Goal: Task Accomplishment & Management: Complete application form

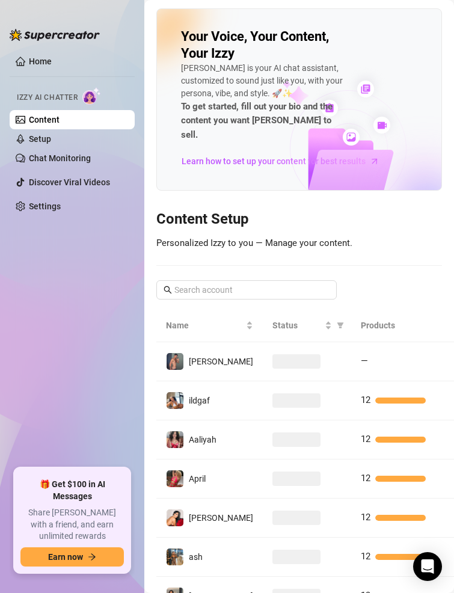
click at [53, 16] on div at bounding box center [55, 29] width 90 height 36
click at [48, 37] on img at bounding box center [55, 35] width 90 height 12
click at [92, 271] on ul "Home Izzy AI Chatter Content Setup Chat Monitoring Discover Viral Videos Settin…" at bounding box center [72, 255] width 125 height 417
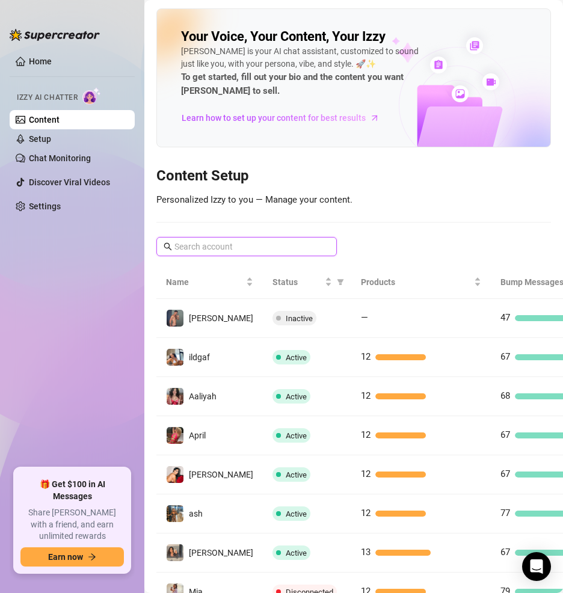
click at [199, 244] on input "text" at bounding box center [248, 246] width 146 height 13
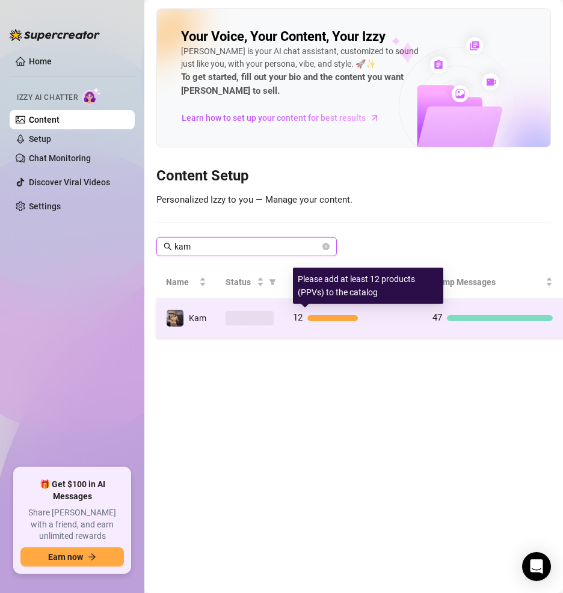
type input "kam"
click at [343, 318] on div at bounding box center [333, 318] width 51 height 6
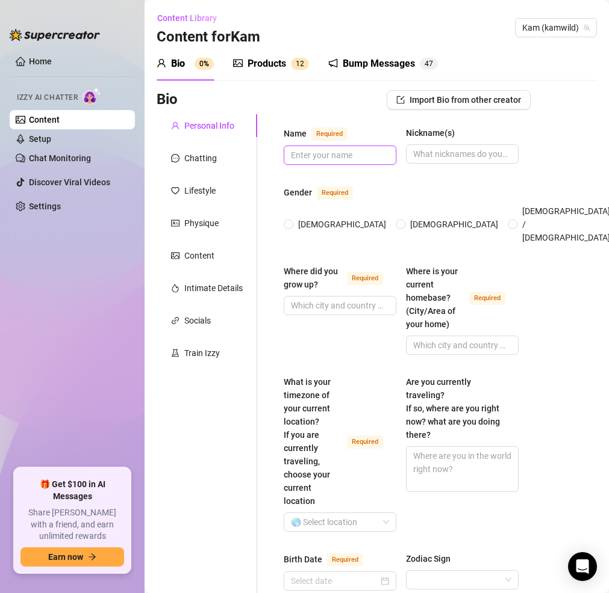
click at [350, 153] on input "Name Required" at bounding box center [339, 155] width 96 height 13
type input "k"
type input "Kam"
click at [328, 149] on input "Kam" at bounding box center [339, 155] width 96 height 13
type input "Kam"
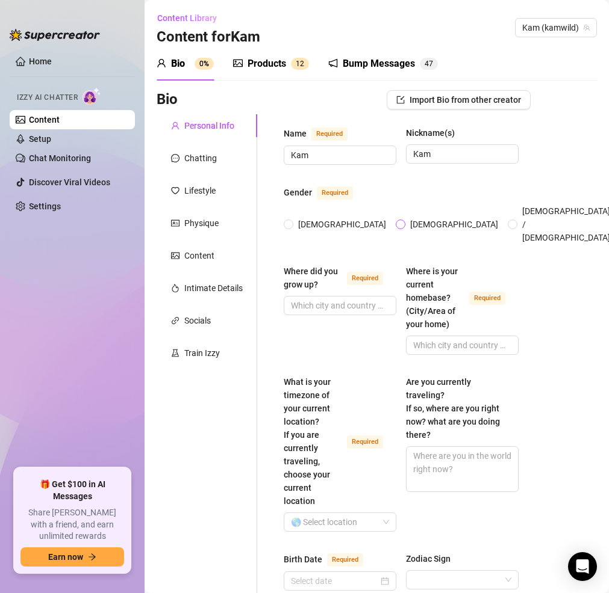
click at [405, 218] on span "[DEMOGRAPHIC_DATA]" at bounding box center [454, 224] width 98 height 13
click at [398, 222] on input "[DEMOGRAPHIC_DATA]" at bounding box center [400, 226] width 5 height 8
radio input "true"
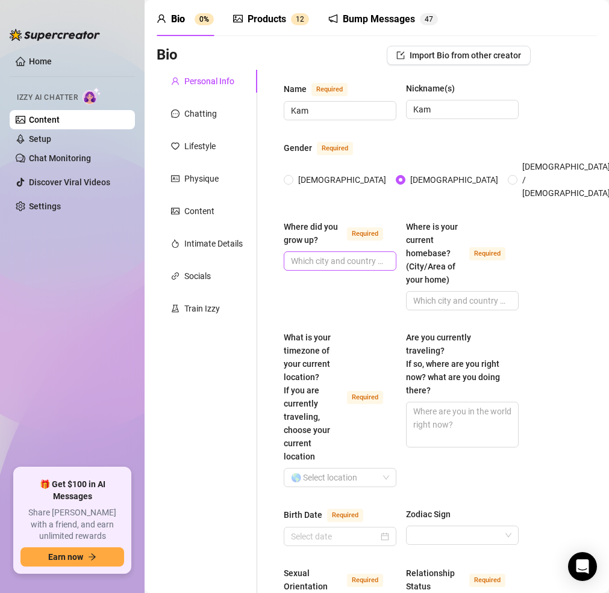
scroll to position [68, 0]
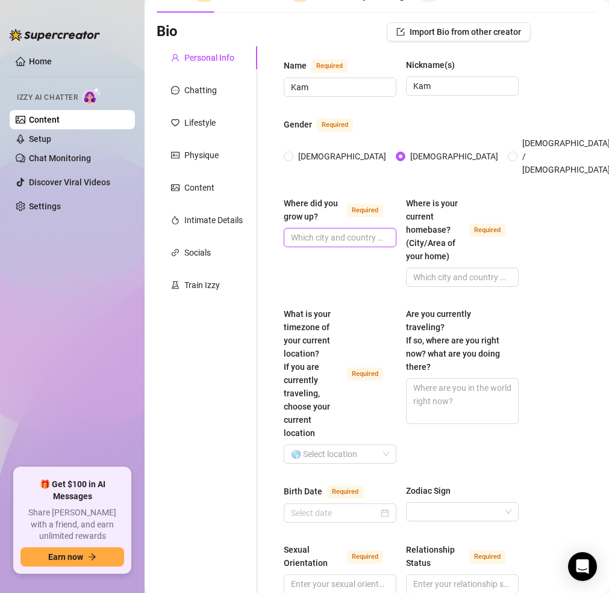
click at [338, 231] on input "Where did you grow up? Required" at bounding box center [339, 237] width 96 height 13
type input "[GEOGRAPHIC_DATA], [US_STATE]"
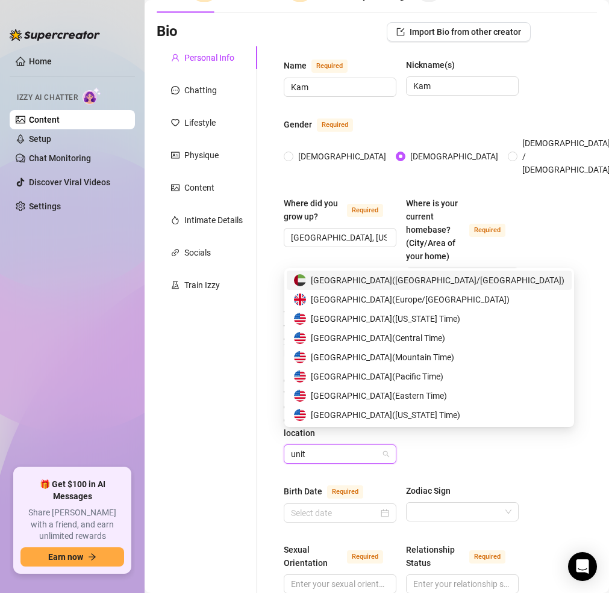
type input "unite"
click at [359, 399] on span "United States of America ( Eastern Time )" at bounding box center [379, 395] width 136 height 13
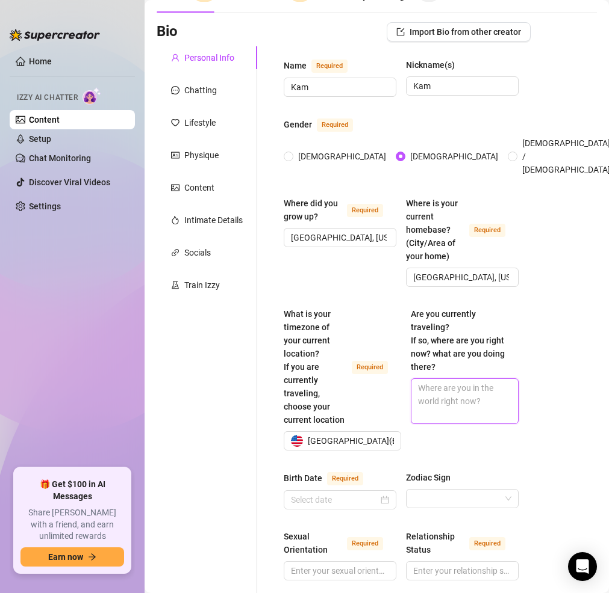
type textarea "N"
type textarea "No"
type input "A"
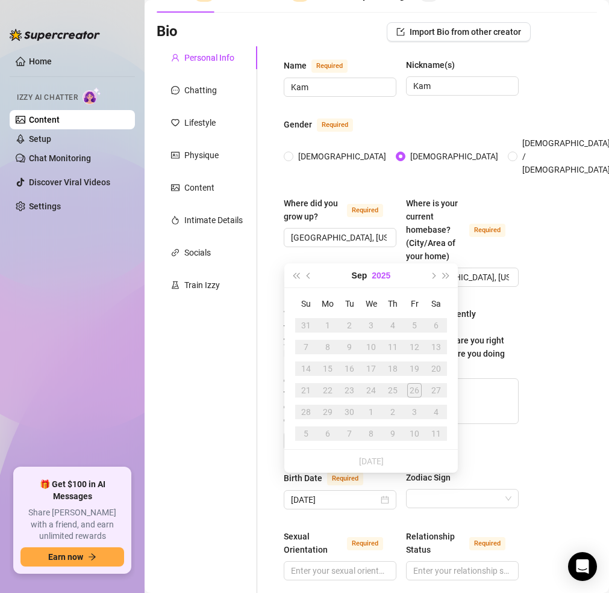
click at [388, 274] on button "2025" at bounding box center [380, 276] width 19 height 24
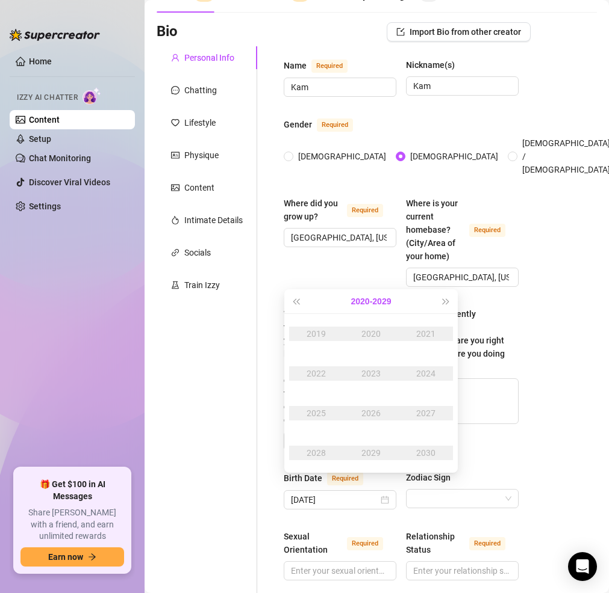
click at [377, 298] on button "[DATE] - [DATE]" at bounding box center [371, 302] width 40 height 24
click at [358, 338] on div "[DATE]-[DATE]" at bounding box center [370, 334] width 57 height 14
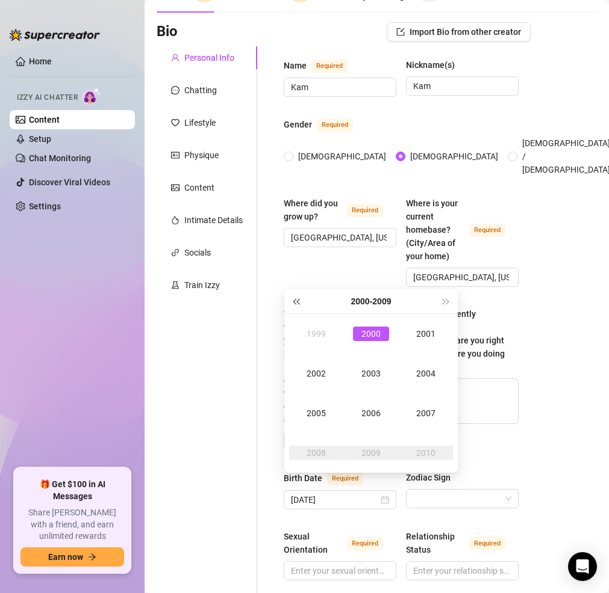
click at [297, 303] on button "Last year (Control + left)" at bounding box center [295, 302] width 13 height 24
click at [317, 448] on div "1998" at bounding box center [316, 453] width 36 height 14
click at [321, 369] on div "Apr" at bounding box center [316, 374] width 36 height 14
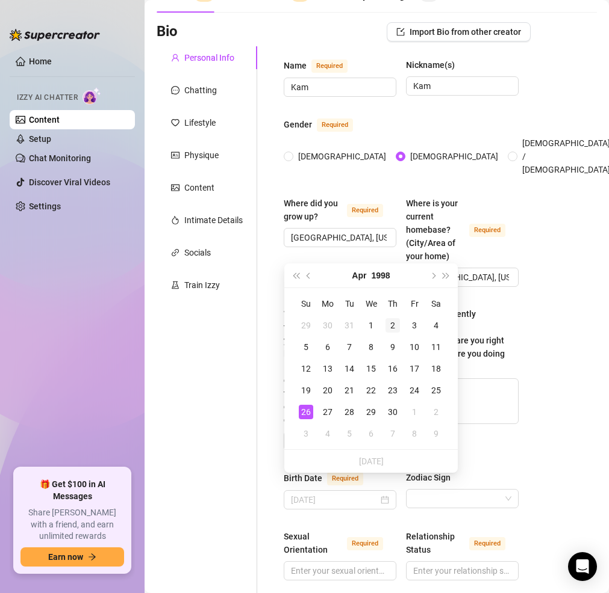
type input "[DATE]"
click at [388, 324] on div "2" at bounding box center [392, 325] width 14 height 14
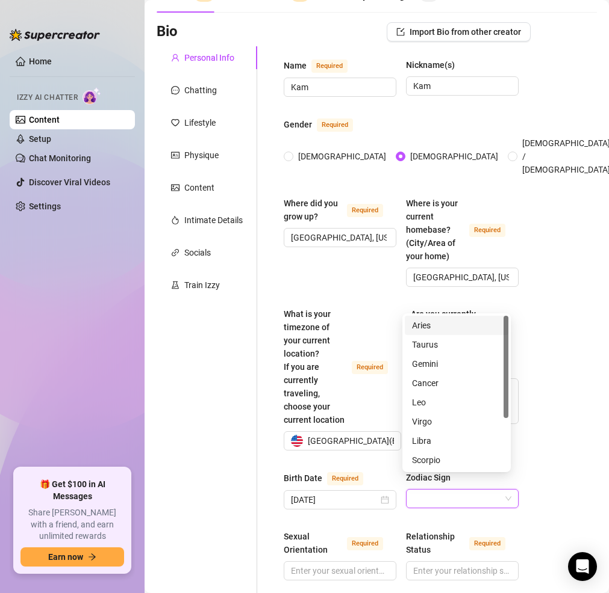
click at [446, 490] on input "Zodiac Sign" at bounding box center [456, 499] width 87 height 18
click at [440, 327] on div "Aries" at bounding box center [456, 325] width 89 height 13
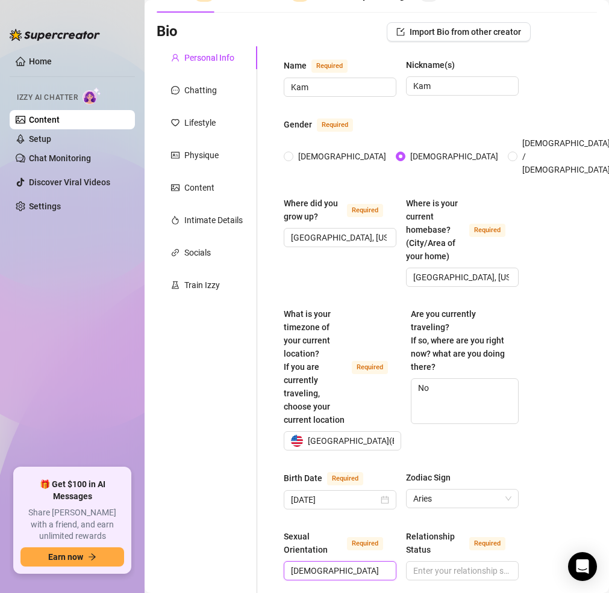
type input "[DEMOGRAPHIC_DATA]"
type input "Single"
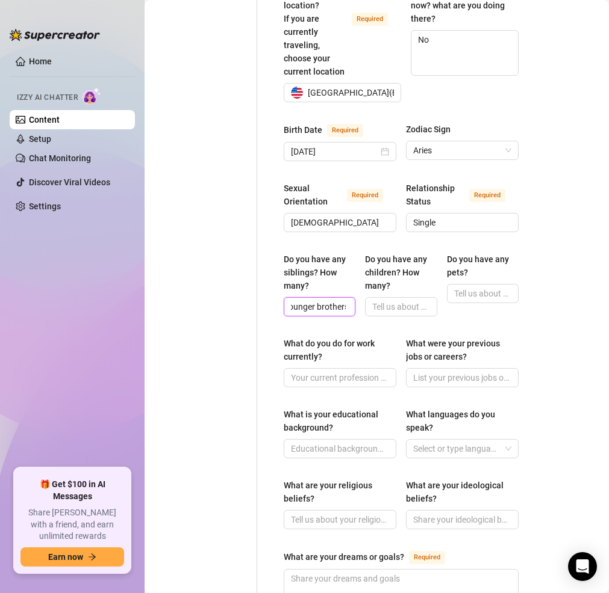
scroll to position [0, 18]
type input "2 younger brothers"
type input "None"
type input "O"
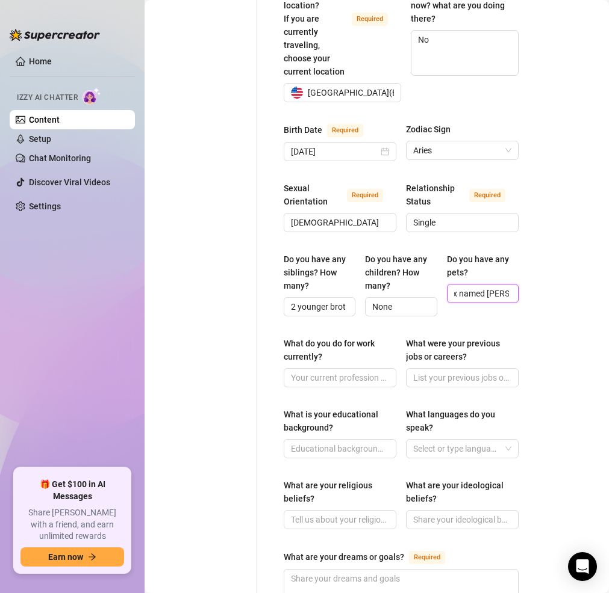
scroll to position [0, 32]
type input "1 pit mix named [PERSON_NAME]"
click at [293, 371] on input "What do you do for work currently?" at bounding box center [339, 377] width 96 height 13
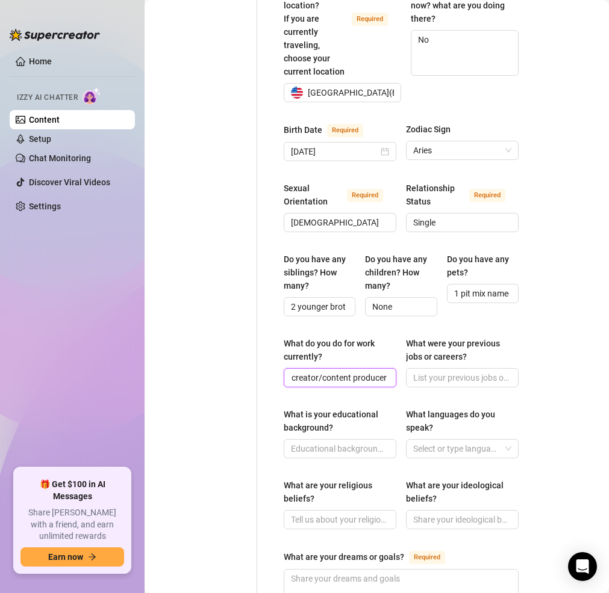
type input "OnlyFans creator/content producer"
type input "g"
type input "Gym trainer, retail jobs, warehouse work"
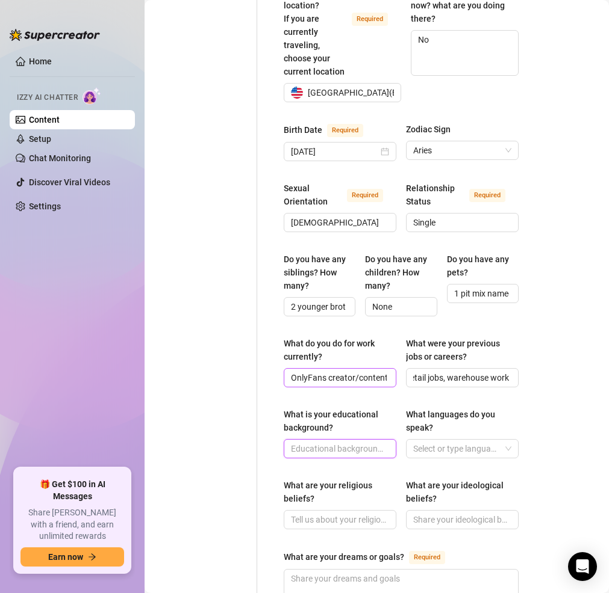
scroll to position [0, 0]
click at [365, 442] on input "Highschool grad," at bounding box center [339, 448] width 96 height 13
type input "Highschool grad, some college(sports science)"
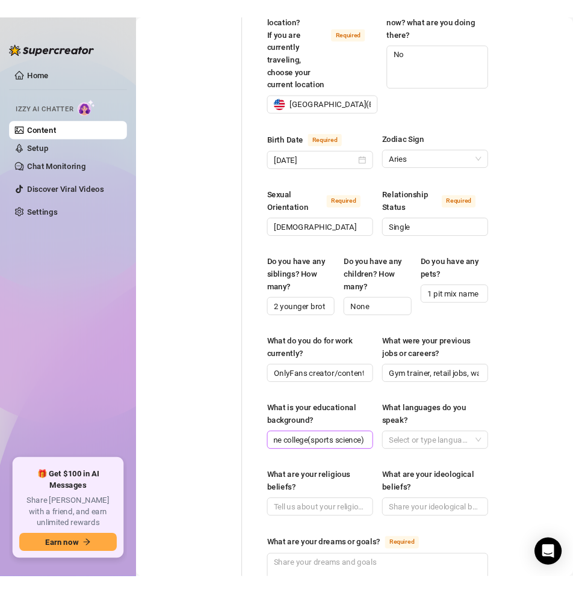
scroll to position [0, 0]
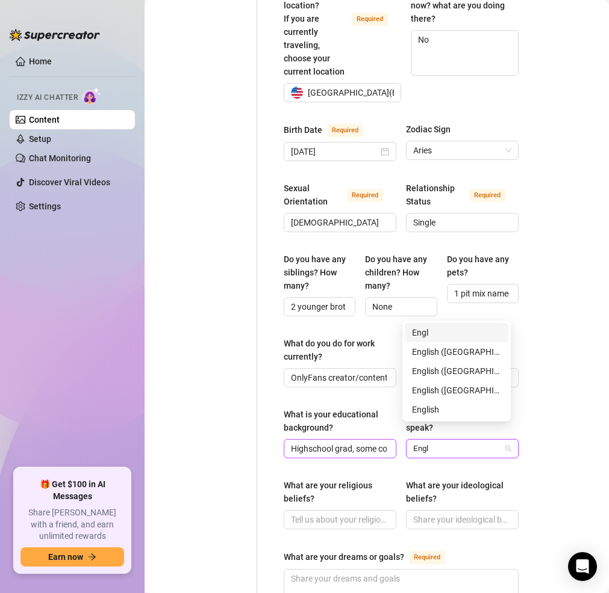
type input "Engli"
click at [454, 355] on div "English ([GEOGRAPHIC_DATA])" at bounding box center [456, 351] width 89 height 13
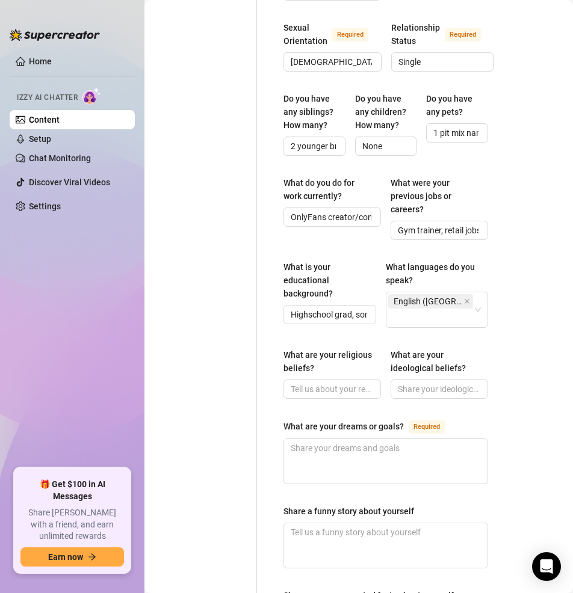
scroll to position [664, 0]
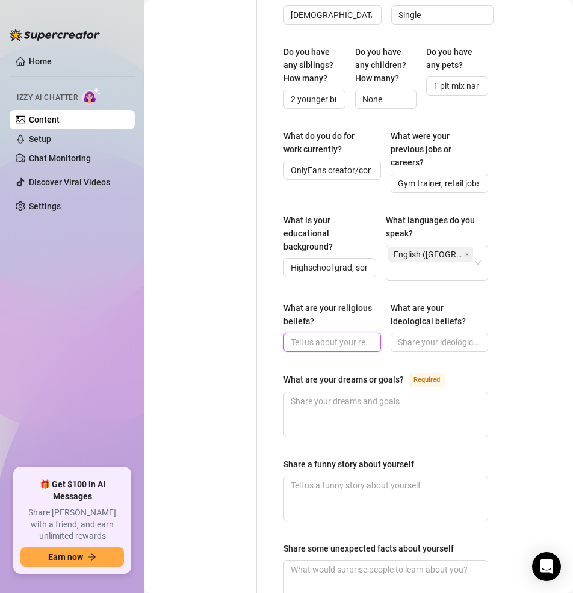
click at [321, 349] on input "What are your religious beliefs?" at bounding box center [331, 342] width 81 height 13
click at [441, 352] on span at bounding box center [440, 342] width 98 height 19
type input "Laid-back, live and let live, open-minded, "everyone should be free to do their…"
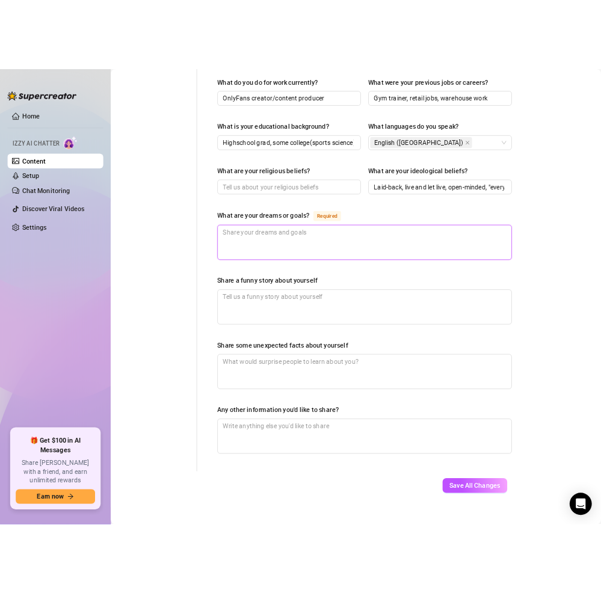
scroll to position [664, 0]
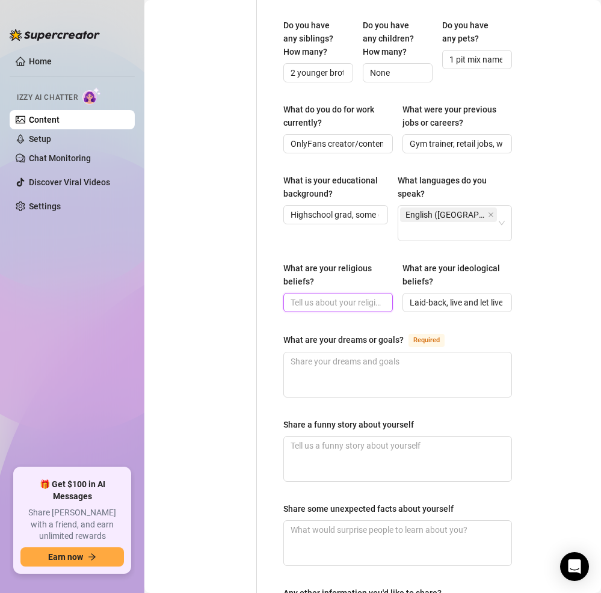
click at [347, 296] on input "What are your religious beliefs?" at bounding box center [337, 302] width 93 height 13
type input "N"
type textarea "B"
type textarea "Bu"
type textarea "[PERSON_NAME]"
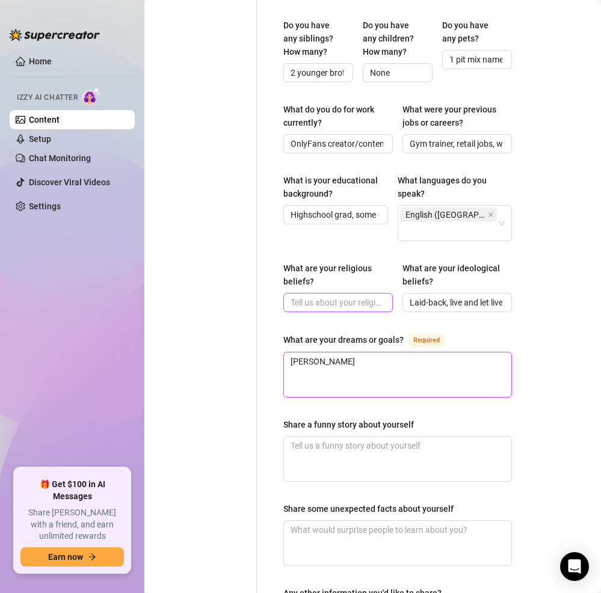
type textarea "Buil"
type textarea "Build"
type textarea "Build O"
type textarea "Build OF"
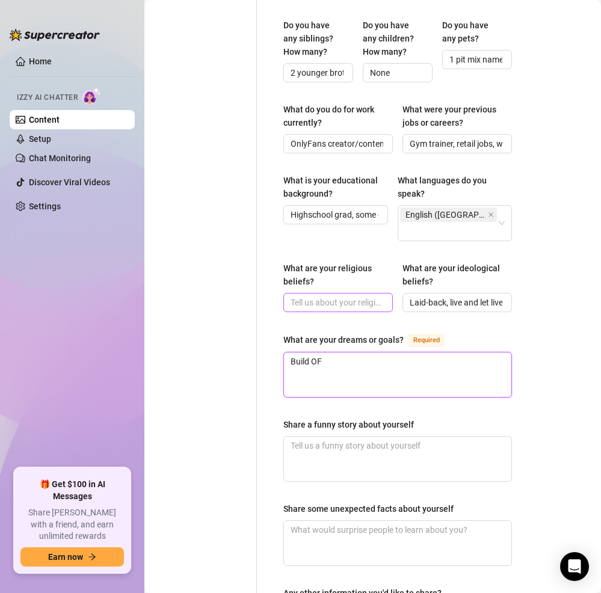
type textarea "Build OF"
type textarea "Build OF i"
type textarea "Build OF in"
type textarea "Build OF int"
type textarea "Build OF into"
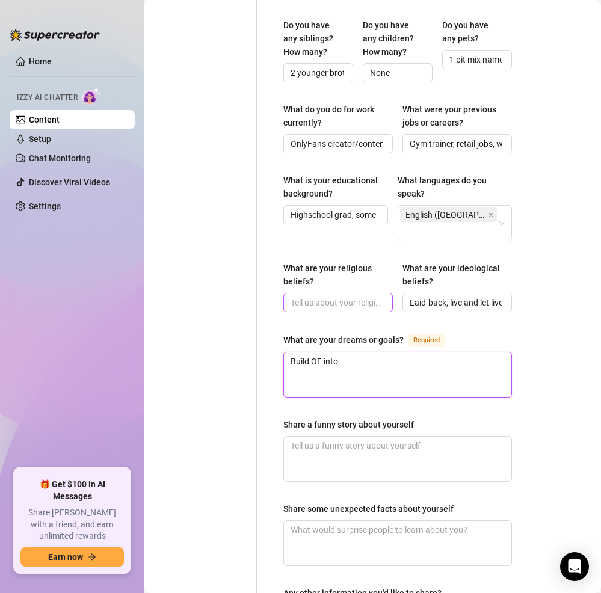
type textarea "Build OF into"
type textarea "Build OF into som"
type textarea "Build OF into some"
type textarea "Build OF into somet"
type textarea "Build OF into someth"
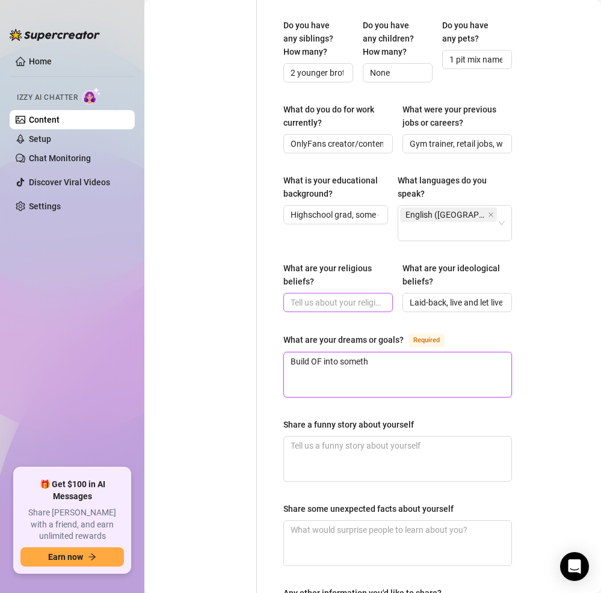
type textarea "Build OF into somethi"
type textarea "Build OF into somethin"
type textarea "Build OF into something"
type textarea "Build OF into something b"
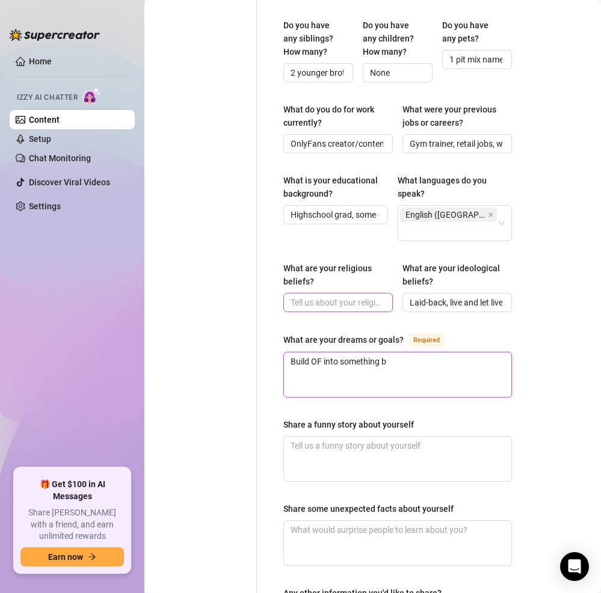
type textarea "Build OF into something bi"
type textarea "Build OF into something big"
type textarea "Build OF into something big,"
type textarea "Build OF into something big, m"
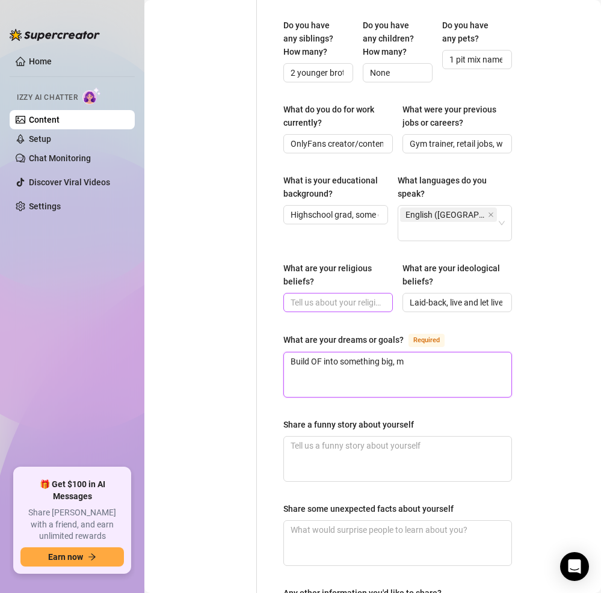
type textarea "Build OF into something big, [GEOGRAPHIC_DATA]"
type textarea "Build OF into something big, mat"
type textarea "Build OF into something big, [GEOGRAPHIC_DATA]"
type textarea "Build OF into something big, may"
type textarea "Build OF into something big, mayb"
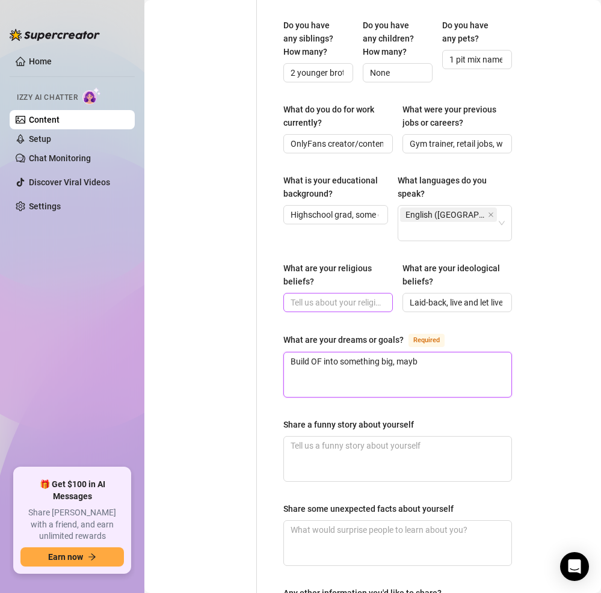
type textarea "Build OF into something big, maybe"
type textarea "Build OF into something big, maybe s"
type textarea "Build OF into something big, maybe st"
type textarea "Build OF into something big, maybe sta"
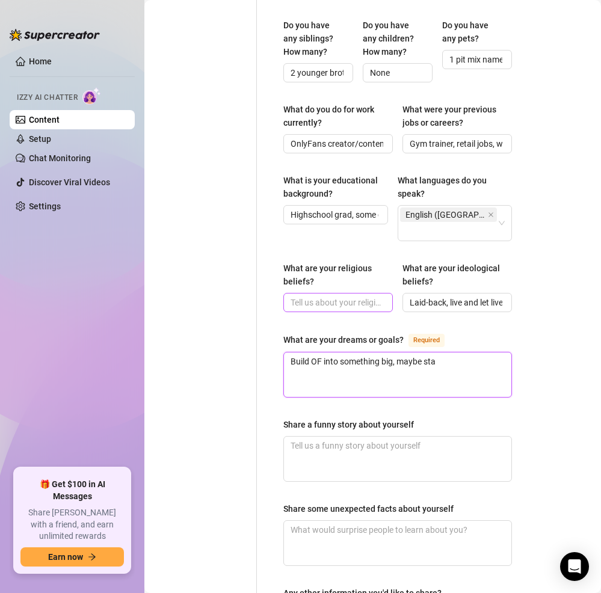
type textarea "Build OF into something big, maybe star"
type textarea "Build OF into something big, maybe start"
type textarea "Build OF into something big, maybe start a"
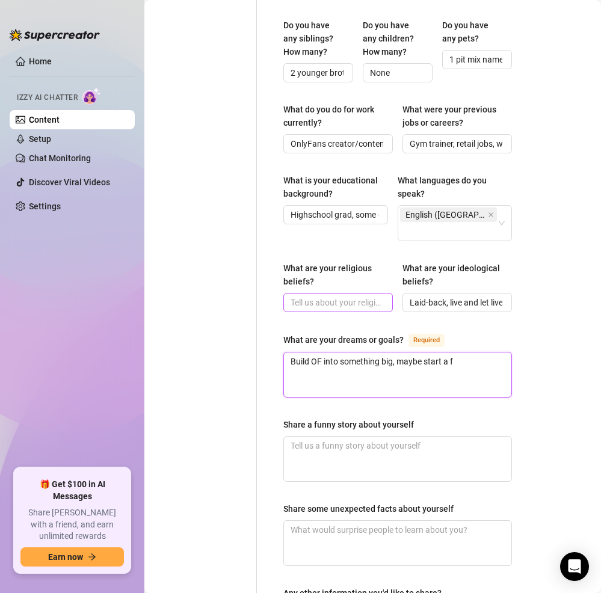
type textarea "Build OF into something big, maybe start a fi"
type textarea "Build OF into something big, maybe start a fiu"
type textarea "Build OF into something big, maybe start a fiut"
type textarea "Build OF into something big, maybe start a fiu"
type textarea "Build OF into something big, maybe start a fi"
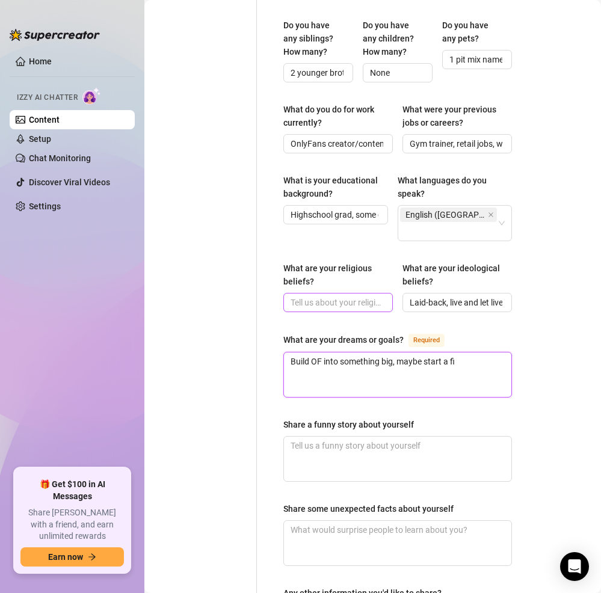
type textarea "Build OF into something big, maybe start a fit"
type textarea "Build OF into something big, maybe start a fitn"
type textarea "Build OF into something big, maybe start a fitne"
type textarea "Build OF into something big, maybe start a fitnes"
type textarea "Build OF into something big, maybe start a fitness"
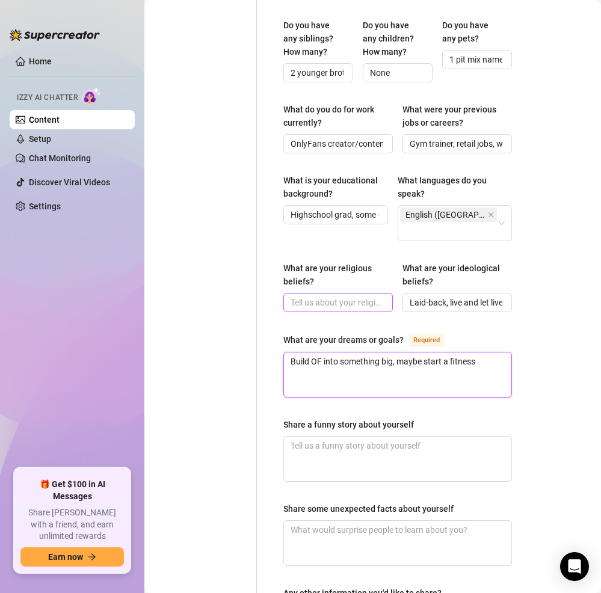
type textarea "Build OF into something big, maybe start a fitness"
type textarea "Build OF into something big, maybe start a fitness b"
type textarea "Build OF into something big, maybe start a fitness br"
type textarea "Build OF into something big, maybe start a fitness bra"
type textarea "Build OF into something big, maybe start a fitness bran"
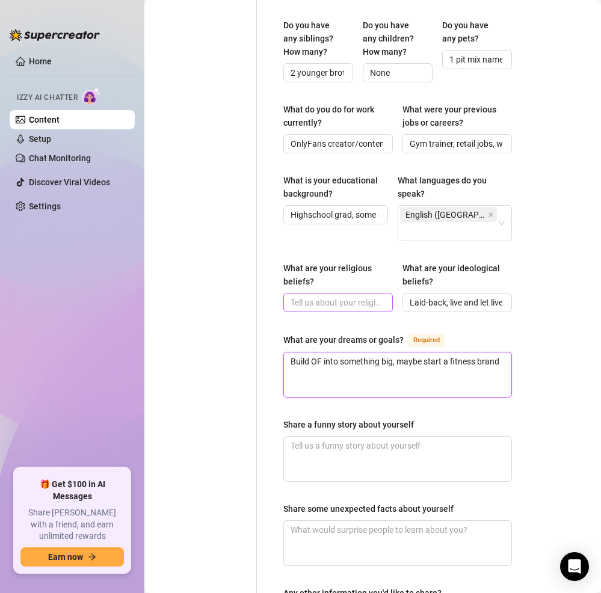
type textarea "Build OF into something big, maybe start a fitness brand"
type textarea "Build OF into something big, maybe start a fitness brand o"
type textarea "Build OF into something big, maybe start a fitness brand on"
type textarea "Build OF into something big, maybe start a fitness brand one"
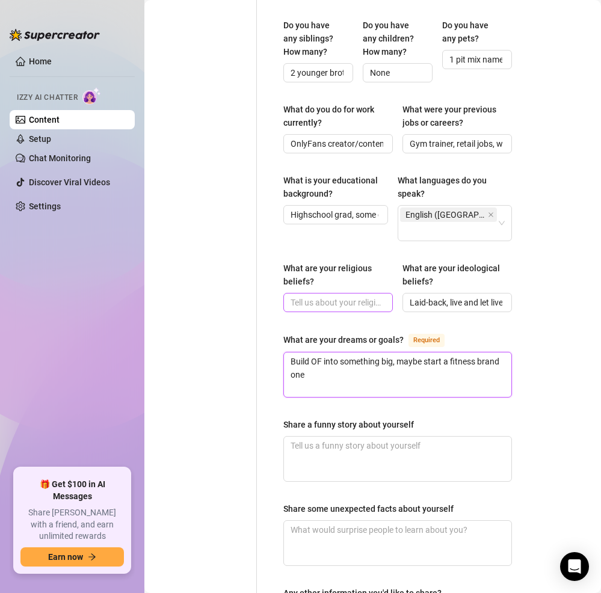
type textarea "Build OF into something big, maybe start a fitness brand one d"
type textarea "Build OF into something big, maybe start a fitness brand one day"
type textarea "O"
type textarea "On"
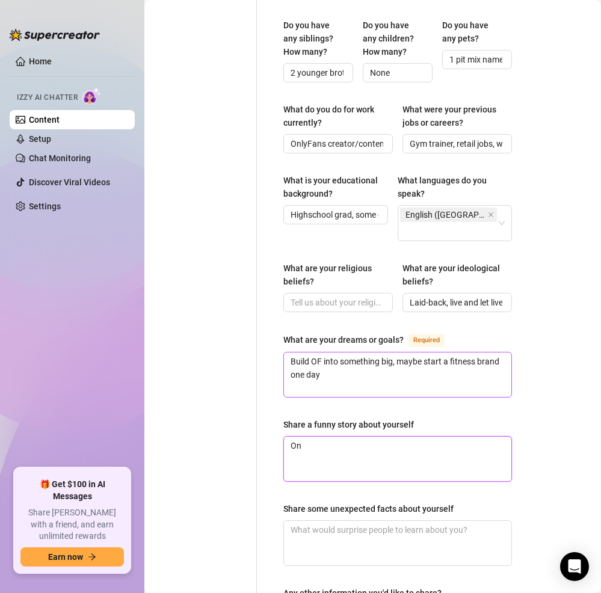
type textarea "Onc"
type textarea "Once"
type textarea "Once g"
type textarea "Once go"
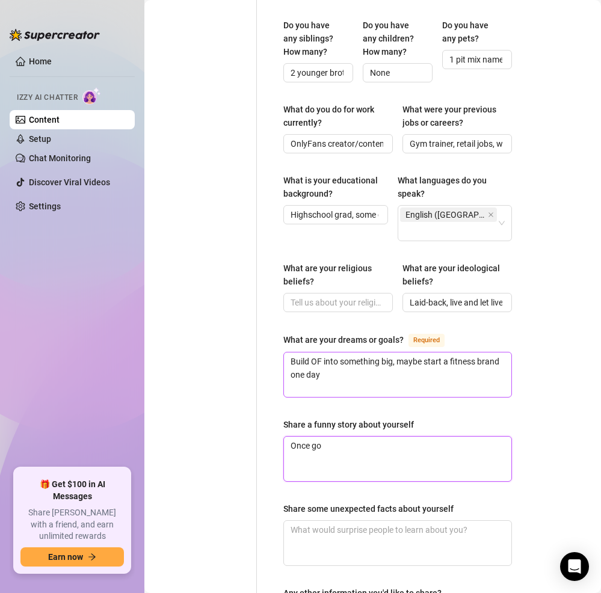
type textarea "Once got"
type textarea "Once got l"
type textarea "Once got lo"
type textarea "Once got lock"
type textarea "Once got [PERSON_NAME]"
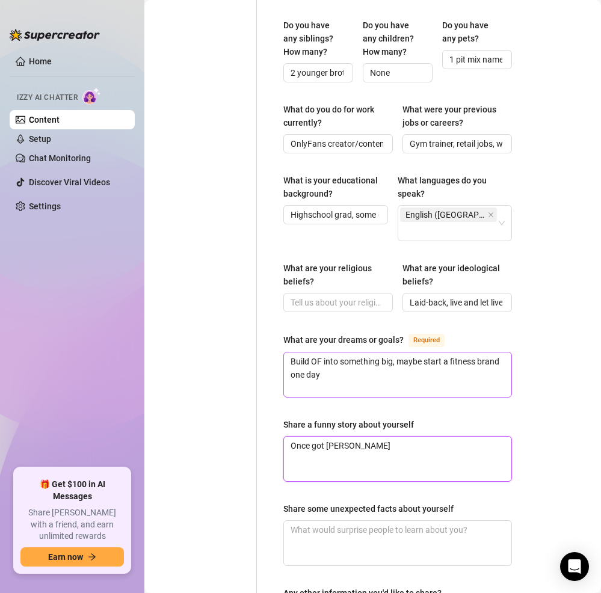
type textarea "Once got locked"
type textarea "Once got locked o"
type textarea "Once got locked ou"
type textarea "Once got locked out"
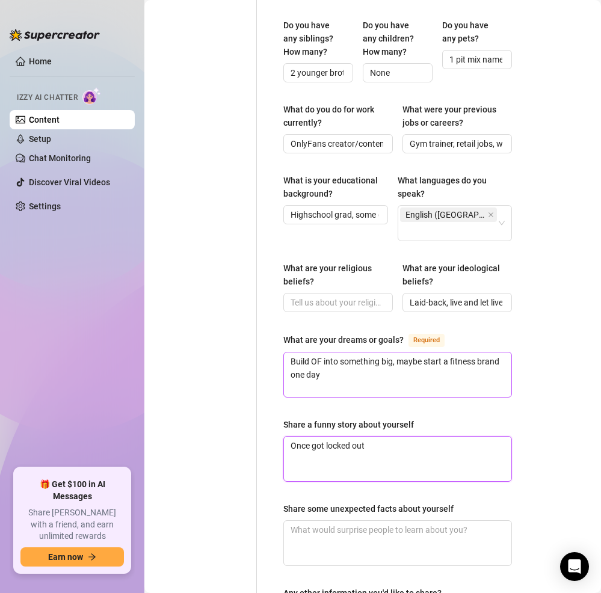
type textarea "Once got locked out"
click at [472, 437] on textarea "Once got locked out of my gym locker naked, had to borrow a towel from a strang…" at bounding box center [398, 459] width 228 height 45
paste textarea "🤦‍♂️"
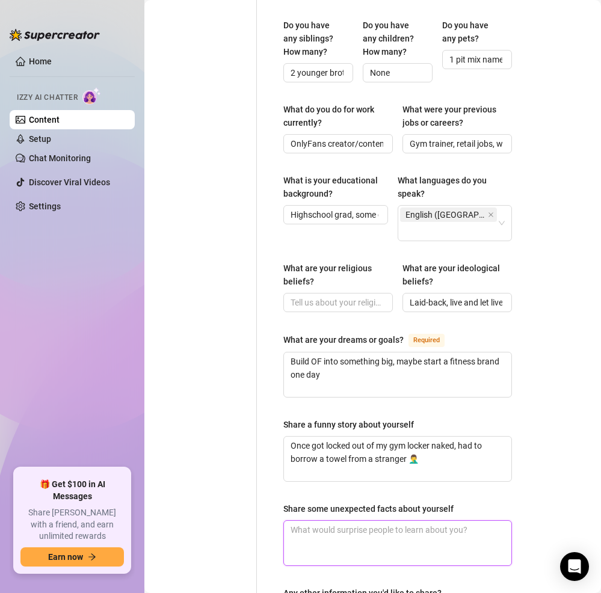
click at [381, 521] on textarea "Share some unexpected facts about yourself" at bounding box center [398, 543] width 228 height 45
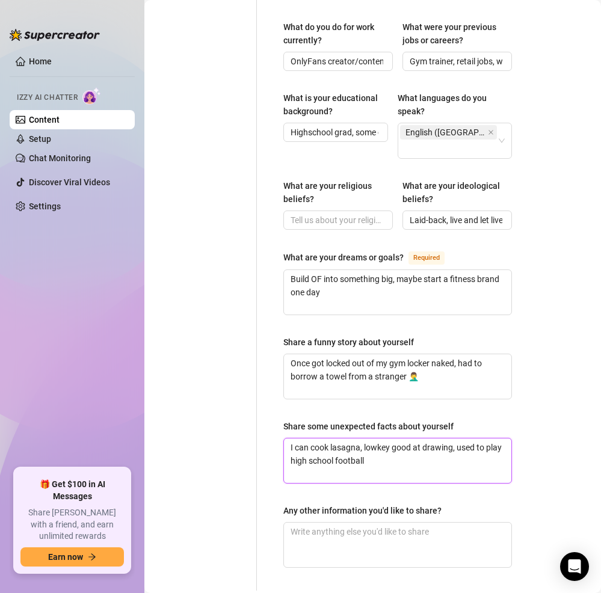
scroll to position [806, 0]
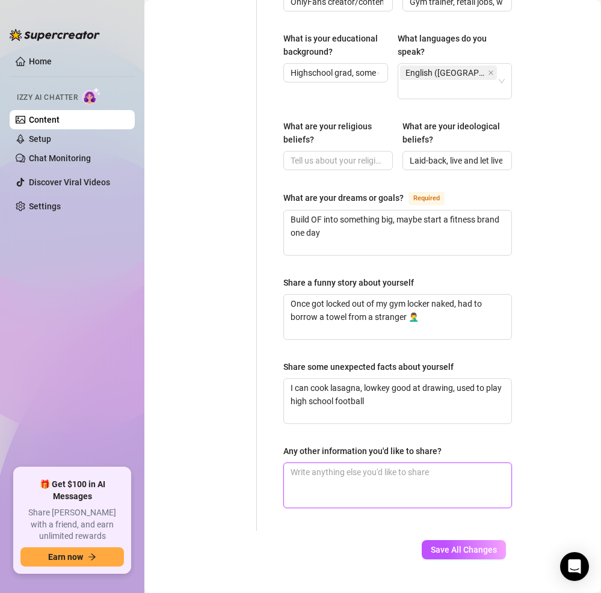
click at [389, 463] on textarea "Any other information you'd like to share?" at bounding box center [398, 485] width 228 height 45
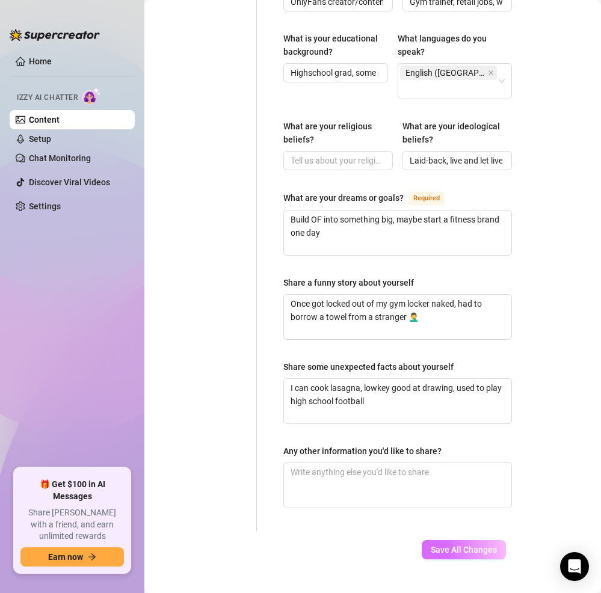
click at [455, 545] on span "Save All Changes" at bounding box center [464, 550] width 66 height 10
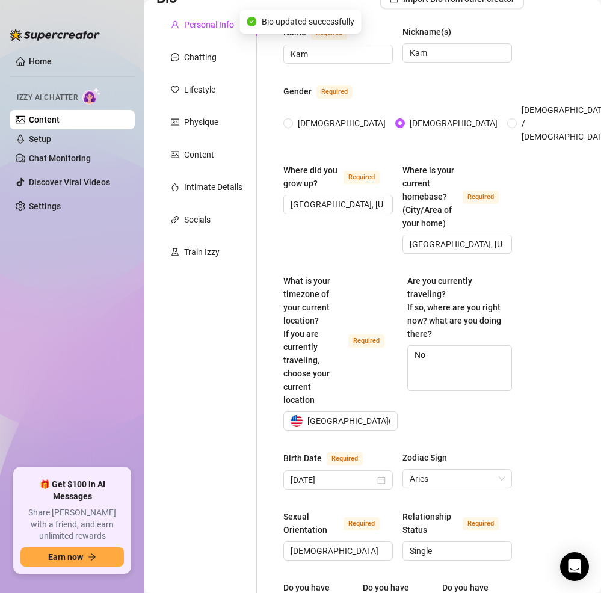
scroll to position [0, 0]
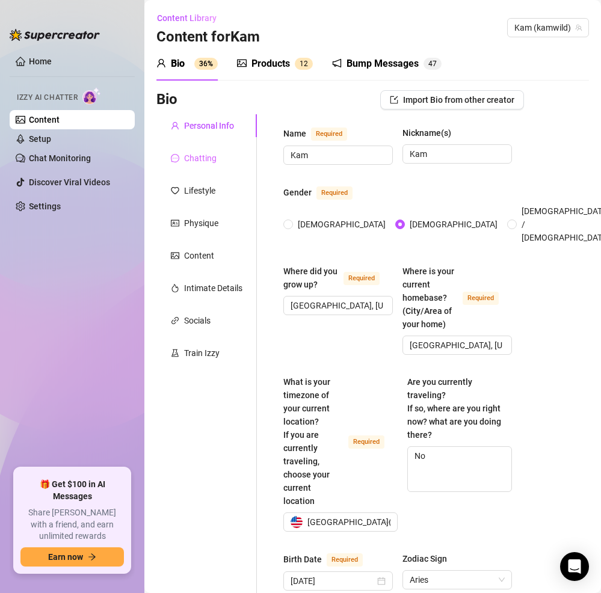
click at [219, 161] on div "Chatting" at bounding box center [206, 158] width 101 height 23
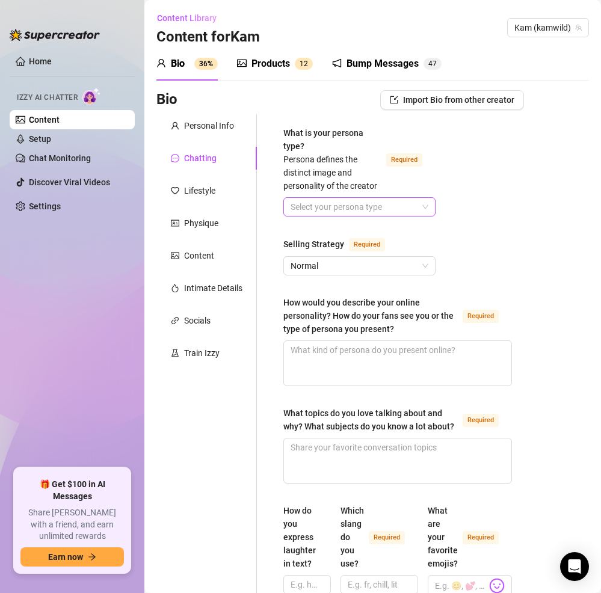
click at [387, 216] on input "What is your persona type? [PERSON_NAME] defines the distinct image and persona…" at bounding box center [354, 207] width 127 height 18
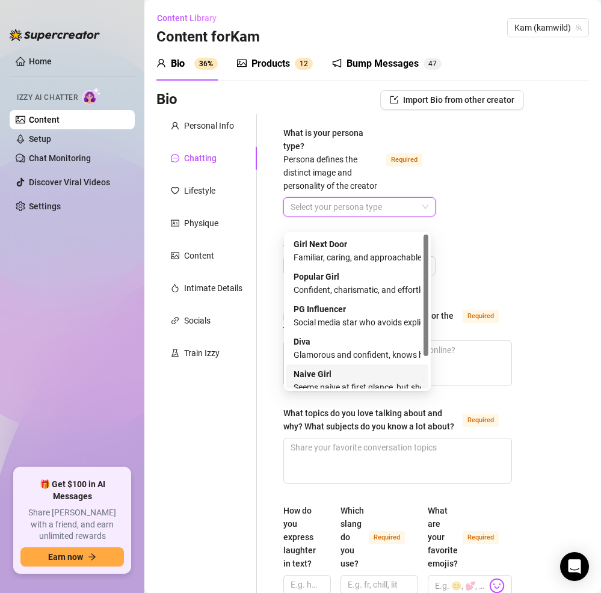
scroll to position [41, 0]
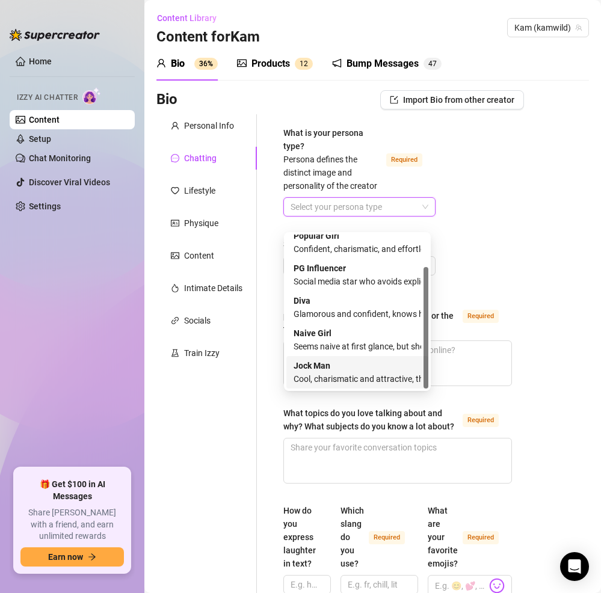
click at [358, 375] on div "Cool, charismatic and attractive, the ultimate dream guy" at bounding box center [358, 379] width 128 height 13
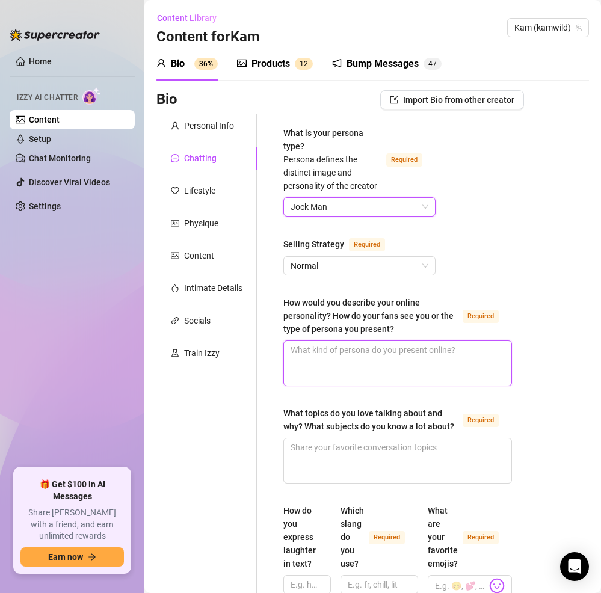
click at [344, 359] on textarea "How would you describe your online personality? How do your fans see you or the…" at bounding box center [398, 363] width 228 height 45
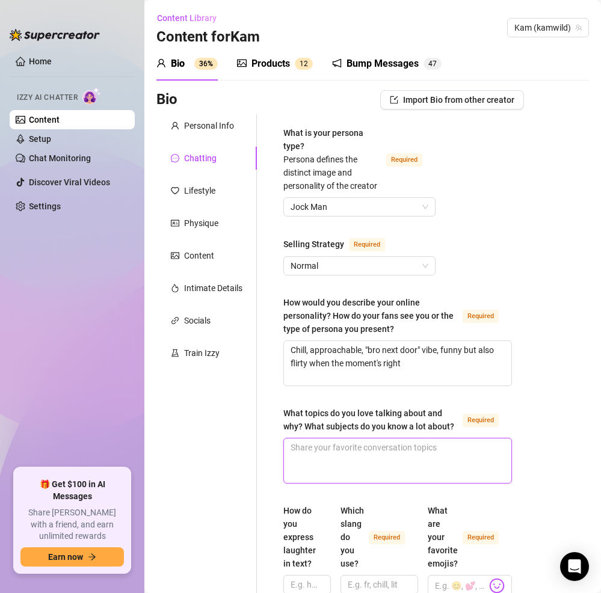
click at [371, 482] on textarea "What topics do you love talking about and why? What subjects do you know a lot …" at bounding box center [398, 461] width 228 height 45
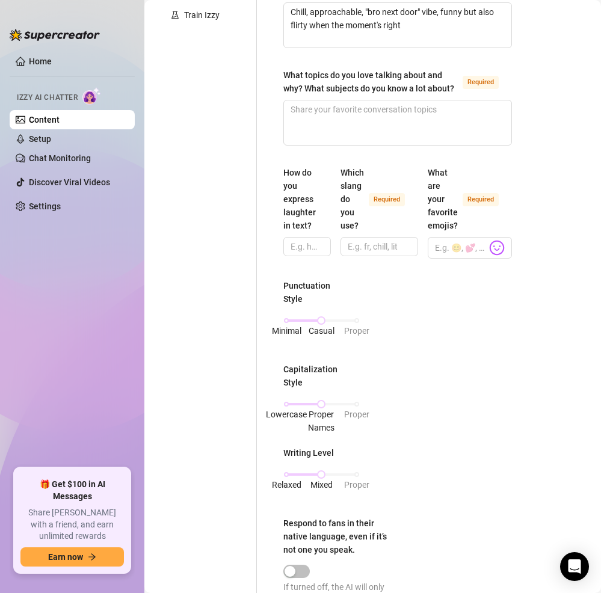
scroll to position [326, 0]
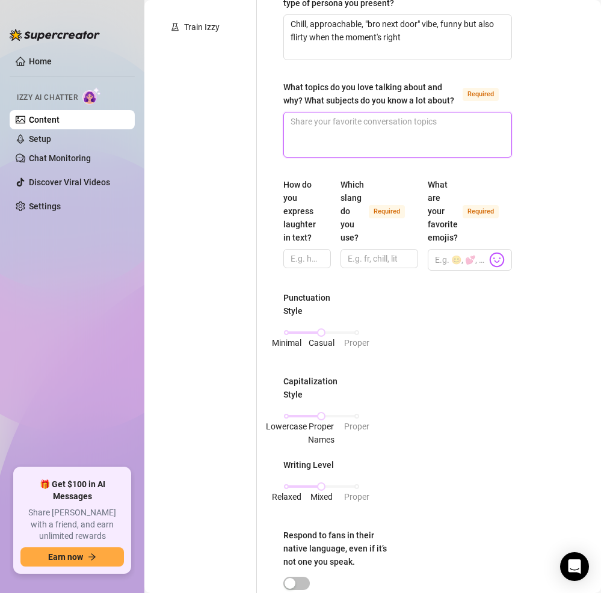
click at [403, 157] on textarea "What topics do you love talking about and why? What subjects do you know a lot …" at bounding box center [398, 135] width 228 height 45
paste textarea "Fitness/workouts (know a lot about it)"
click at [465, 156] on textarea "Fitness/workouts (know a lot about it)," at bounding box center [398, 135] width 228 height 45
paste textarea "Sports (football, basketball, UFC)"
click at [399, 157] on textarea "Fitness/workouts (know a lot about it), Sports (football, basketball, UFC)," at bounding box center [398, 135] width 228 height 45
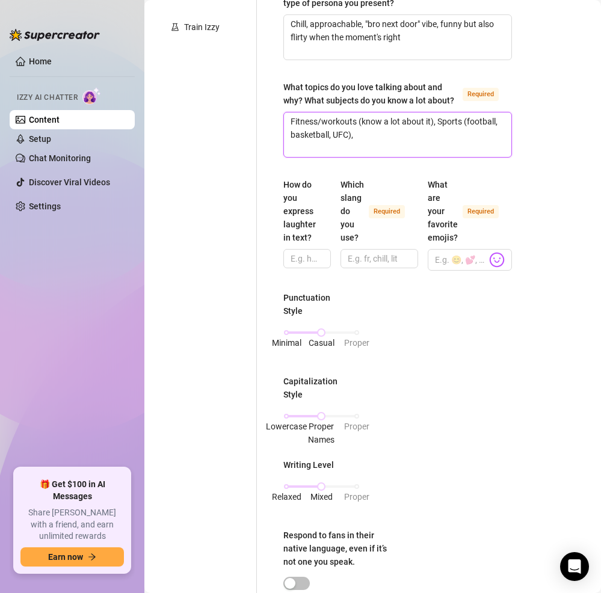
paste textarea "Music, movies"
click at [483, 157] on textarea "Fitness/workouts (know a lot about it), Sports (football, basketball, UFC), Mus…" at bounding box center [398, 135] width 228 height 45
paste textarea "Life stories, casual banter"
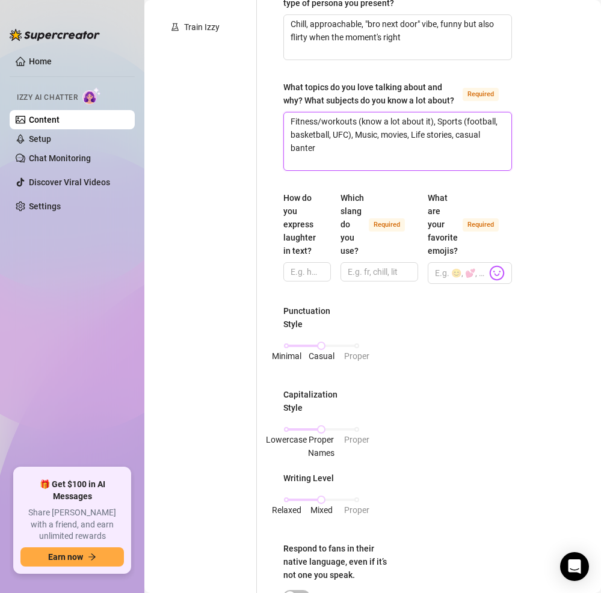
scroll to position [0, 0]
click at [308, 279] on input "How do you express laughter in text?" at bounding box center [306, 271] width 31 height 13
paste input "“lmao” / “lol” / “😂”"
click at [353, 279] on input "Which slang do you use? Required" at bounding box center [378, 271] width 61 height 13
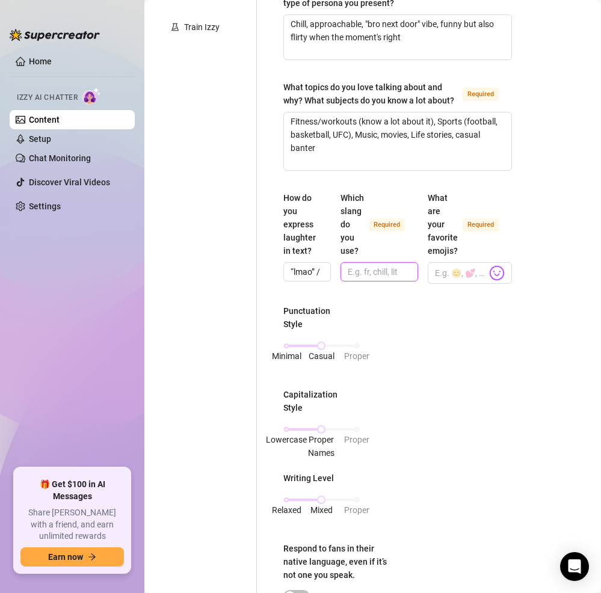
paste input "bro, dude, nah fr, bet, [PERSON_NAME], wya, aight, fam"
click at [445, 281] on input "What are your favorite emojis? Required" at bounding box center [461, 273] width 52 height 16
paste input "😏🔥💦🍑🍆🤣"
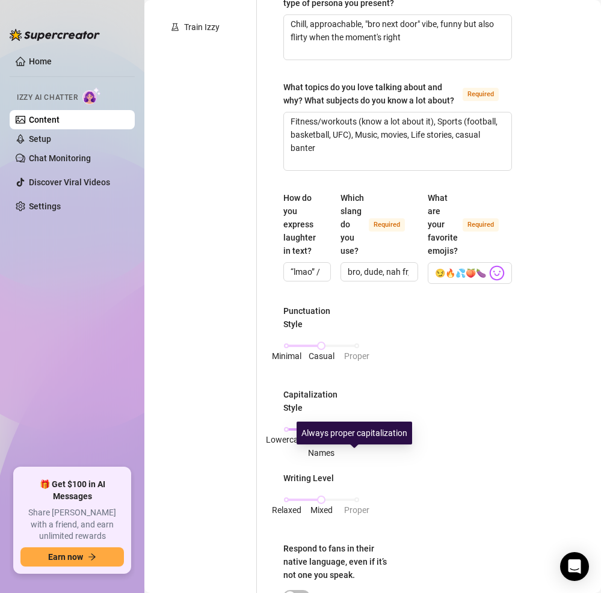
drag, startPoint x: 319, startPoint y: 456, endPoint x: 345, endPoint y: 456, distance: 26.5
click at [345, 433] on div "Lowercase Proper Names Proper" at bounding box center [322, 429] width 70 height 7
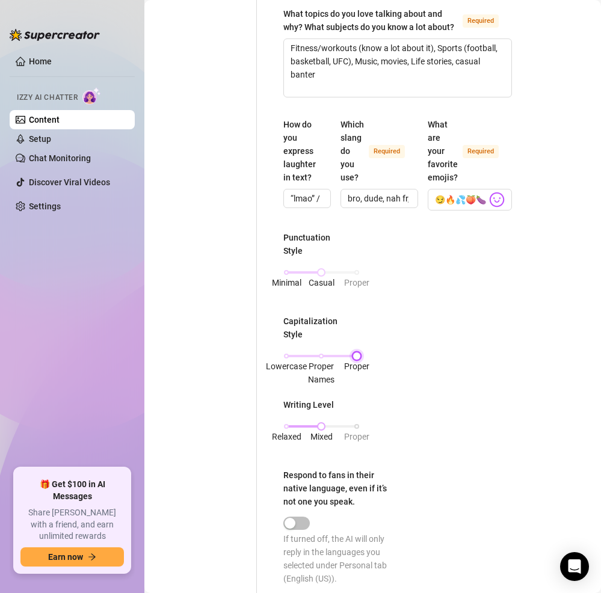
scroll to position [400, 0]
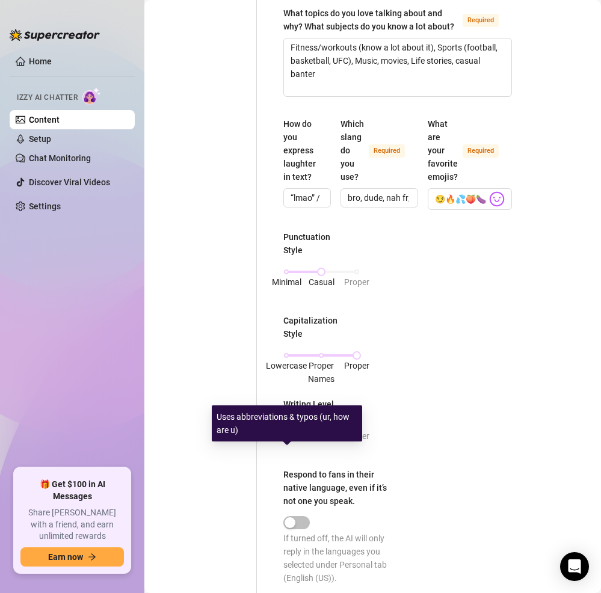
drag, startPoint x: 320, startPoint y: 451, endPoint x: 276, endPoint y: 450, distance: 43.9
click at [276, 450] on div "What is your persona type? [PERSON_NAME] defines the distinct image and persona…" at bounding box center [397, 333] width 253 height 1239
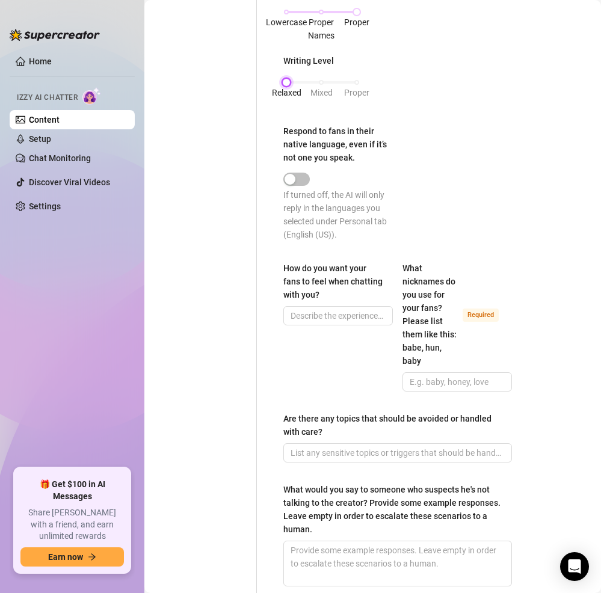
scroll to position [762, 0]
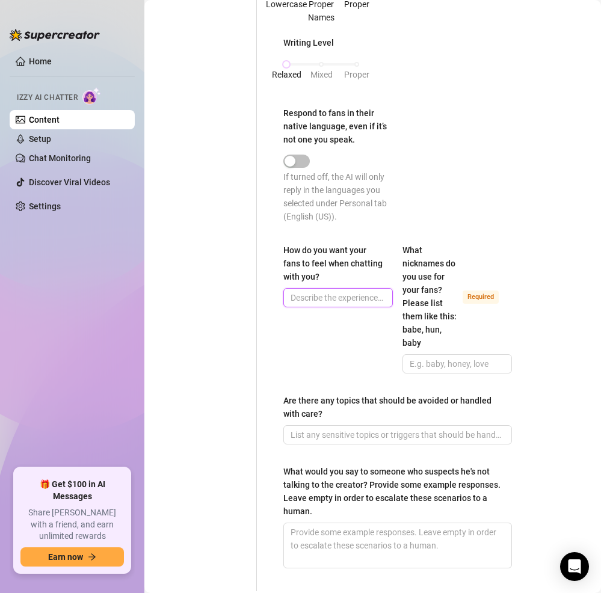
click at [341, 305] on input "How do you want your fans to feel when chatting with you?" at bounding box center [337, 297] width 93 height 13
paste input "Like they’re talking to their hot bro who also happens to make spicy content, f…"
click at [464, 371] on input "What nicknames do you use for your fans? Please list them like this: babe, hun,…" at bounding box center [456, 364] width 93 height 13
paste input "bro, dude, man, stud, king"
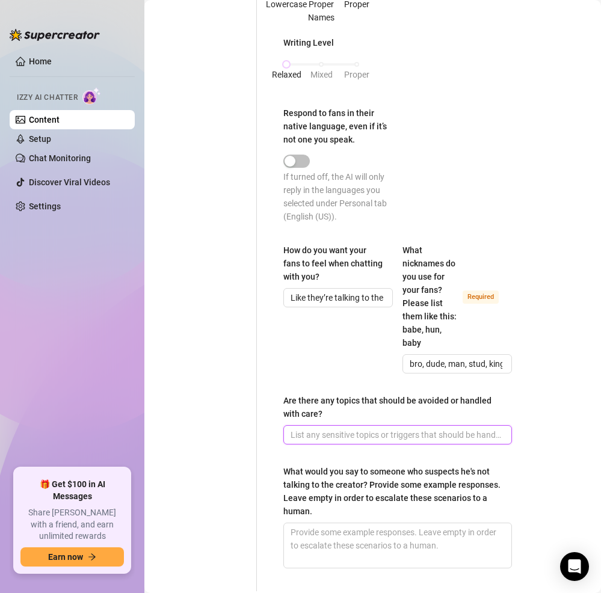
click at [321, 442] on input "Are there any topics that should be avoided or handled with care?" at bounding box center [397, 435] width 212 height 13
paste input "Politics, religion, medical advice"
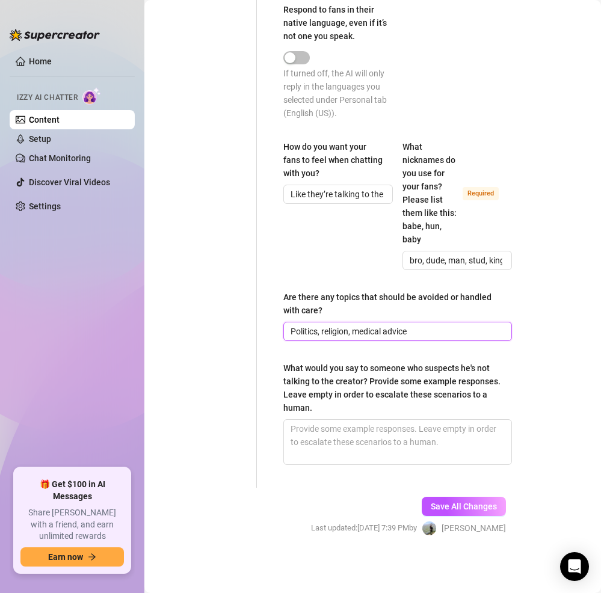
scroll to position [891, 0]
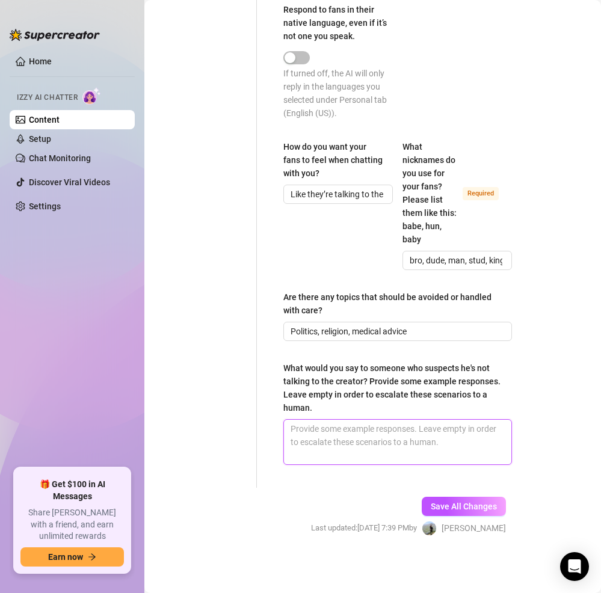
click at [373, 438] on textarea "What would you say to someone who suspects he's not talking to the creator? Pro…" at bounding box center [398, 442] width 228 height 45
paste textarea "“Nah bro, it’s me. I run my page myself when I’m on, trust me 😏” “You’re talkin…"
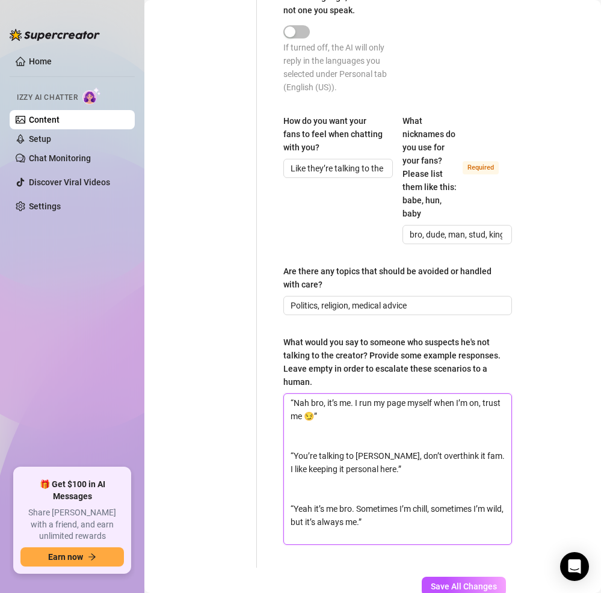
scroll to position [997, 0]
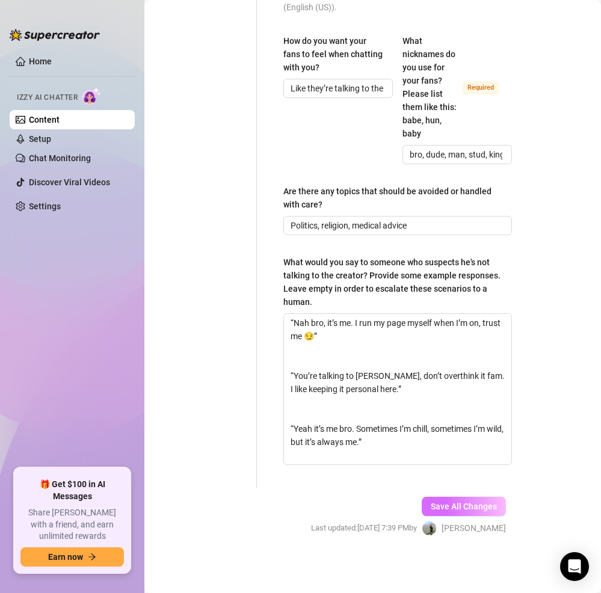
click at [451, 503] on span "Save All Changes" at bounding box center [464, 507] width 66 height 10
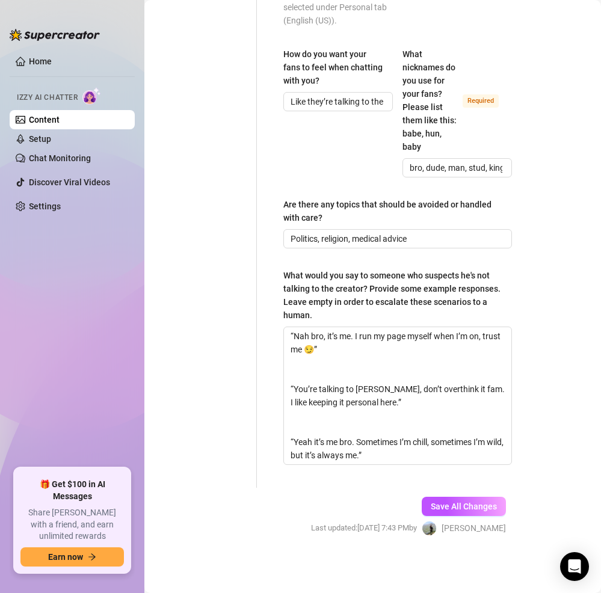
scroll to position [14, 0]
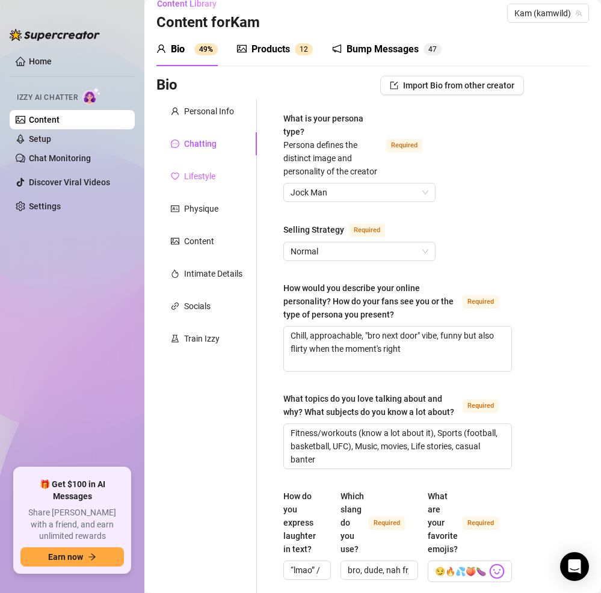
click at [191, 169] on div "Lifestyle" at bounding box center [206, 176] width 101 height 23
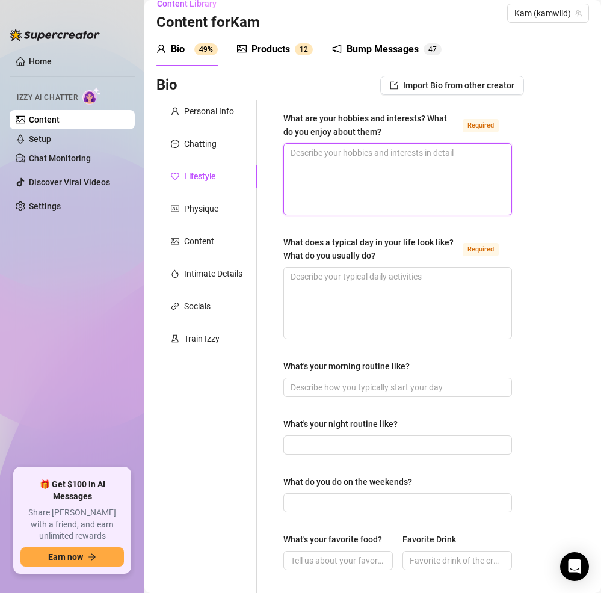
click at [357, 195] on textarea "What are your hobbies and interests? What do you enjoy about them? Required" at bounding box center [398, 179] width 228 height 71
paste textarea "Gym/fitness → love the discipline & results Sports → watching games, playing ba…"
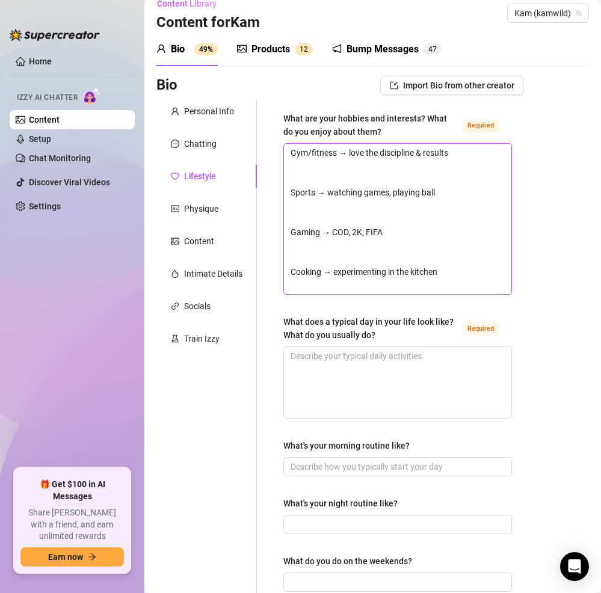
scroll to position [0, 0]
click at [311, 174] on textarea "Gym/fitness → love the discipline & results Sports → watching games, playing ba…" at bounding box center [398, 219] width 228 height 150
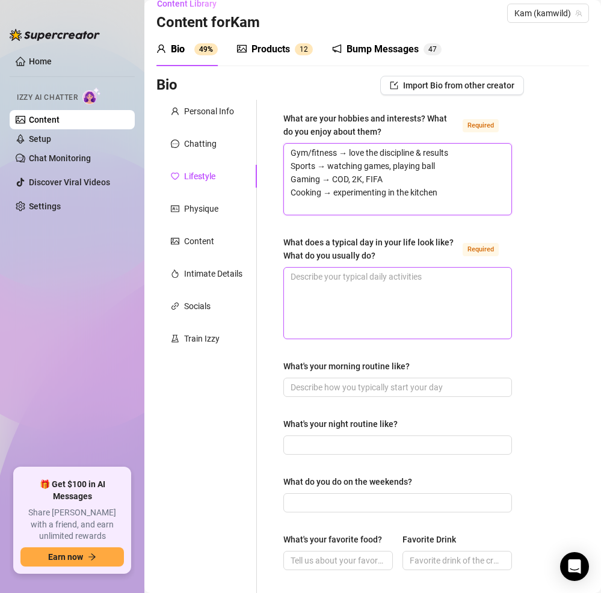
scroll to position [17, 0]
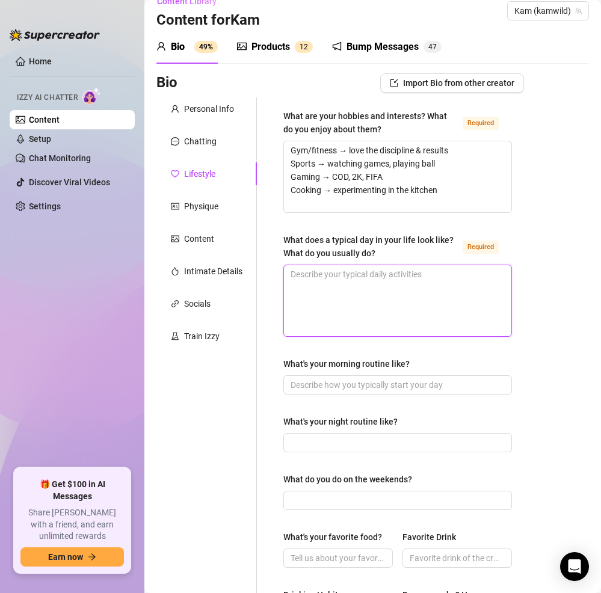
click at [341, 293] on textarea "What does a typical day in your life look like? What do you usually do? Required" at bounding box center [398, 300] width 228 height 71
paste textarea "Wake up, gym, content shooting/editing, hang with bros, chill or stream games, …"
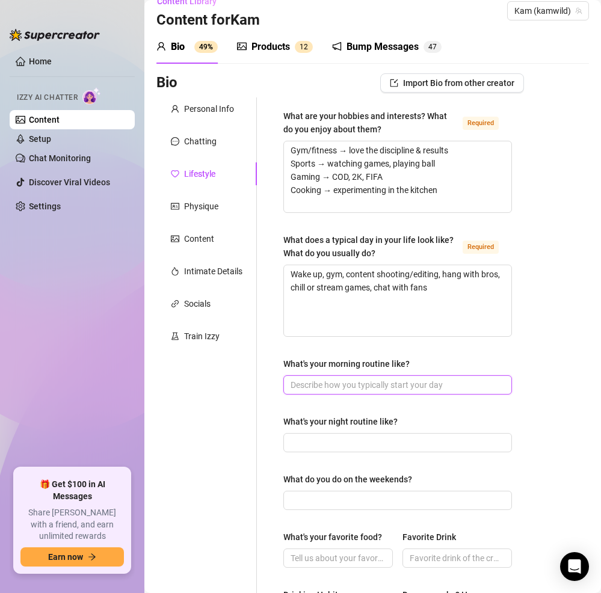
click at [334, 387] on input "What's your morning routine like?" at bounding box center [397, 385] width 212 height 13
paste input "Gym session, protein shake, shower, quick scroll of socials"
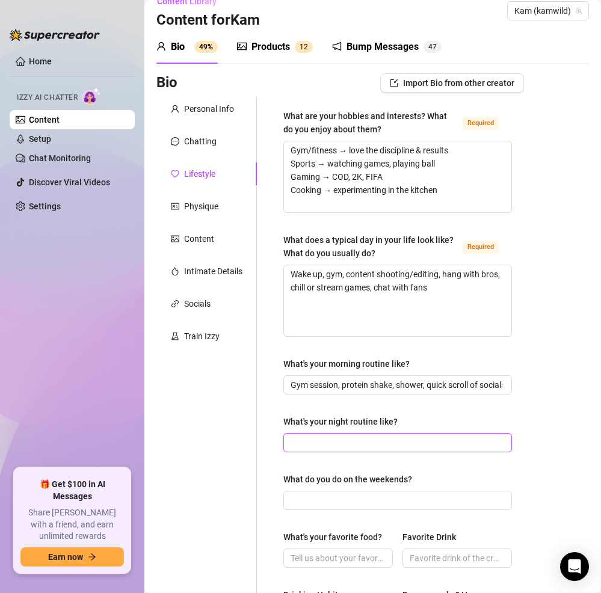
click at [350, 442] on input "What's your night routine like?" at bounding box center [397, 442] width 212 height 13
paste input "Netflix or gaming, late-night snack, sometimes jerk-off content before bed"
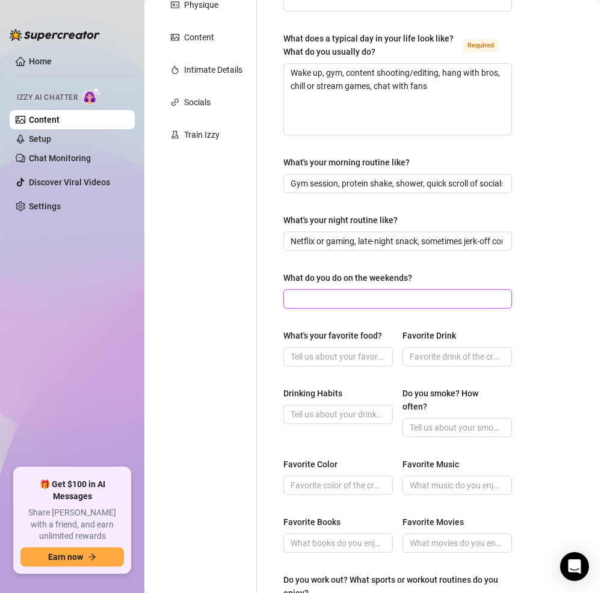
click at [344, 304] on input "What do you do on the weekends?" at bounding box center [397, 299] width 212 height 13
paste input "Party, chill with friends, sometimes shoot collabs"
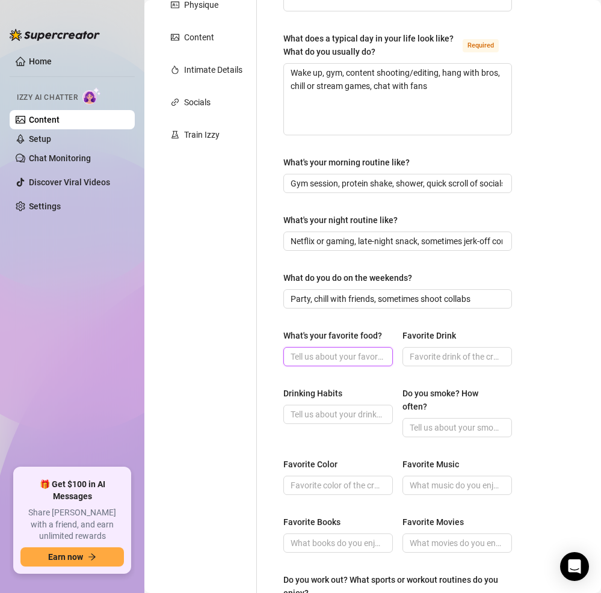
click at [344, 364] on input "What's your favorite food?" at bounding box center [337, 356] width 93 height 13
paste input "Steak & lasagna"
click at [439, 358] on input "Favorite Drink" at bounding box center [456, 356] width 93 height 13
click at [463, 357] on input "Favorite Drink" at bounding box center [456, 356] width 93 height 13
paste input "Whiskey & Coke / Gatorade (depending on mood)"
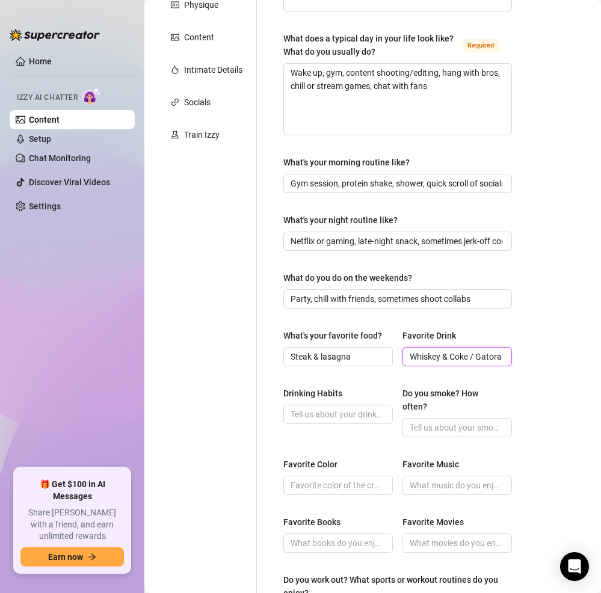
scroll to position [0, 95]
click at [326, 421] on input "Drinking Habits" at bounding box center [337, 414] width 93 height 13
click at [339, 421] on input "Drinking Habits" at bounding box center [337, 414] width 93 height 13
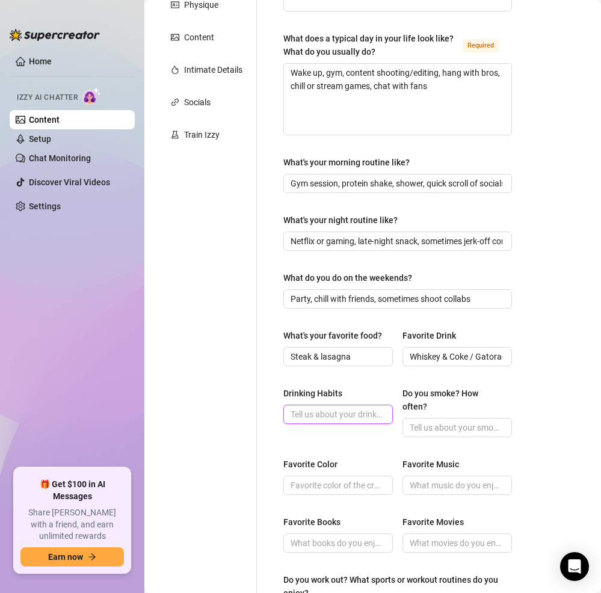
paste input "Social drinker"
click at [444, 435] on input "Do you smoke? How often?" at bounding box center [456, 427] width 93 height 13
paste input "Occasionally ("
click at [326, 492] on input "Favorite Color" at bounding box center [337, 485] width 93 height 13
click at [474, 492] on input "Favorite Music" at bounding box center [456, 485] width 93 height 13
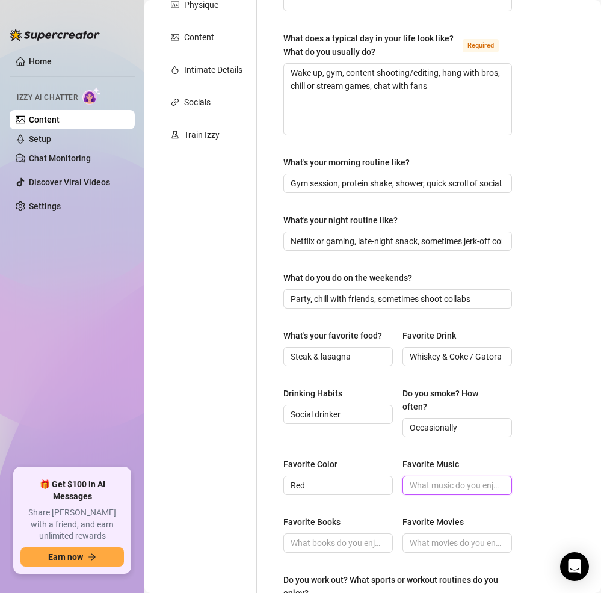
click at [460, 492] on input "Favorite Music" at bounding box center [456, 485] width 93 height 13
paste input "Hip hop, R&B, reggaeton"
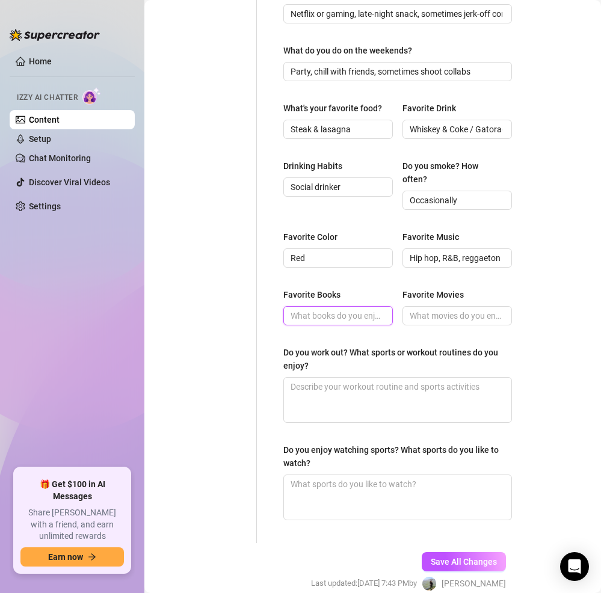
click at [330, 323] on input "Favorite Books" at bounding box center [337, 315] width 93 height 13
paste input "Not a big reader but likes sports/fitness magazines"
click at [456, 323] on input "Favorite Movies" at bounding box center [456, 315] width 93 height 13
paste input "Action & comedy (Fast & Furious, [GEOGRAPHIC_DATA])"
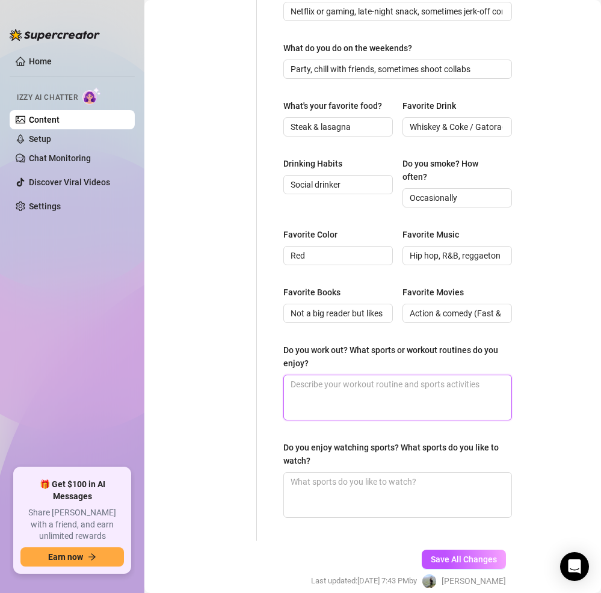
click at [347, 414] on textarea "Do you work out? What sports or workout routines do you enjoy?" at bounding box center [398, 398] width 228 height 45
paste textarea "Heavy lifting, cardio, basketball"
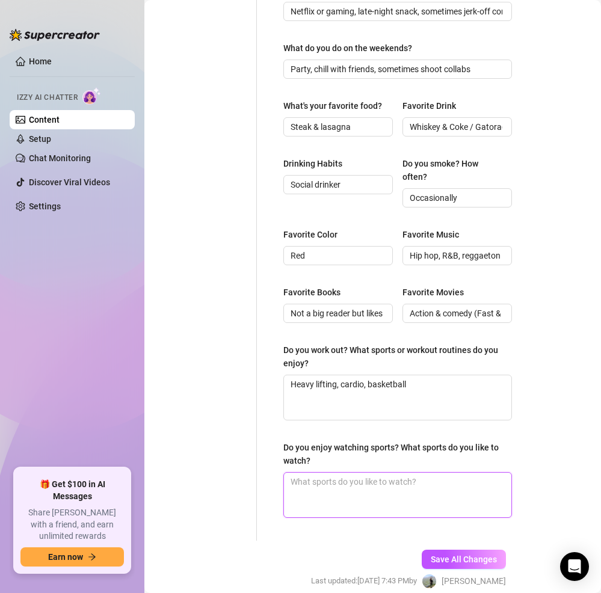
click at [407, 499] on textarea "Do you enjoy watching sports? What sports do you like to watch?" at bounding box center [398, 495] width 228 height 45
paste textarea "NFL, NBA, UFC"
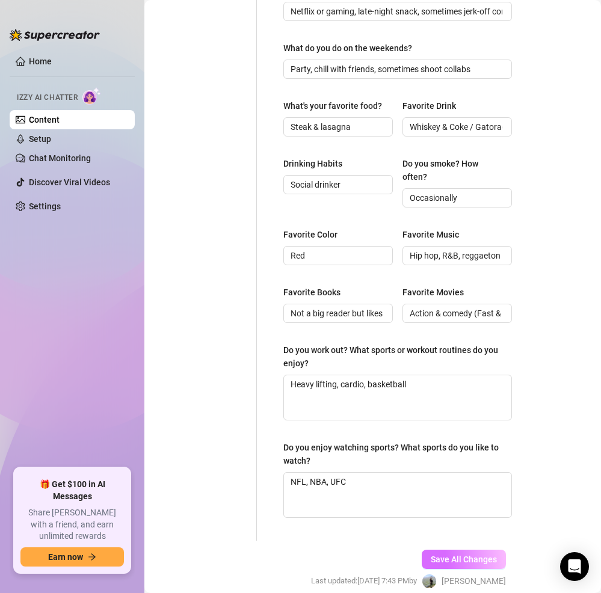
click at [451, 565] on span "Save All Changes" at bounding box center [464, 560] width 66 height 10
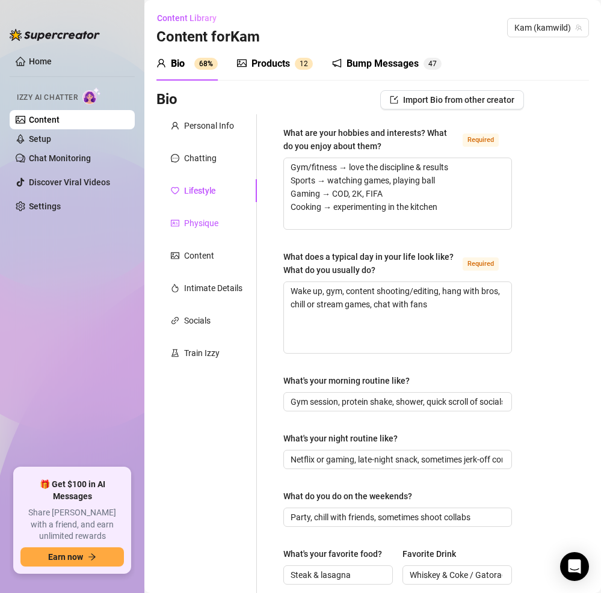
click at [206, 228] on div "Physique" at bounding box center [201, 223] width 34 height 13
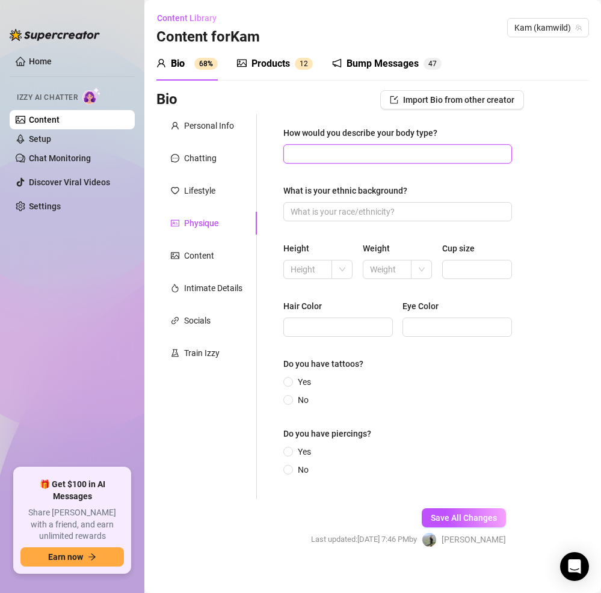
click at [438, 156] on input "How would you describe your body type?" at bounding box center [397, 153] width 212 height 13
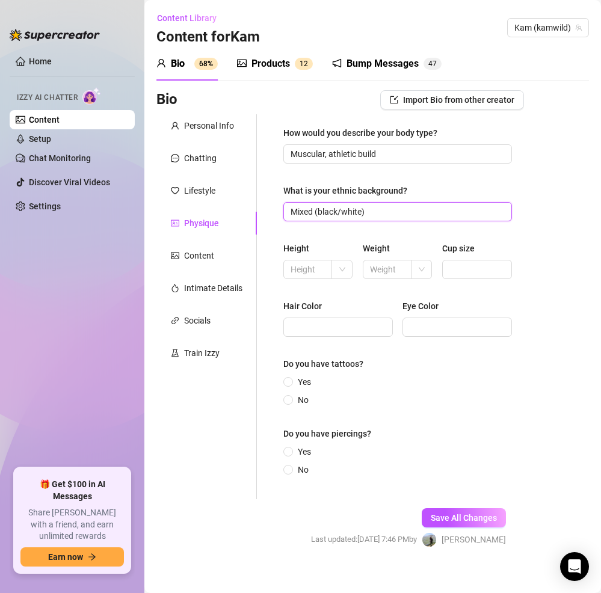
drag, startPoint x: 388, startPoint y: 214, endPoint x: 274, endPoint y: 223, distance: 114.1
click at [274, 223] on div "How would you describe your body type? Muscular, athletic build What is your et…" at bounding box center [397, 306] width 253 height 385
click at [314, 275] on input "text" at bounding box center [307, 269] width 32 height 13
click at [335, 270] on div at bounding box center [342, 269] width 21 height 19
click at [339, 308] on div "ft" at bounding box center [340, 312] width 15 height 19
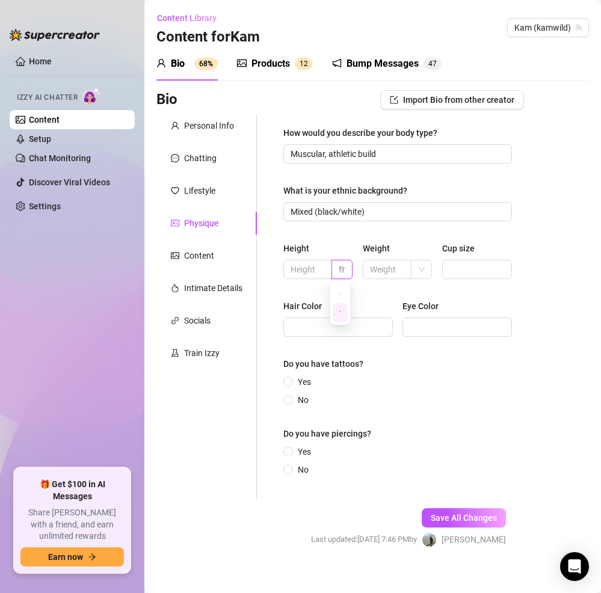
click at [345, 264] on span "ft" at bounding box center [344, 270] width 11 height 18
click at [333, 291] on div "cm" at bounding box center [340, 293] width 15 height 19
click at [306, 274] on input "text" at bounding box center [307, 269] width 32 height 13
click at [421, 274] on span at bounding box center [423, 270] width 11 height 18
click at [420, 312] on div "lbs" at bounding box center [416, 312] width 15 height 19
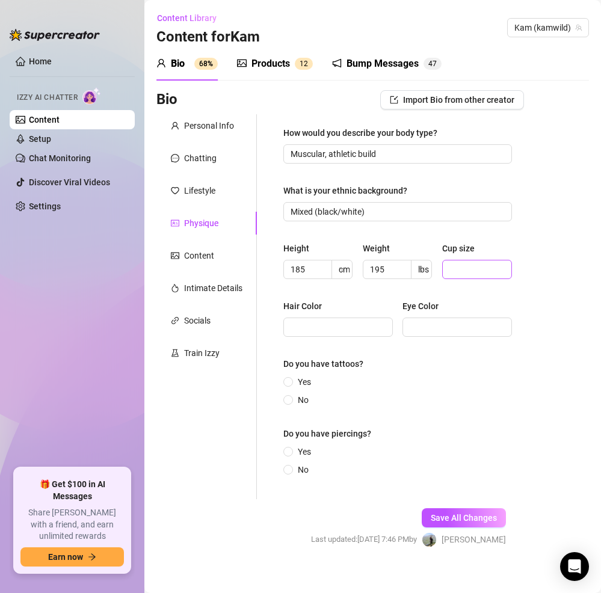
click at [466, 276] on span at bounding box center [477, 269] width 70 height 19
click at [356, 327] on input "Hair Color" at bounding box center [337, 327] width 93 height 13
click at [287, 400] on input "No" at bounding box center [289, 401] width 5 height 8
click at [285, 473] on span at bounding box center [288, 470] width 10 height 10
click at [287, 473] on input "No" at bounding box center [289, 471] width 5 height 8
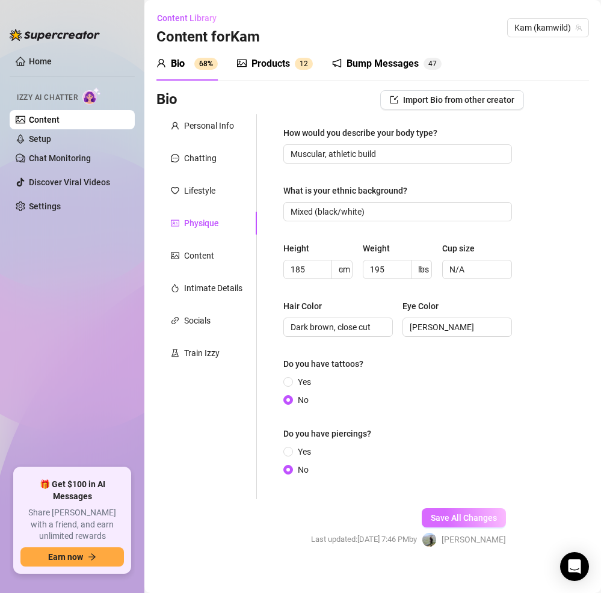
click at [468, 515] on span "Save All Changes" at bounding box center [464, 518] width 66 height 10
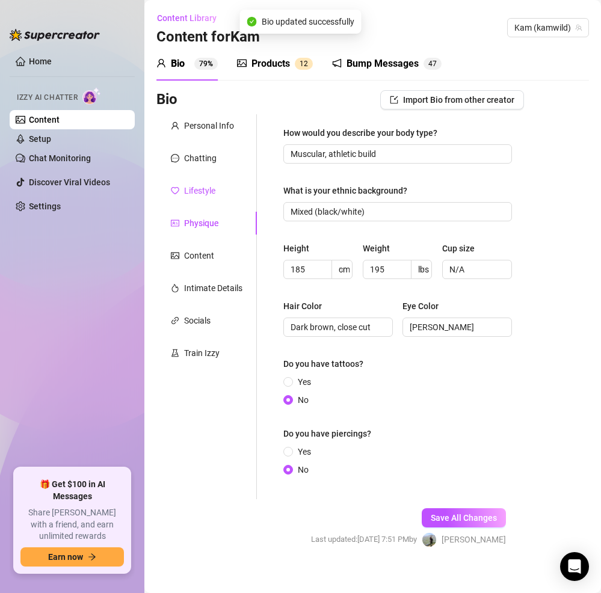
click at [196, 188] on div "Lifestyle" at bounding box center [199, 190] width 31 height 13
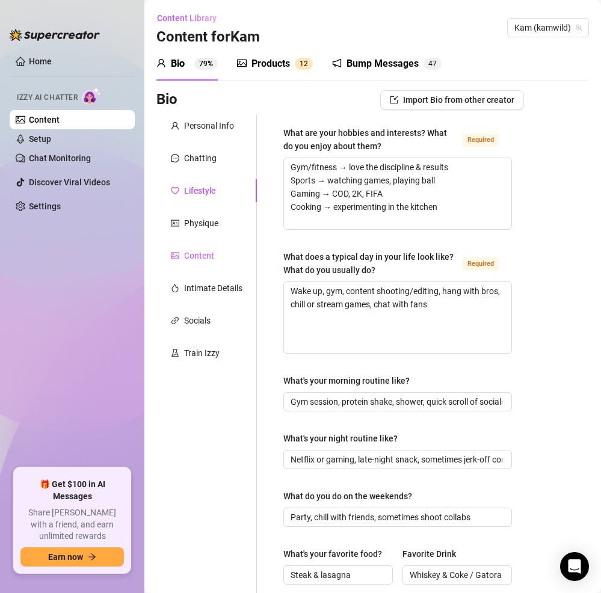
click at [205, 262] on div "Content" at bounding box center [199, 255] width 30 height 13
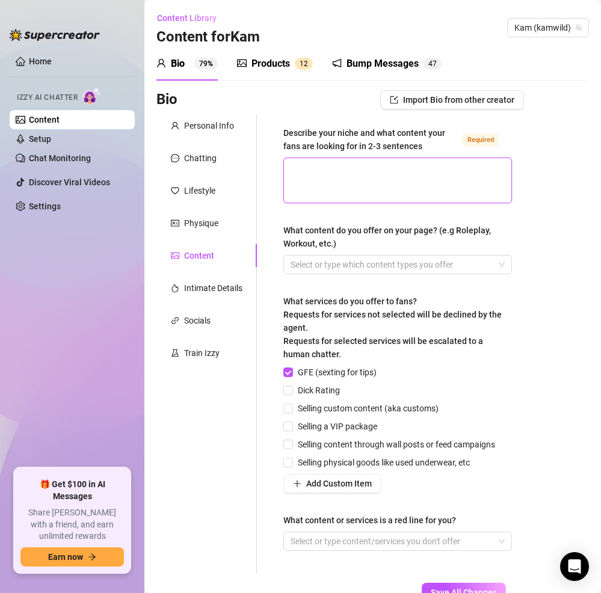
click at [325, 173] on textarea "Describe your niche and what content your fans are looking for in 2-3 sentences…" at bounding box center [398, 180] width 228 height 45
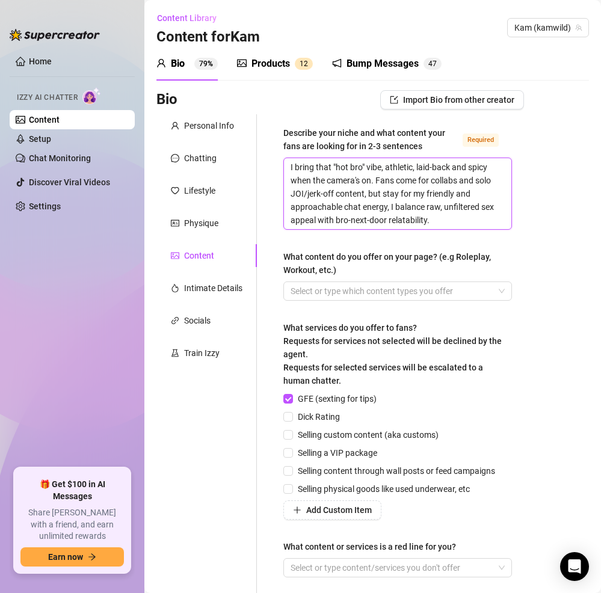
drag, startPoint x: 442, startPoint y: 222, endPoint x: 289, endPoint y: 170, distance: 162.0
click at [289, 170] on textarea "I bring that "hot bro" vibe, athletic, laid-back and spicy when the camera's on…" at bounding box center [398, 193] width 228 height 71
click at [461, 293] on div at bounding box center [391, 291] width 211 height 17
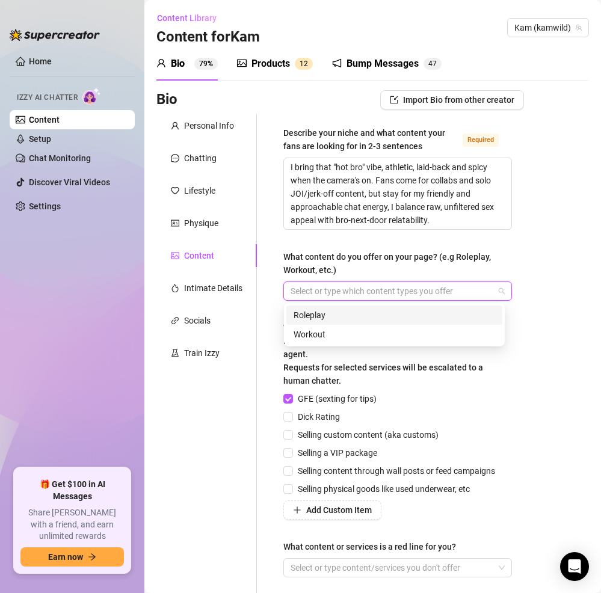
click at [461, 290] on div at bounding box center [391, 291] width 211 height 17
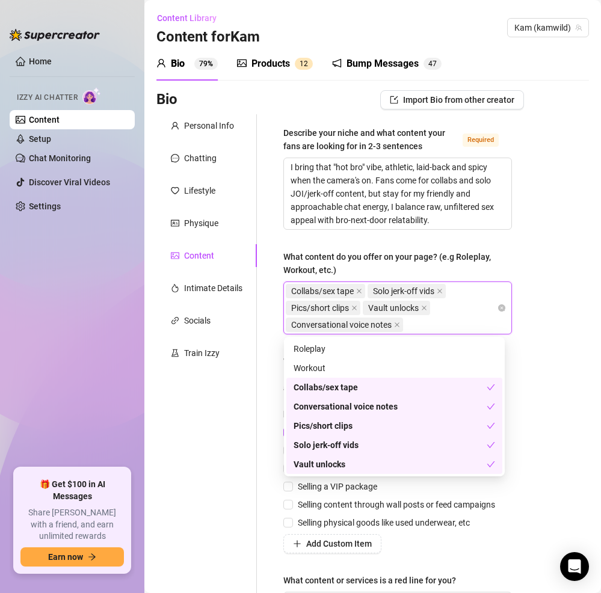
click at [232, 500] on div "Personal Info Chatting Lifestyle Physique Content Intimate Details Socials Trai…" at bounding box center [206, 374] width 101 height 520
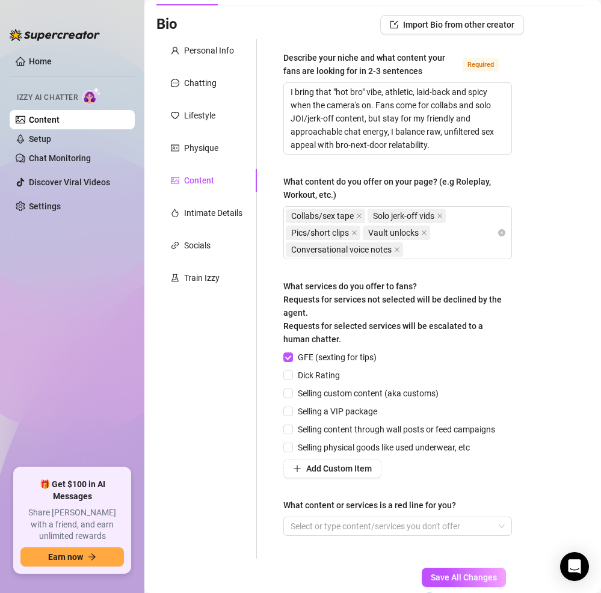
scroll to position [76, 0]
click at [285, 380] on label "Dick Rating" at bounding box center [313, 374] width 61 height 13
click at [285, 379] on input "Dick Rating" at bounding box center [287, 374] width 8 height 8
click at [290, 391] on input "Selling custom content (aka customs)" at bounding box center [287, 392] width 8 height 8
click at [288, 409] on input "Selling a VIP package" at bounding box center [287, 410] width 8 height 8
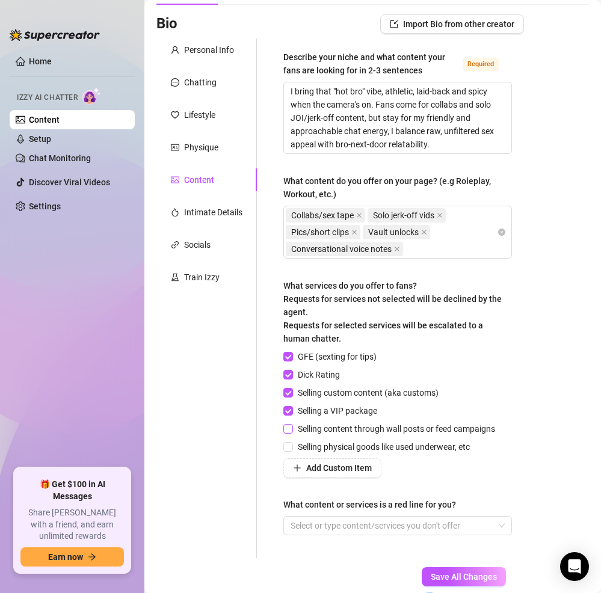
click at [290, 430] on input "Selling content through wall posts or feed campaigns" at bounding box center [287, 428] width 8 height 8
click at [291, 448] on input "Selling physical goods like used underwear, etc" at bounding box center [287, 446] width 8 height 8
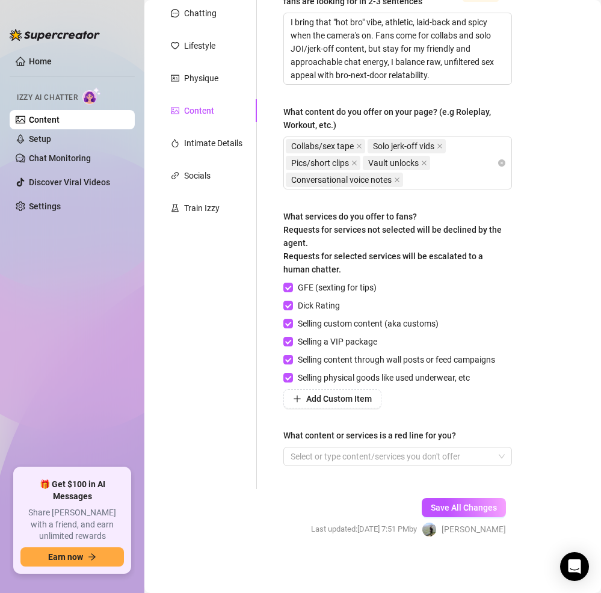
scroll to position [146, 0]
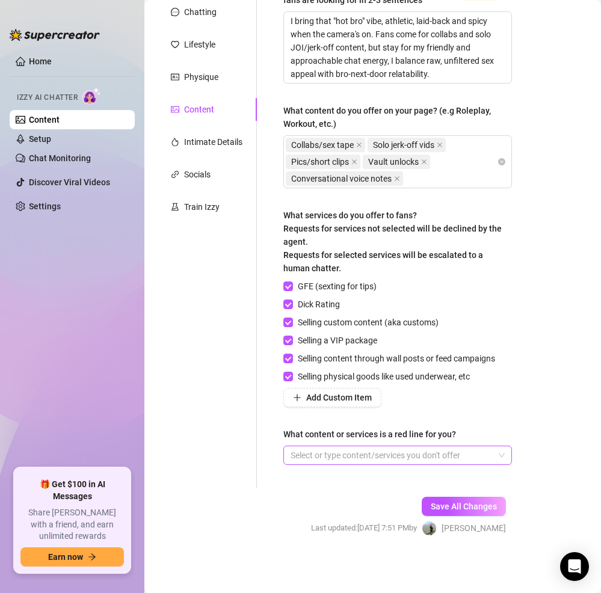
click at [329, 452] on div at bounding box center [391, 455] width 211 height 17
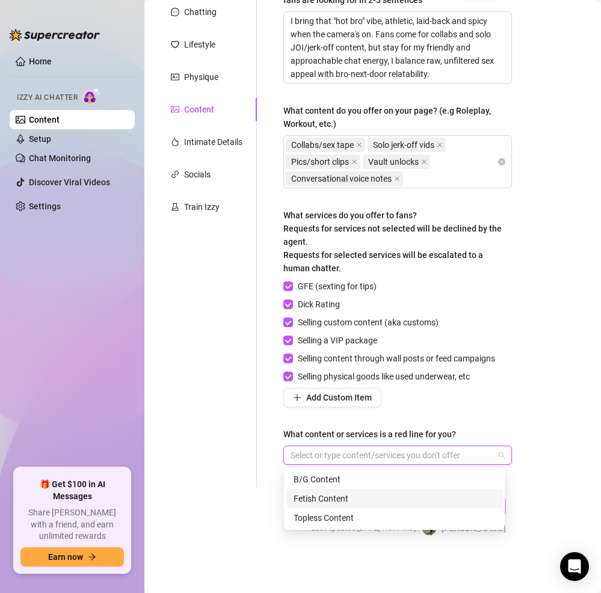
click at [322, 495] on div "Fetish Content" at bounding box center [395, 498] width 202 height 13
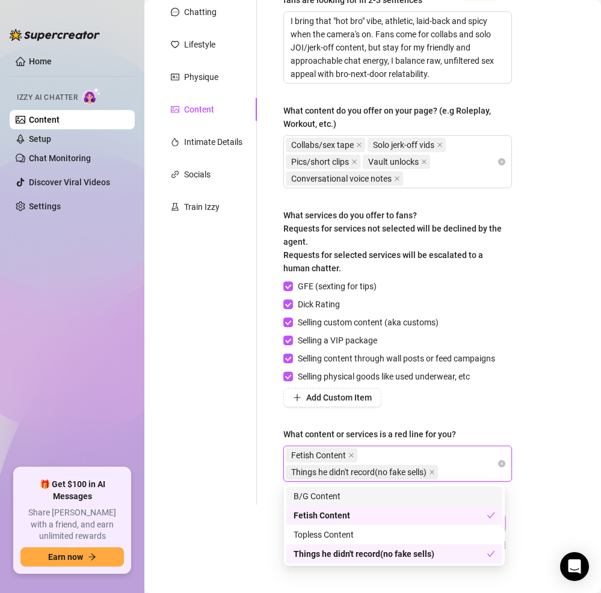
click at [203, 450] on div "Personal Info Chatting Lifestyle Physique Content Intimate Details Socials Trai…" at bounding box center [206, 236] width 101 height 537
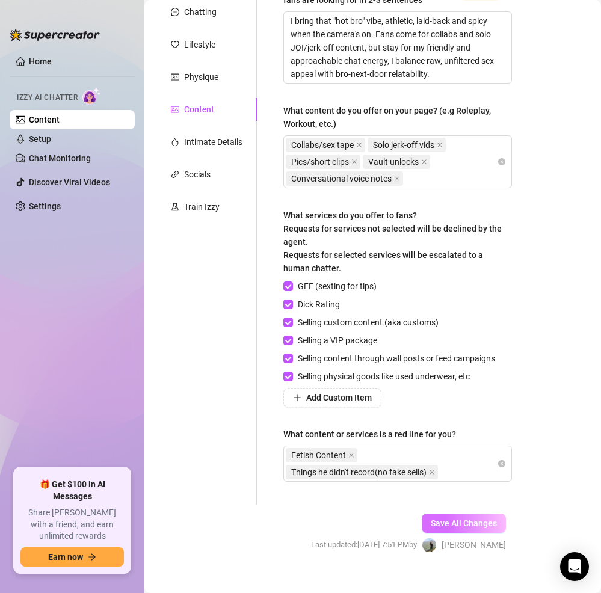
click at [460, 520] on span "Save All Changes" at bounding box center [464, 524] width 66 height 10
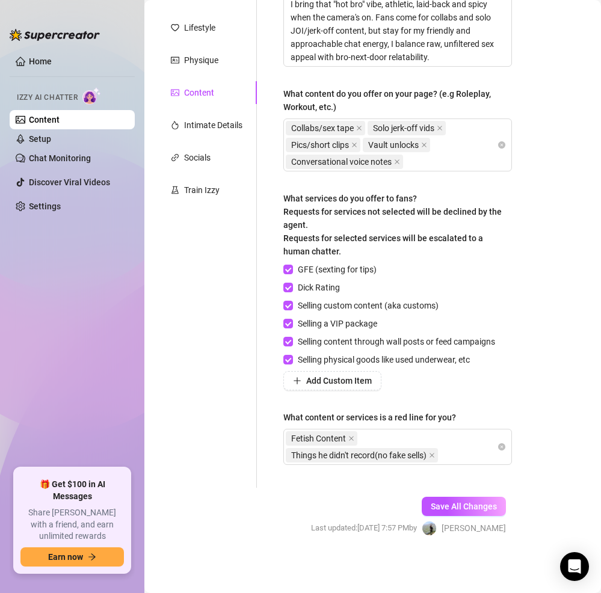
scroll to position [0, 0]
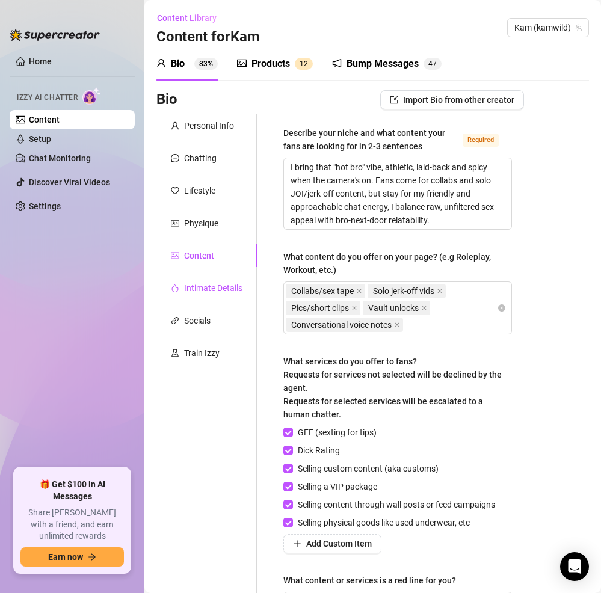
click at [203, 288] on div "Intimate Details" at bounding box center [213, 288] width 58 height 13
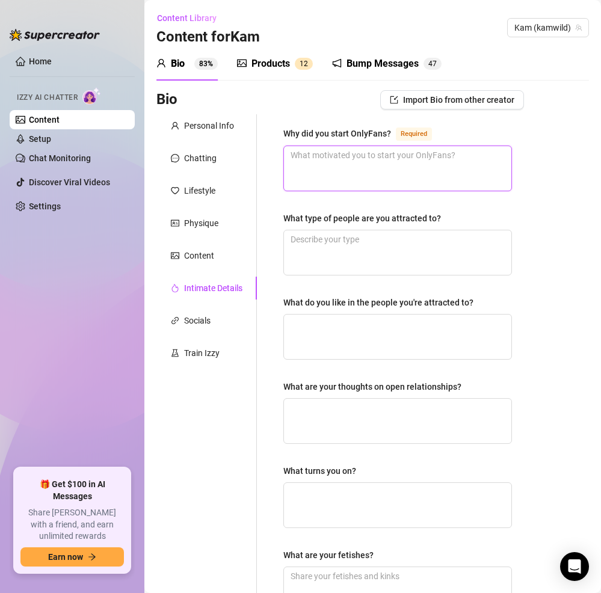
click at [404, 165] on textarea "Why did you start OnlyFans? Required" at bounding box center [398, 168] width 228 height 45
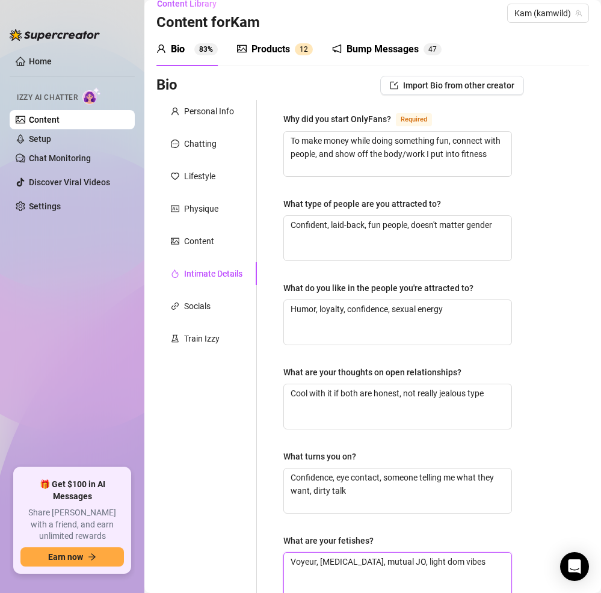
scroll to position [231, 0]
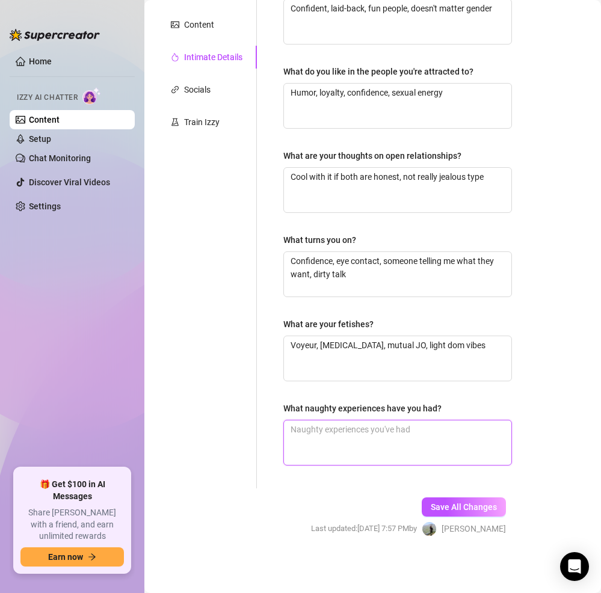
click at [426, 447] on textarea "What naughty experiences have you had?" at bounding box center [398, 443] width 228 height 45
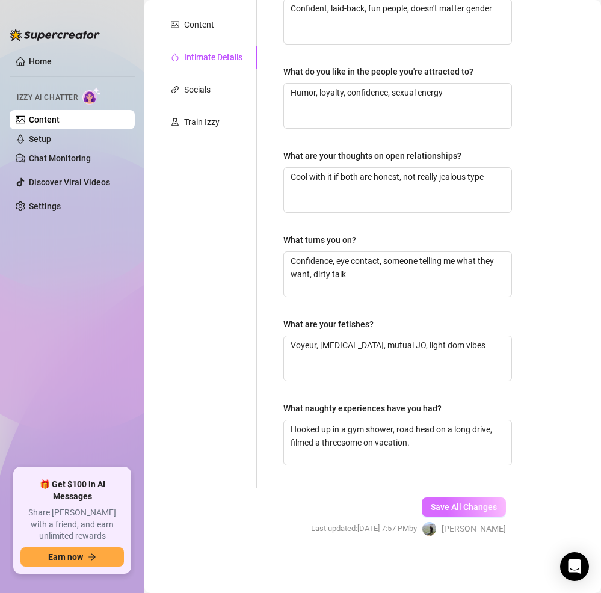
click at [448, 505] on span "Save All Changes" at bounding box center [464, 508] width 66 height 10
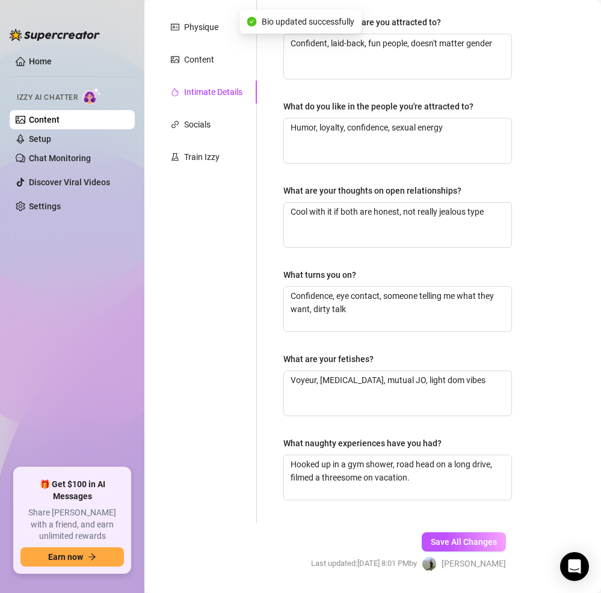
scroll to position [0, 0]
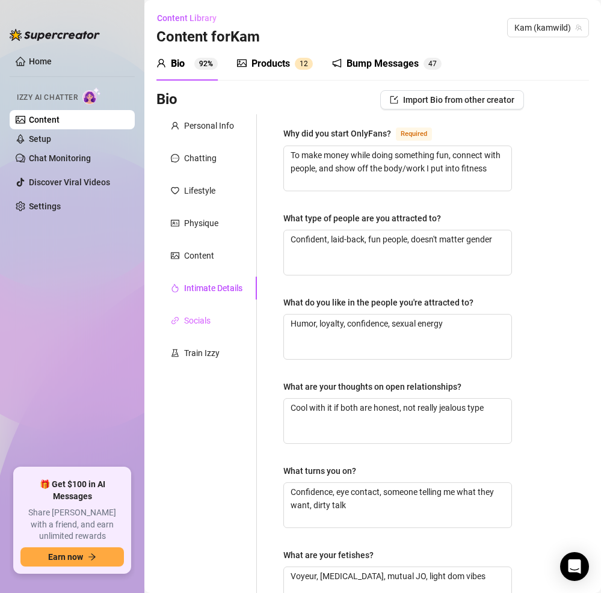
click at [216, 320] on div "Socials" at bounding box center [206, 320] width 101 height 23
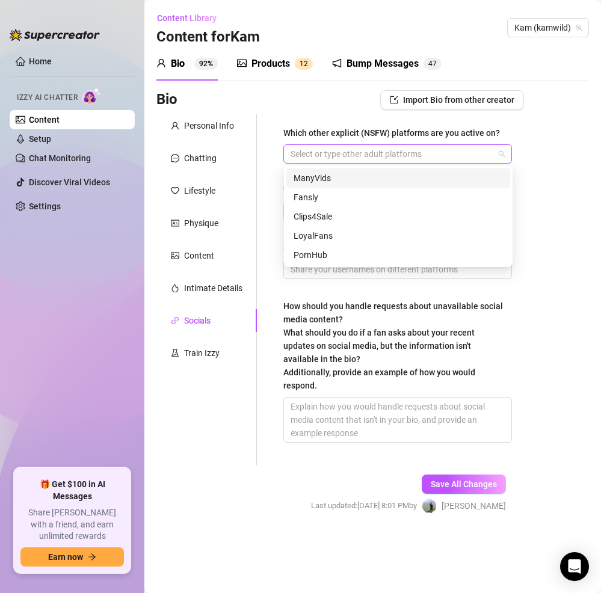
click at [433, 154] on div at bounding box center [391, 154] width 211 height 17
click at [436, 150] on div at bounding box center [391, 154] width 211 height 17
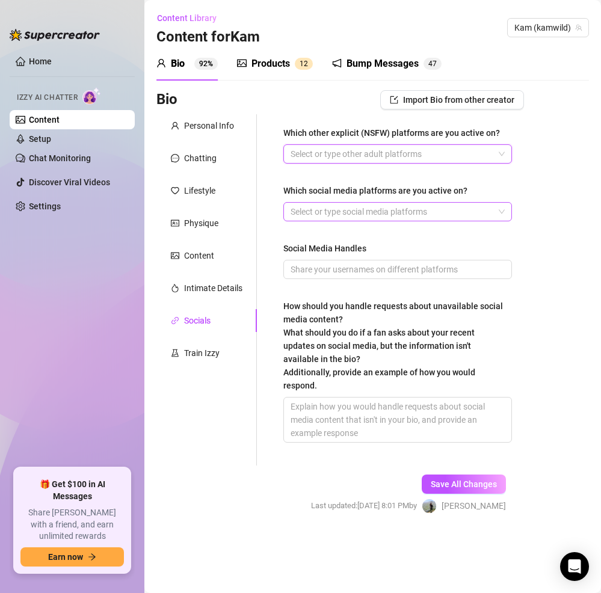
click at [433, 212] on div at bounding box center [391, 211] width 211 height 17
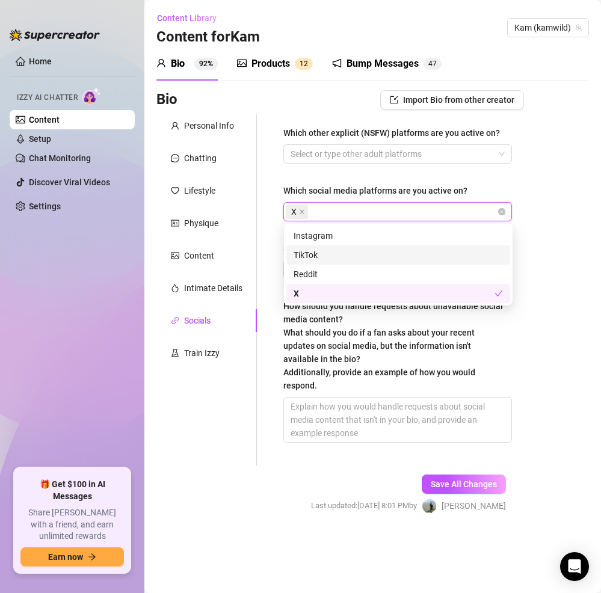
click at [489, 264] on div "TikTok" at bounding box center [399, 255] width 224 height 19
click at [541, 265] on div "Bio Import Bio from other creator Personal Info Chatting Lifestyle Physique Con…" at bounding box center [372, 312] width 433 height 445
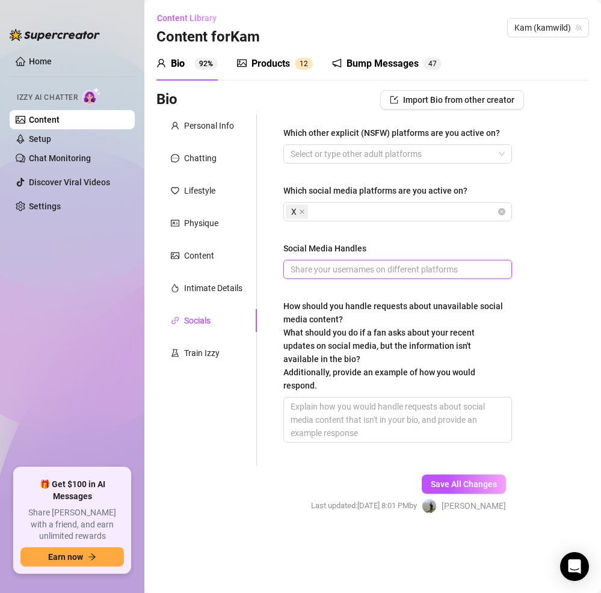
click at [361, 265] on input "Social Media Handles" at bounding box center [397, 269] width 212 height 13
paste input "[DOMAIN_NAME][URL]"
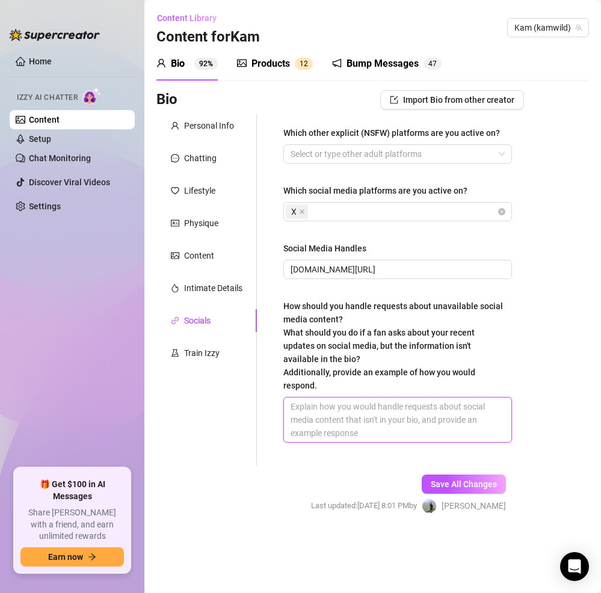
click at [381, 417] on textarea "How should you handle requests about unavailable social media content? What sho…" at bounding box center [398, 420] width 228 height 45
click at [352, 426] on textarea "How should you handle requests about unavailable social media content? What sho…" at bounding box center [398, 420] width 228 height 45
paste textarea "“Not everything I post goes up here, [PERSON_NAME]—this is where the real conte…"
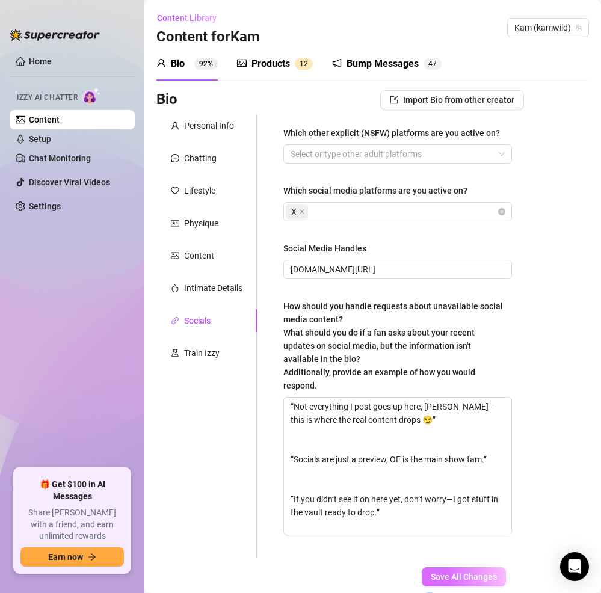
click at [459, 584] on button "Save All Changes" at bounding box center [464, 577] width 84 height 19
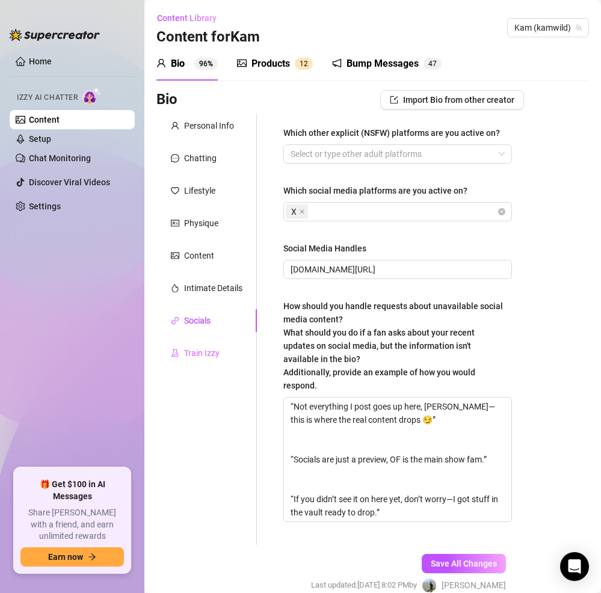
click at [188, 362] on div "Train Izzy" at bounding box center [206, 353] width 101 height 23
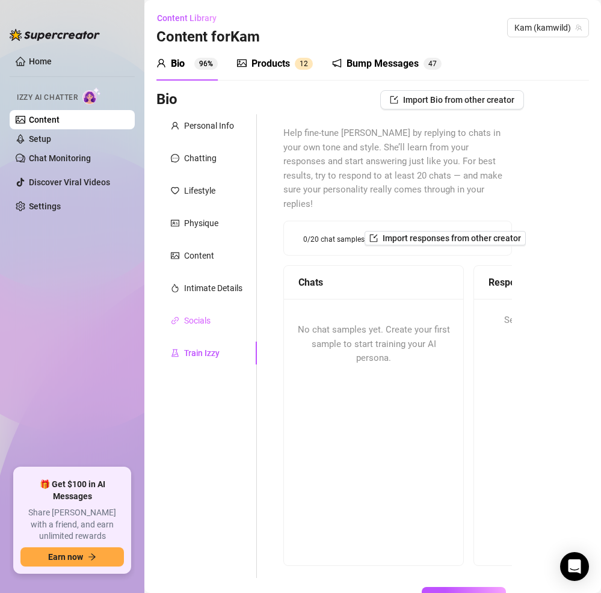
click at [191, 327] on div "Socials" at bounding box center [206, 320] width 101 height 23
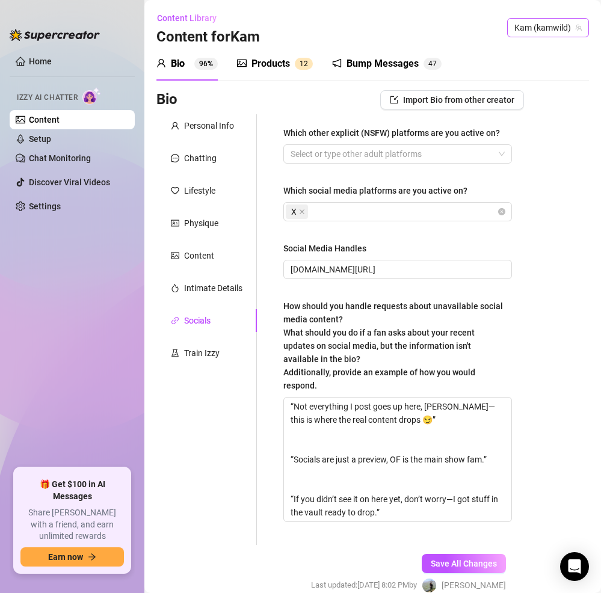
click at [545, 29] on span "Kam (kamwild)" at bounding box center [548, 28] width 67 height 18
click at [545, 28] on span "Kam (kamwild)" at bounding box center [548, 28] width 67 height 18
click at [522, 27] on span "Kam (kamwild)" at bounding box center [548, 28] width 67 height 18
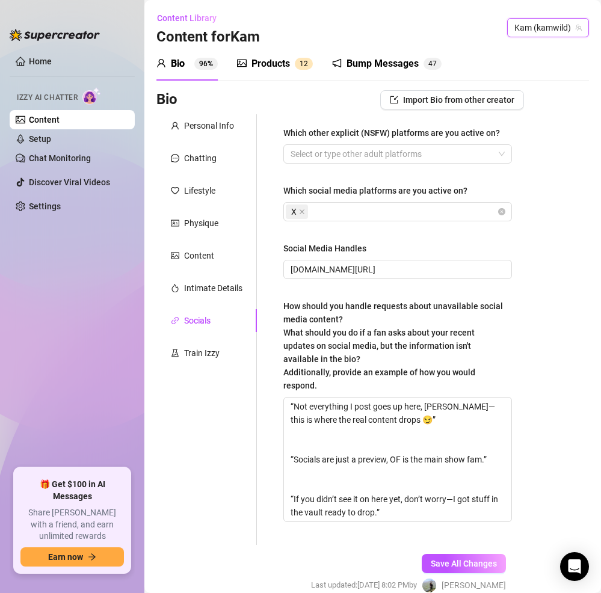
paste input "diditafit"
click at [527, 55] on span "Diditafit" at bounding box center [515, 52] width 29 height 13
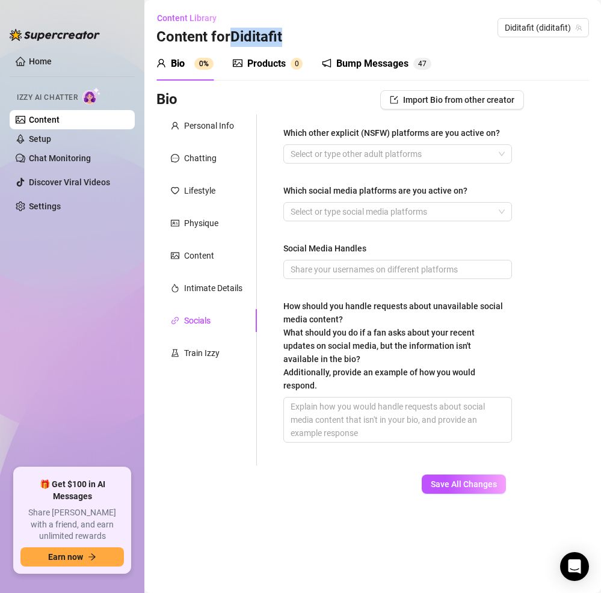
drag, startPoint x: 237, startPoint y: 33, endPoint x: 311, endPoint y: 33, distance: 73.4
click at [311, 33] on div "Content Library Content for Diditafit Diditafit (diditafit)" at bounding box center [372, 27] width 433 height 39
copy h3 "Diditafit"
click at [373, 37] on div "Content Library Content for Diditafit Diditafit (diditafit)" at bounding box center [372, 27] width 433 height 39
click at [188, 64] on div "Bio 0%" at bounding box center [184, 64] width 57 height 14
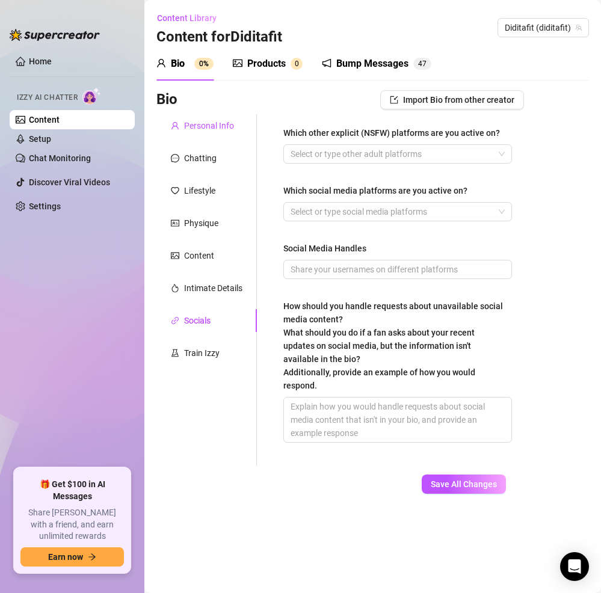
click at [197, 126] on div "Personal Info" at bounding box center [209, 125] width 50 height 13
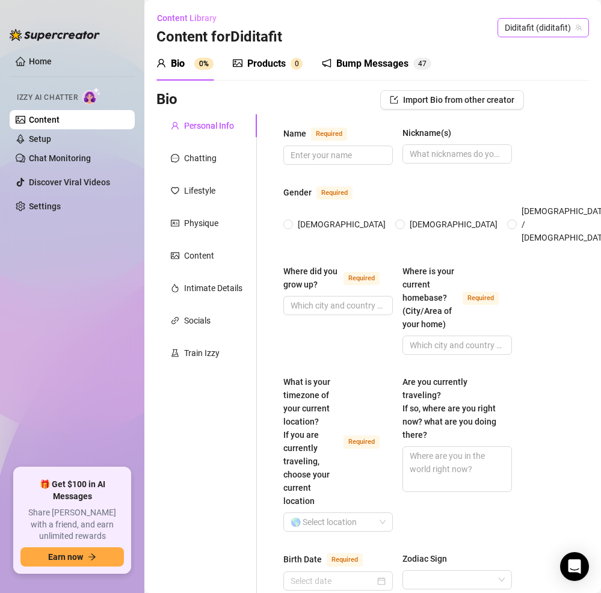
click at [526, 23] on span "Diditafit (diditafit)" at bounding box center [543, 28] width 77 height 18
click at [545, 52] on span "( kamwild )" at bounding box center [551, 52] width 37 height 13
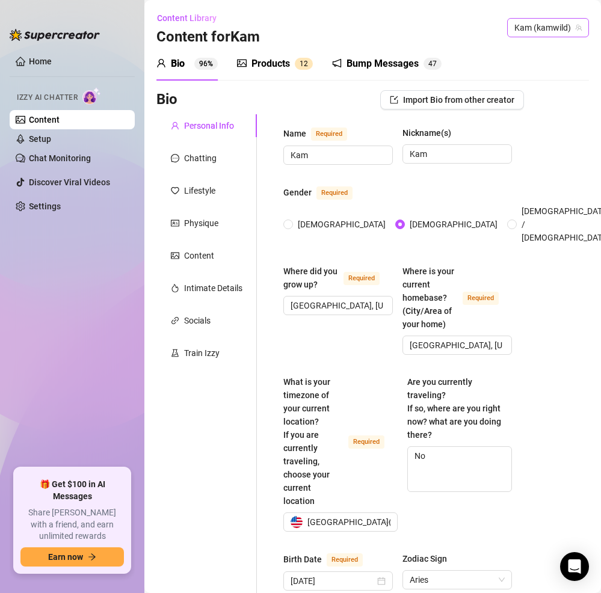
click at [538, 28] on span "Kam (kamwild)" at bounding box center [548, 28] width 67 height 18
paste input "Diditafit"
click at [542, 57] on span "( diditafit )" at bounding box center [553, 52] width 35 height 13
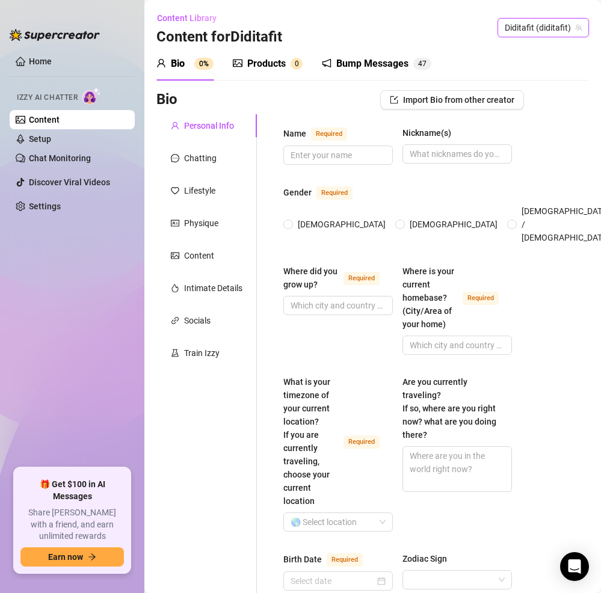
click at [184, 67] on div "Bio" at bounding box center [178, 64] width 14 height 14
click at [347, 153] on input "Name Required" at bounding box center [337, 155] width 93 height 13
click at [330, 156] on input "Name Required" at bounding box center [337, 155] width 93 height 13
click at [290, 222] on input "[DEMOGRAPHIC_DATA]" at bounding box center [289, 226] width 5 height 8
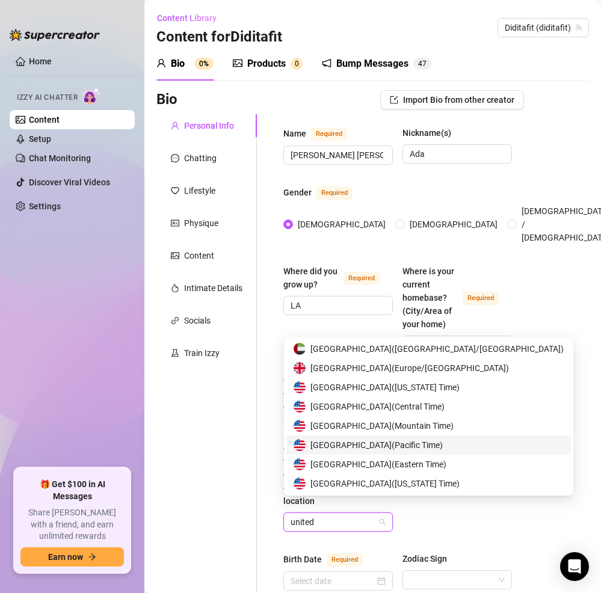
click at [373, 447] on span "United States of America ( Pacific Time )" at bounding box center [377, 445] width 132 height 13
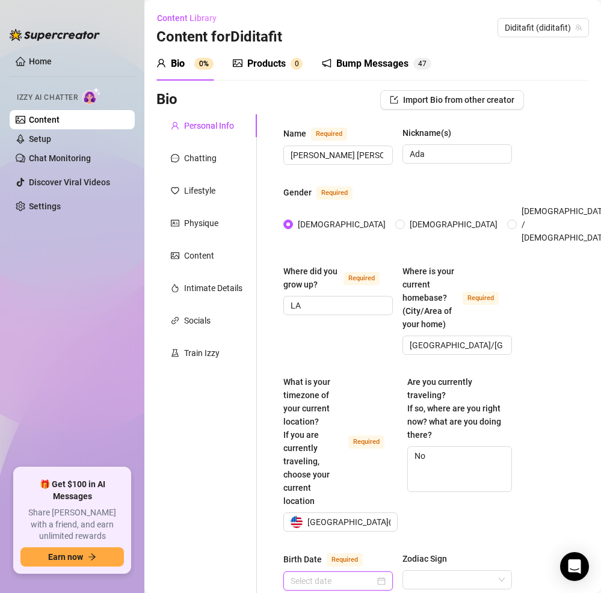
click at [333, 575] on input "Birth Date Required" at bounding box center [333, 581] width 84 height 13
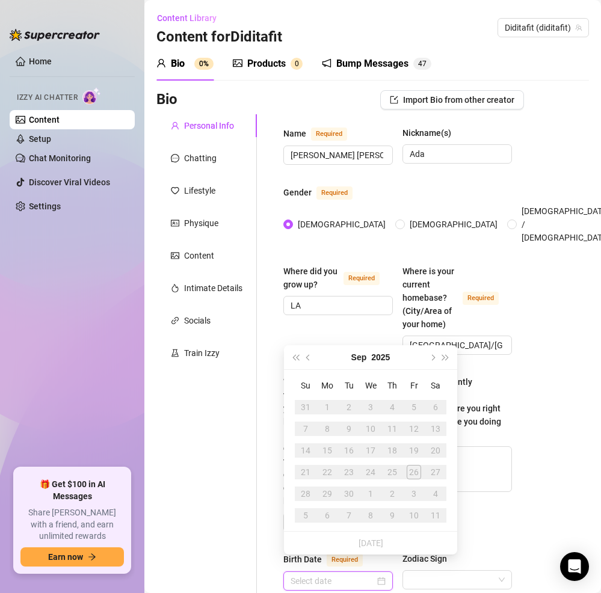
click at [380, 575] on div at bounding box center [338, 581] width 95 height 13
click at [342, 575] on input "Birth Date Required" at bounding box center [333, 581] width 84 height 13
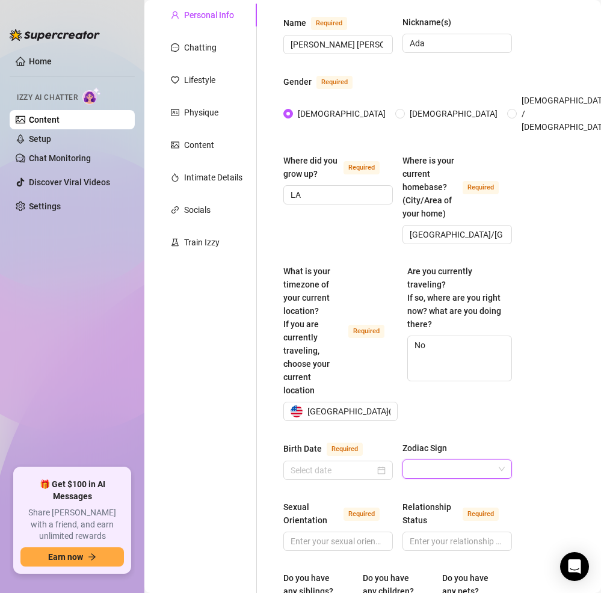
scroll to position [182, 0]
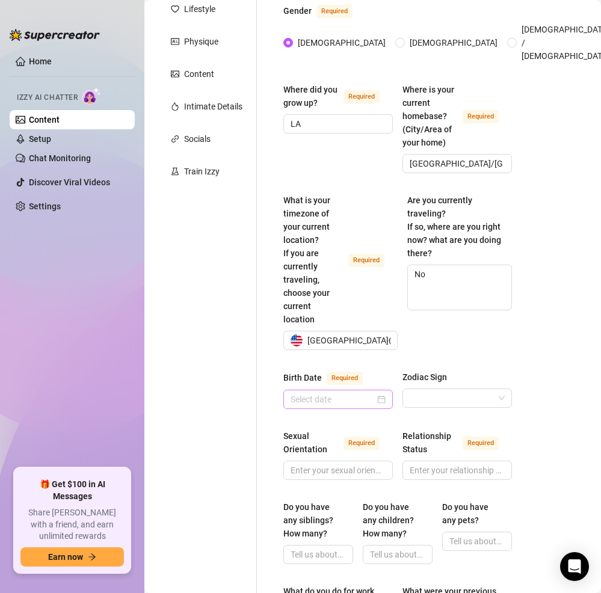
click at [376, 393] on div at bounding box center [338, 399] width 95 height 13
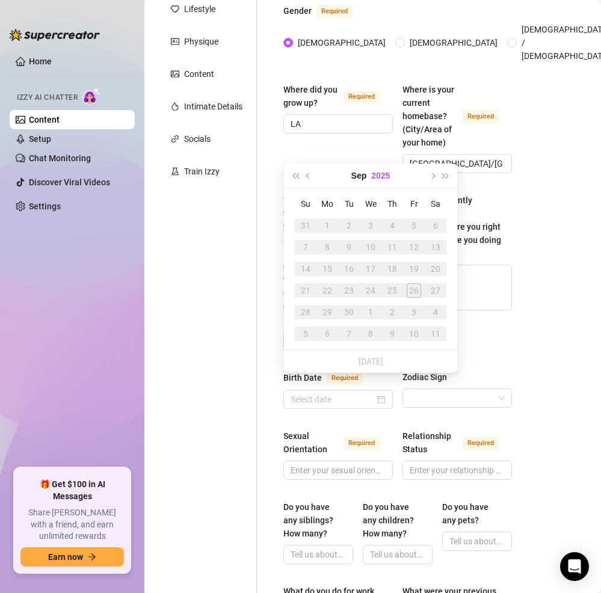
click at [379, 181] on button "2025" at bounding box center [380, 176] width 19 height 24
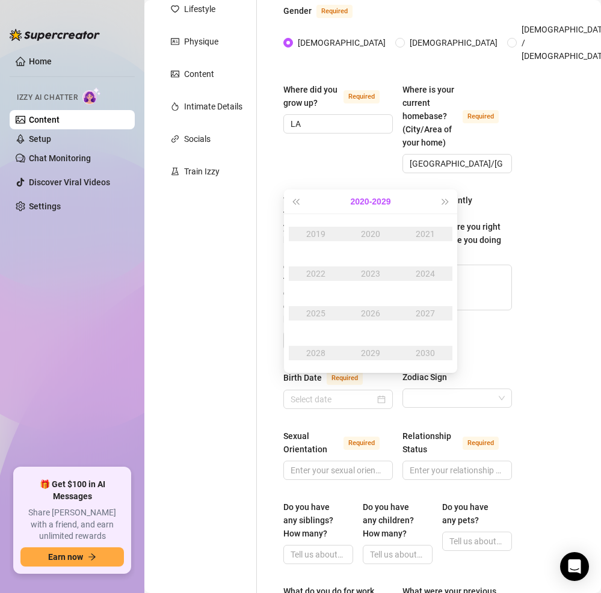
click at [371, 196] on button "[DATE] - [DATE]" at bounding box center [371, 202] width 40 height 24
click at [351, 231] on div "[DATE]-[DATE]" at bounding box center [370, 234] width 57 height 14
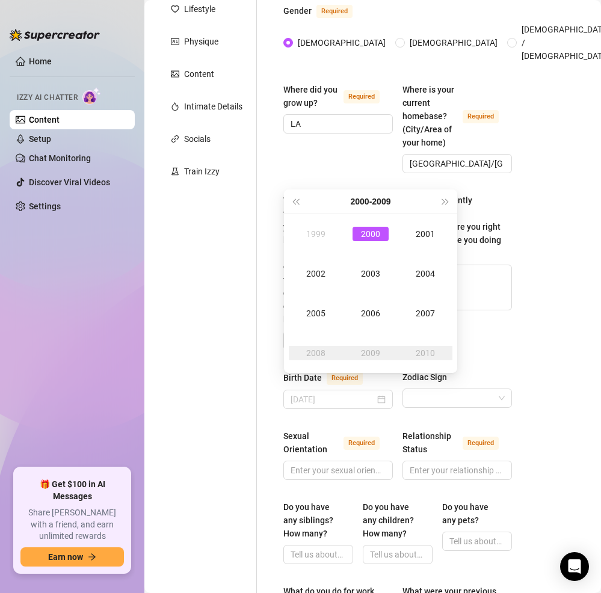
click at [380, 238] on div "2000" at bounding box center [371, 234] width 36 height 14
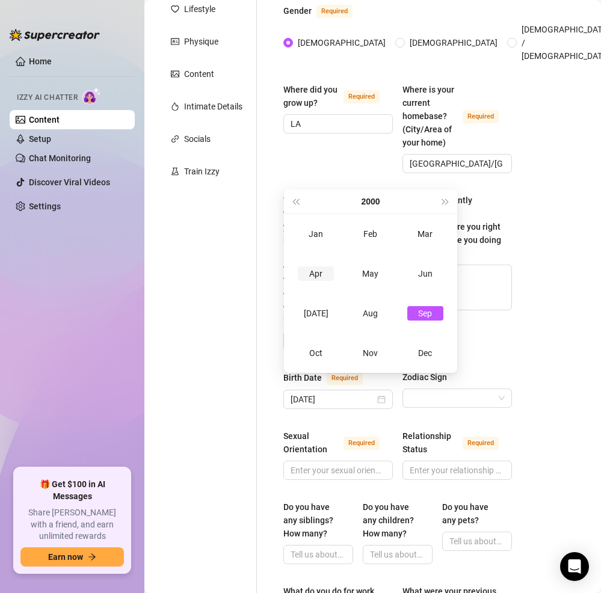
click at [320, 272] on div "Apr" at bounding box center [316, 274] width 36 height 14
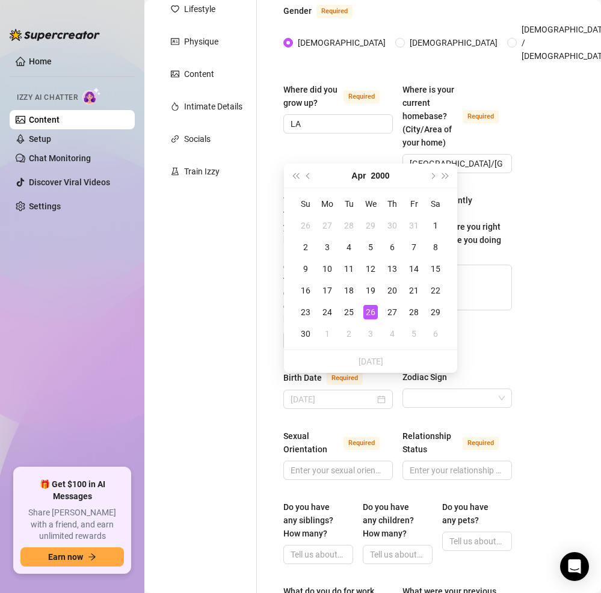
click at [371, 312] on div "26" at bounding box center [371, 312] width 14 height 14
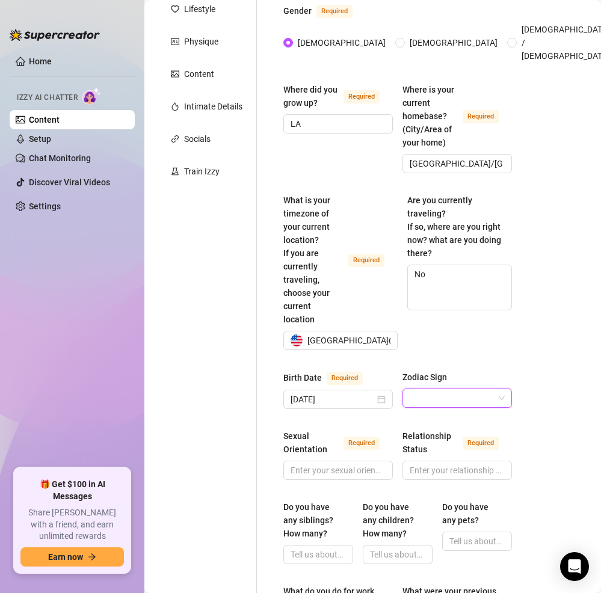
click at [457, 389] on input "Zodiac Sign" at bounding box center [452, 398] width 84 height 18
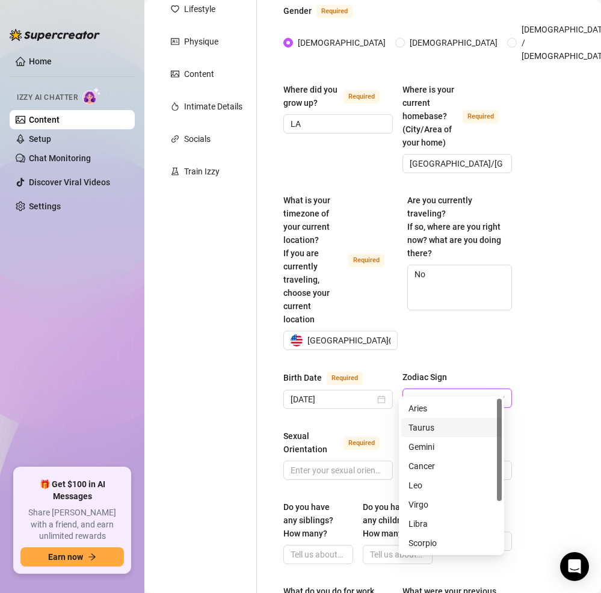
click at [444, 429] on div "Taurus" at bounding box center [452, 427] width 86 height 13
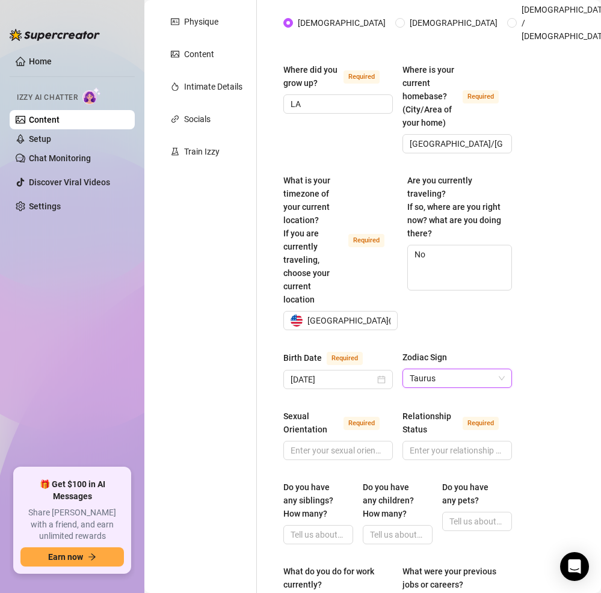
scroll to position [226, 0]
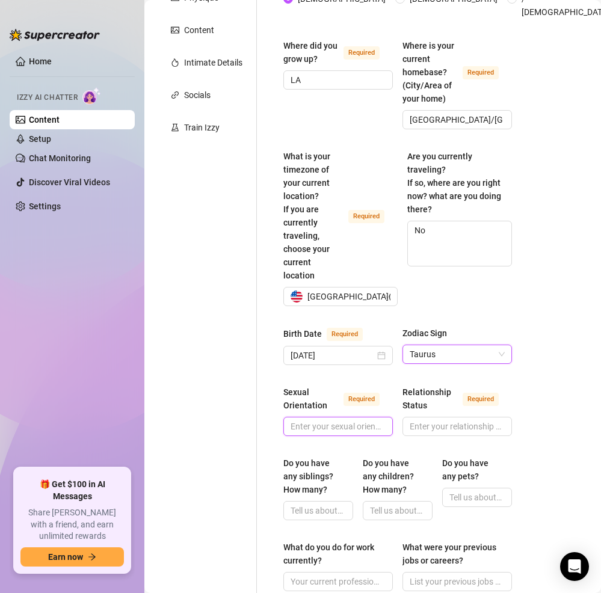
click at [341, 420] on input "Sexual Orientation Required" at bounding box center [337, 426] width 93 height 13
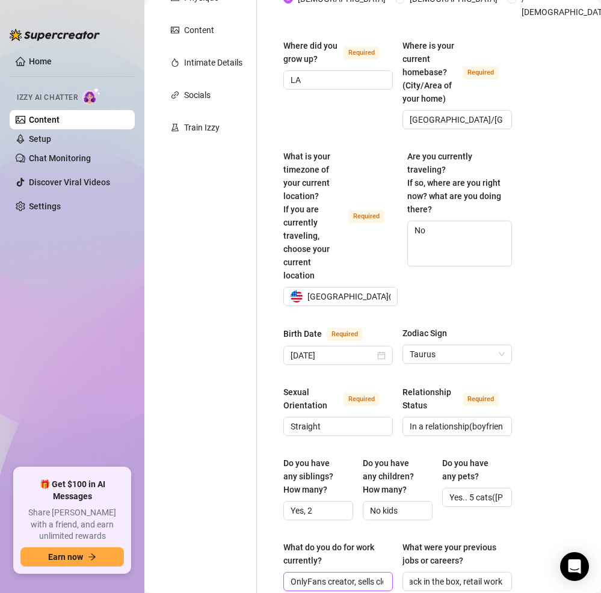
scroll to position [572, 0]
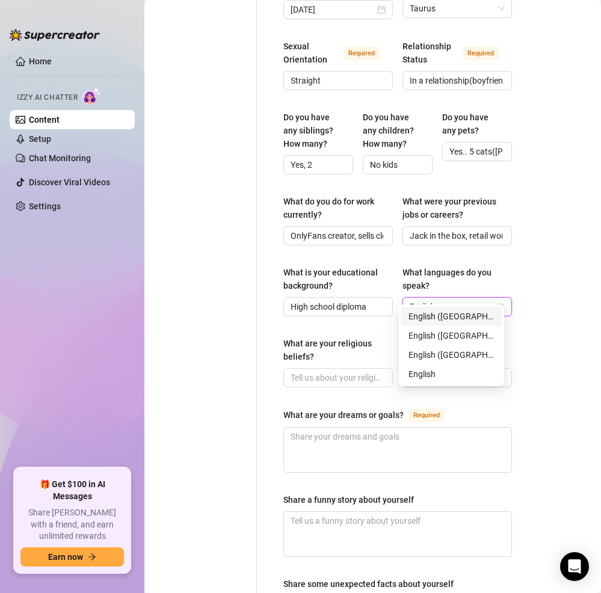
click at [475, 318] on div "English ([GEOGRAPHIC_DATA])" at bounding box center [452, 316] width 86 height 13
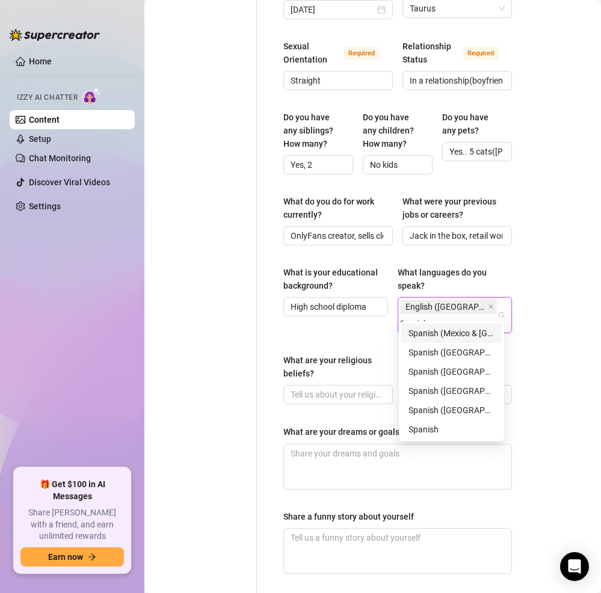
click at [473, 338] on div "Spanish (Mexico & [GEOGRAPHIC_DATA])" at bounding box center [452, 333] width 86 height 13
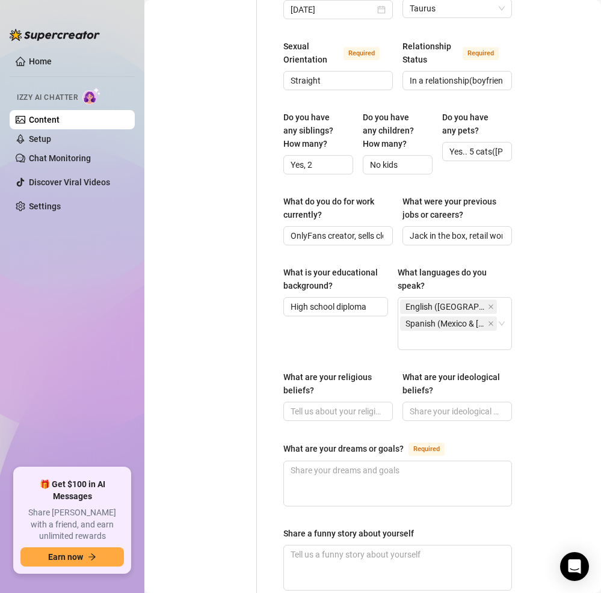
click at [583, 341] on main "Content Library Content for Diditafit Diditafit (diditafit) Bio 0% Products 0 B…" at bounding box center [372, 148] width 457 height 1440
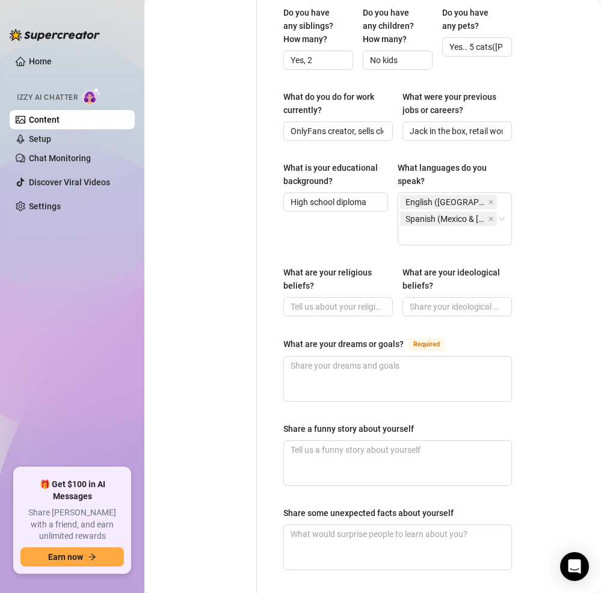
scroll to position [703, 0]
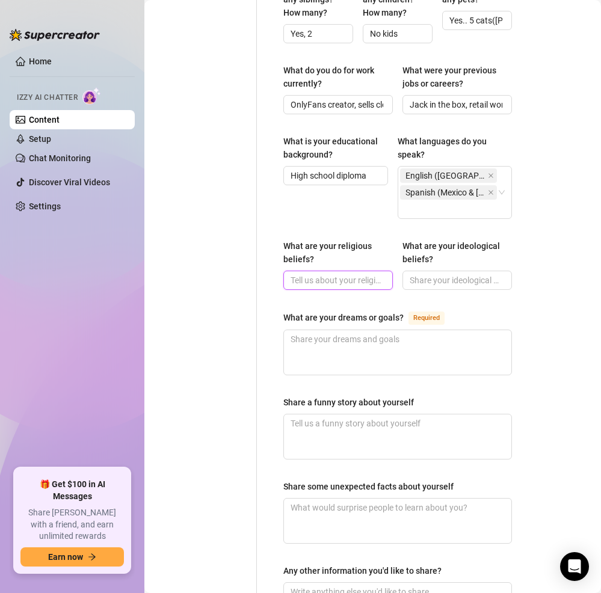
click at [331, 274] on input "What are your religious beliefs?" at bounding box center [337, 280] width 93 height 13
click at [448, 274] on input "What are your ideological beliefs?" at bounding box center [456, 280] width 93 height 13
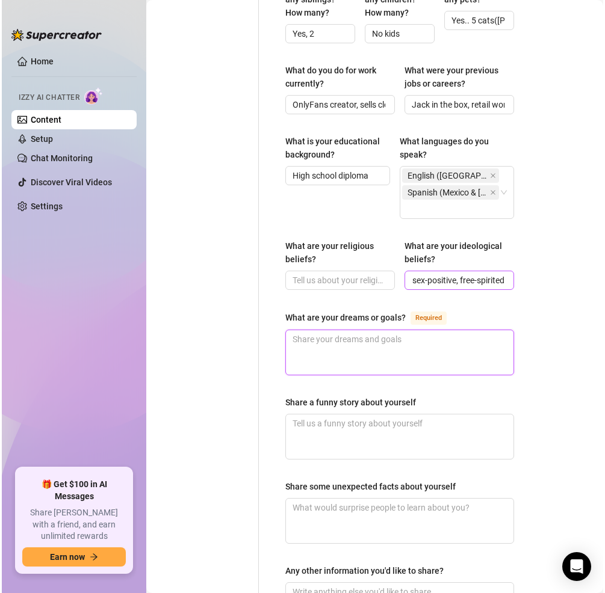
scroll to position [0, 0]
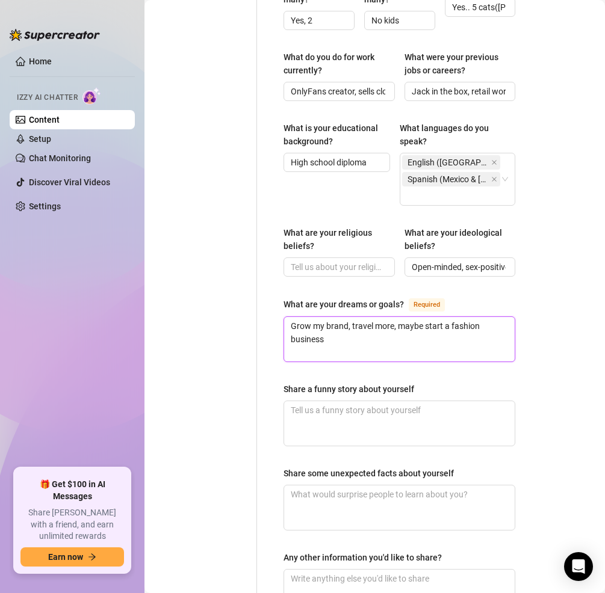
click at [432, 337] on textarea "Grow my brand, travel more, maybe start a fashion business" at bounding box center [399, 339] width 231 height 45
click at [485, 326] on textarea "Grow my brand, travel more, maybe start a fashion business" at bounding box center [399, 339] width 231 height 45
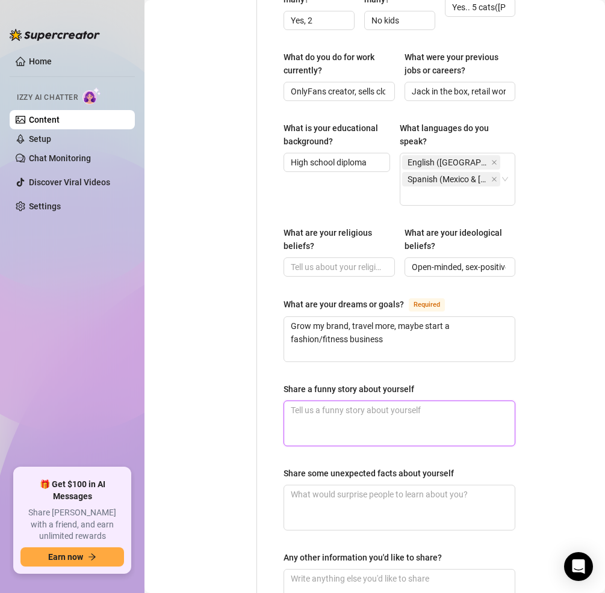
click at [486, 424] on textarea "Share a funny story about yourself" at bounding box center [399, 423] width 231 height 45
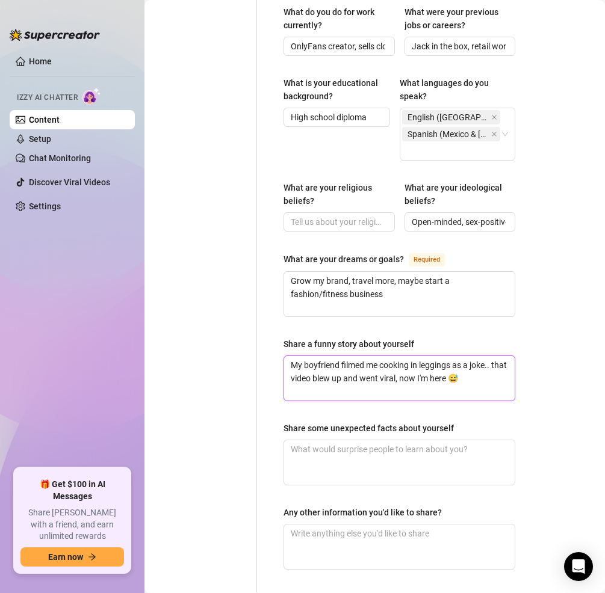
scroll to position [800, 0]
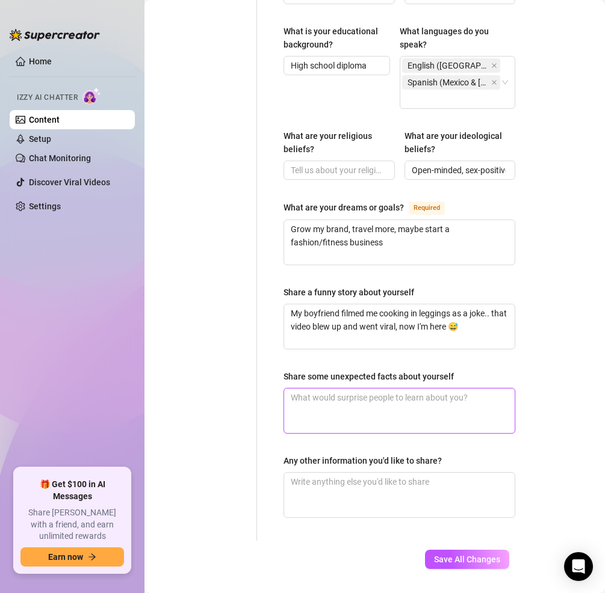
click at [403, 414] on textarea "Share some unexpected facts about yourself" at bounding box center [399, 411] width 231 height 45
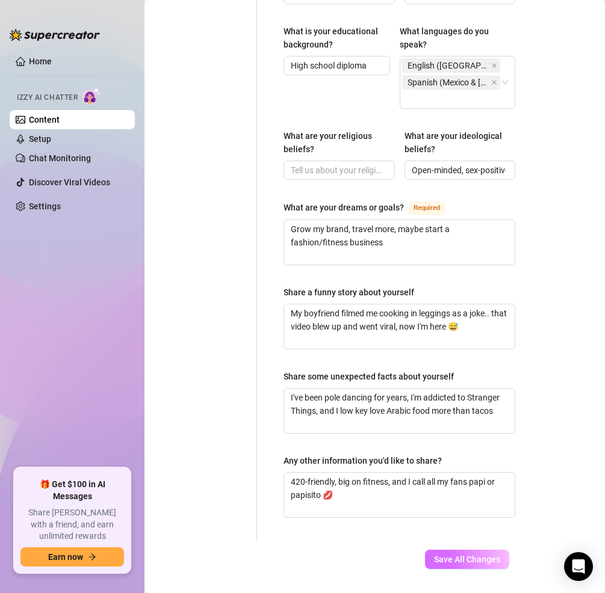
click at [465, 556] on span "Save All Changes" at bounding box center [467, 560] width 66 height 10
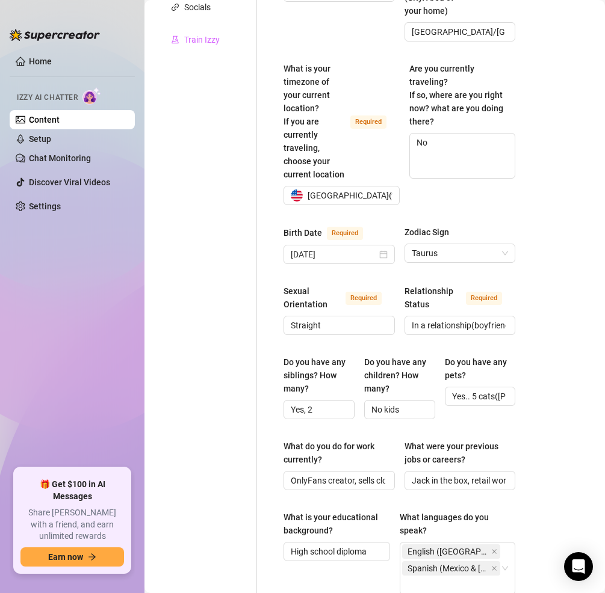
scroll to position [0, 0]
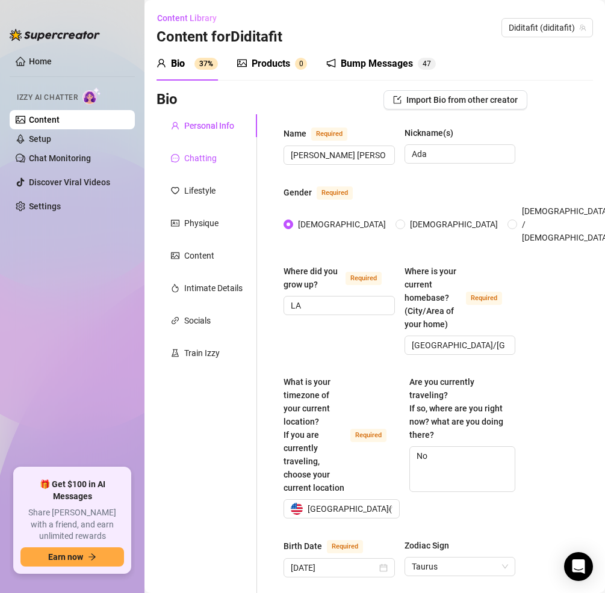
click at [197, 159] on div "Chatting" at bounding box center [200, 158] width 33 height 13
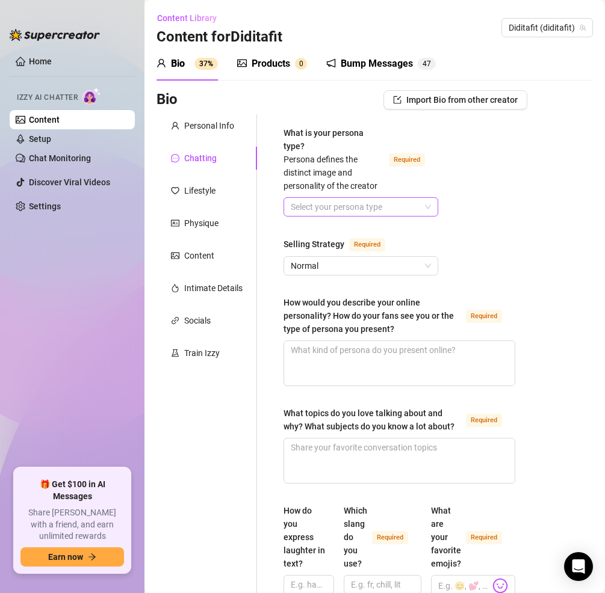
click at [395, 212] on input "What is your persona type? [PERSON_NAME] defines the distinct image and persona…" at bounding box center [355, 207] width 129 height 18
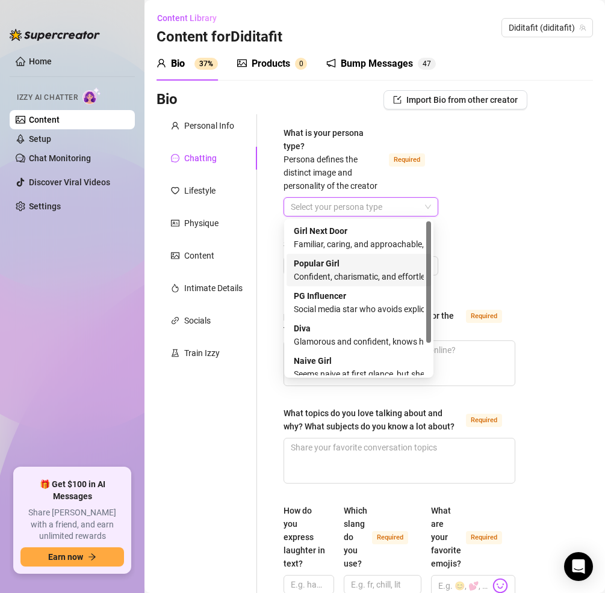
click at [358, 270] on div "Confident, charismatic, and effortlessly commands attention" at bounding box center [359, 276] width 130 height 13
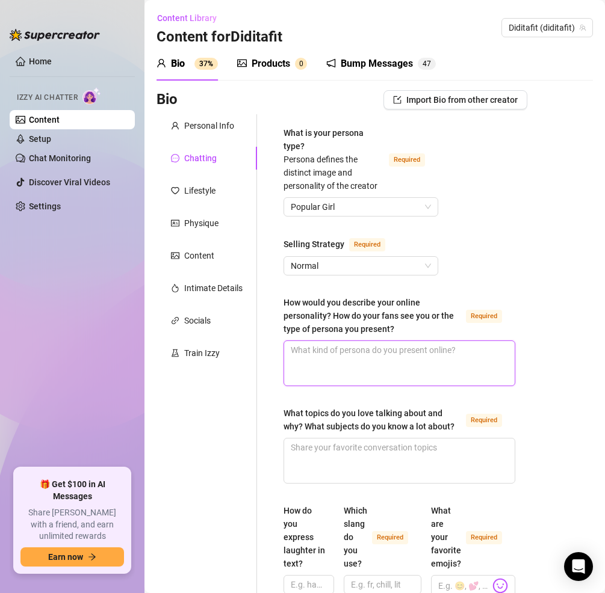
click at [368, 351] on textarea "How would you describe your online personality? How do your fans see you or the…" at bounding box center [399, 363] width 231 height 45
click at [403, 370] on textarea "How would you describe your online personality? How do your fans see you or the…" at bounding box center [399, 363] width 231 height 45
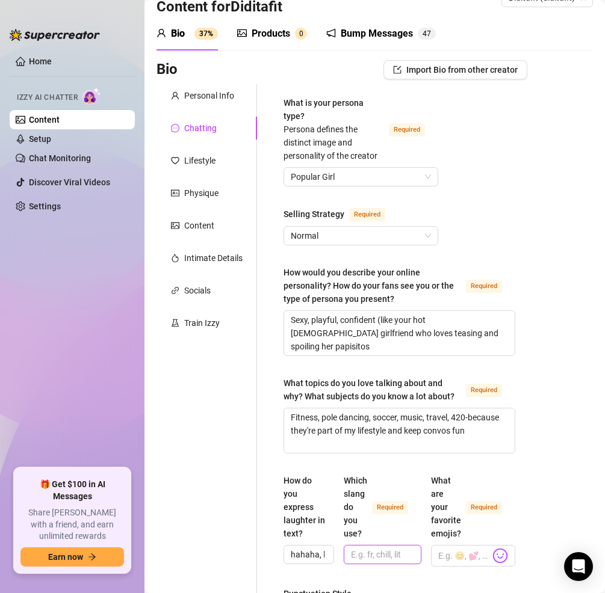
scroll to position [169, 0]
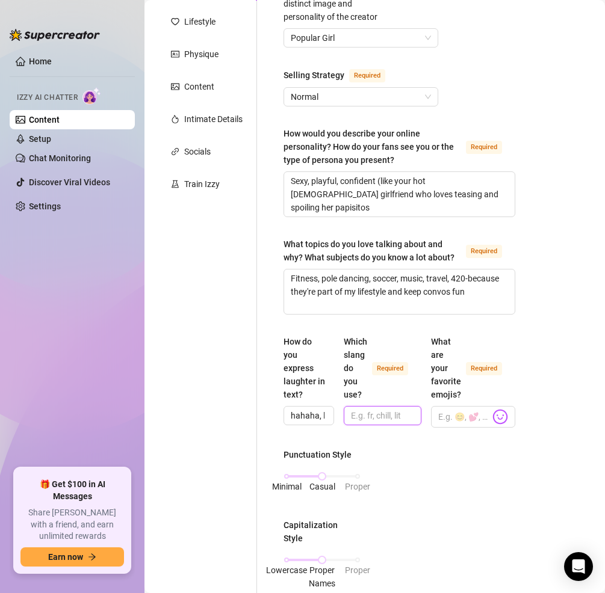
click at [374, 423] on input "Which slang do you use? Required" at bounding box center [381, 415] width 61 height 13
click at [464, 423] on input "What are your favorite emojis? Required" at bounding box center [464, 417] width 52 height 16
paste input "😏💓💖😍😩🤭😜✨😈🥵💋👅👀💦❤️‍🔥"
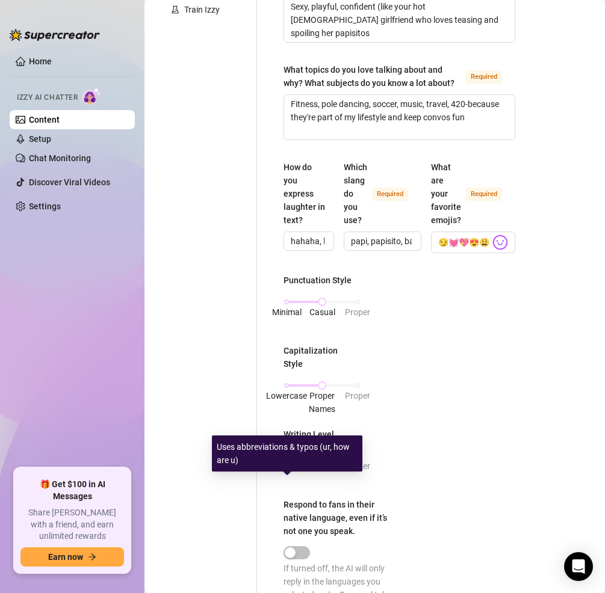
drag, startPoint x: 324, startPoint y: 479, endPoint x: 287, endPoint y: 483, distance: 37.0
click at [287, 459] on div at bounding box center [286, 456] width 6 height 6
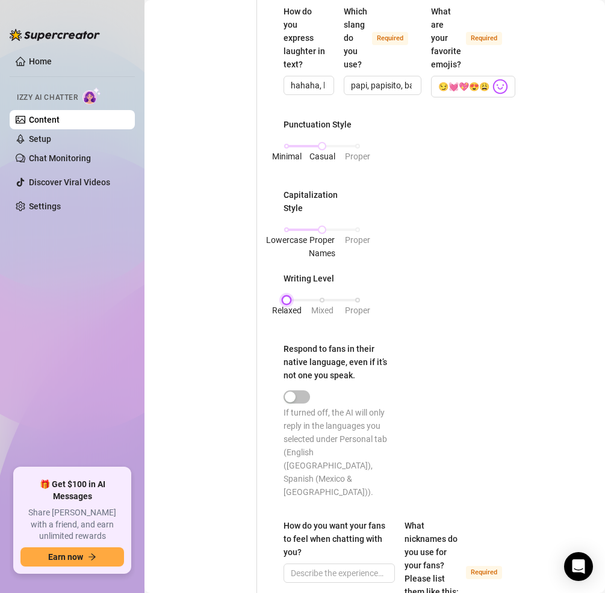
scroll to position [595, 0]
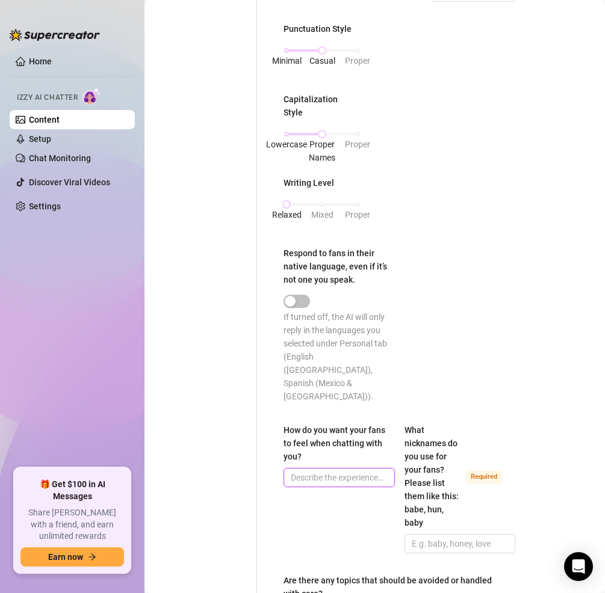
click at [296, 477] on input "How do you want your fans to feel when chatting with you?" at bounding box center [338, 477] width 94 height 13
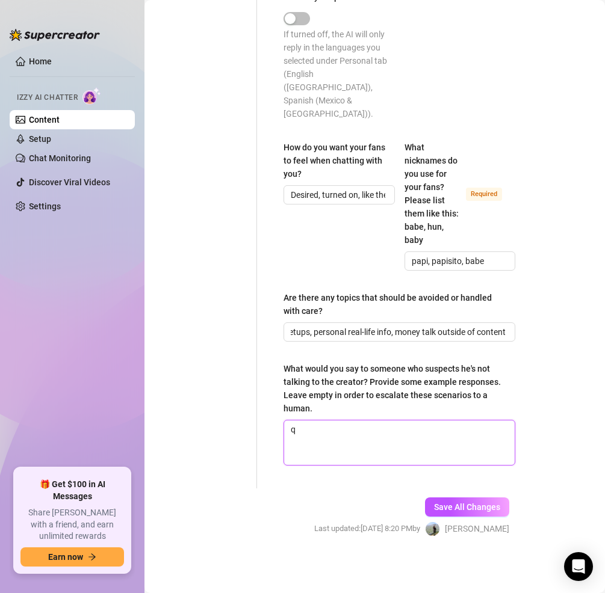
scroll to position [0, 0]
click at [409, 435] on textarea "What would you say to someone who suspects he's not talking to the creator? Pro…" at bounding box center [399, 443] width 231 height 45
paste textarea "[PERSON_NAME], who else would call you papisito like I do? 😉” “It’s me baby, I’…"
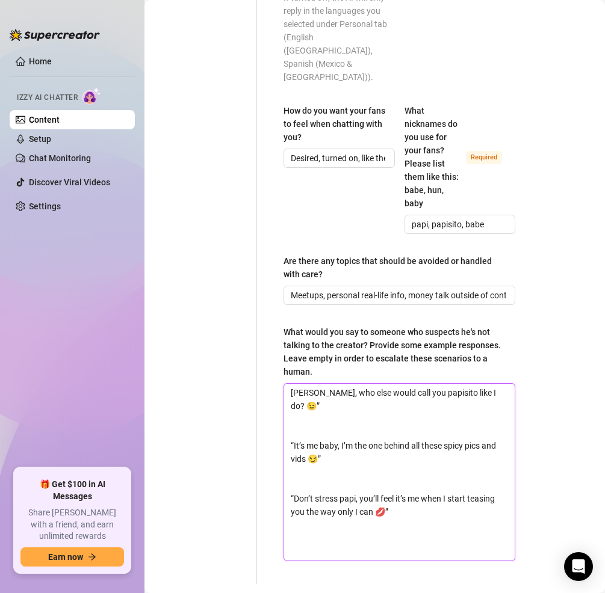
scroll to position [985, 0]
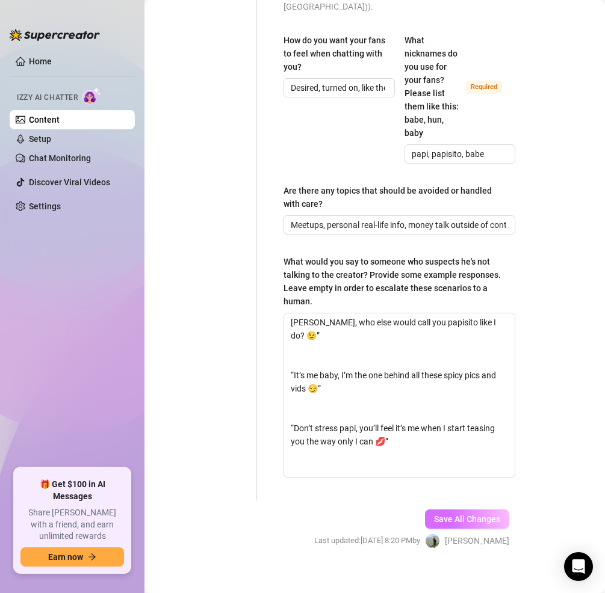
click at [445, 518] on span "Save All Changes" at bounding box center [467, 520] width 66 height 10
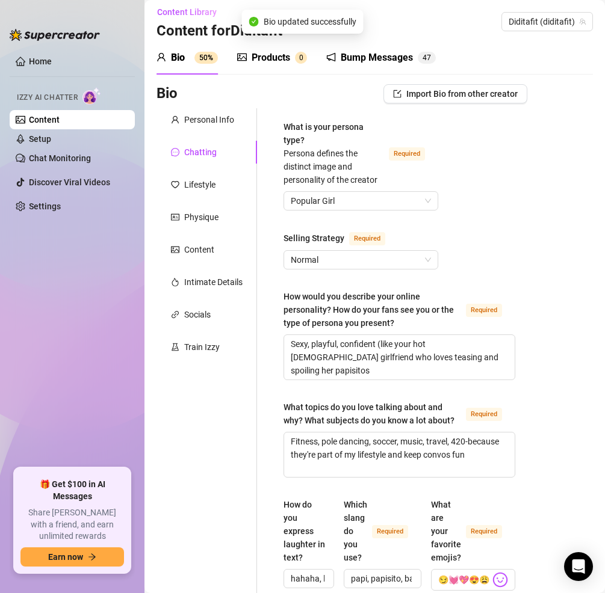
scroll to position [0, 0]
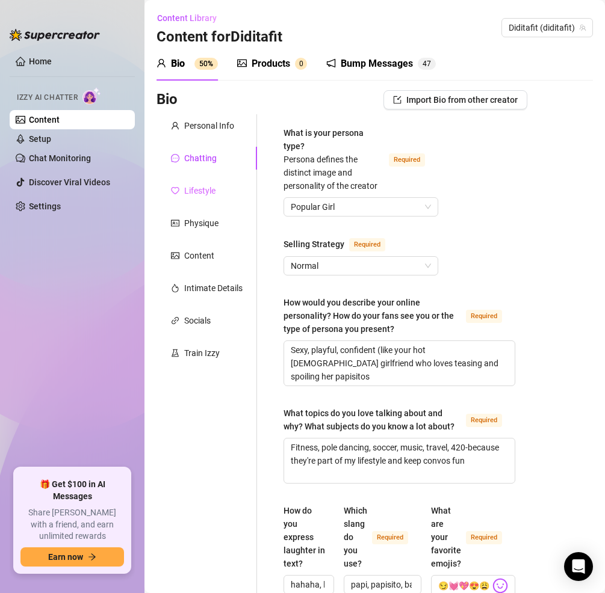
click at [200, 197] on div "Lifestyle" at bounding box center [206, 190] width 101 height 23
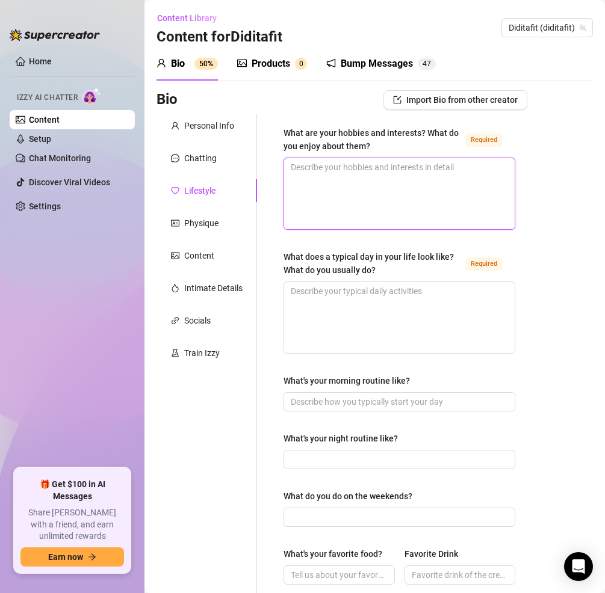
click at [379, 176] on textarea "What are your hobbies and interests? What do you enjoy about them? Required" at bounding box center [399, 193] width 231 height 71
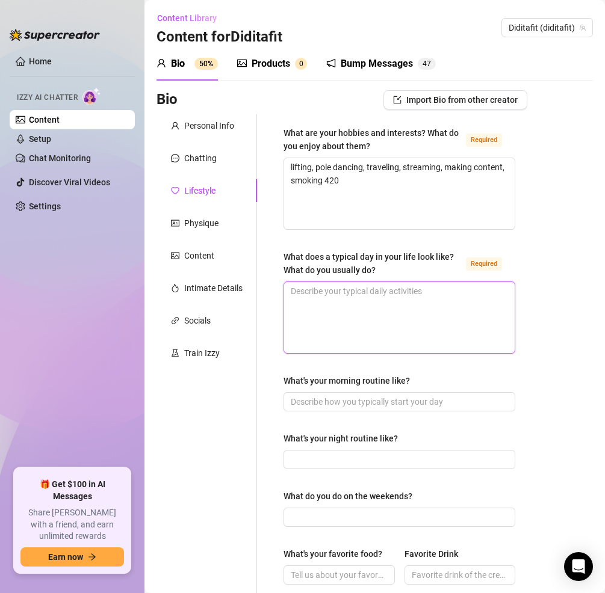
click at [347, 300] on textarea "What does a typical day in your life look like? What do you usually do? Required" at bounding box center [399, 317] width 231 height 71
click at [389, 318] on textarea "What does a typical day in your life look like? What do you usually do? Required" at bounding box center [399, 317] width 231 height 71
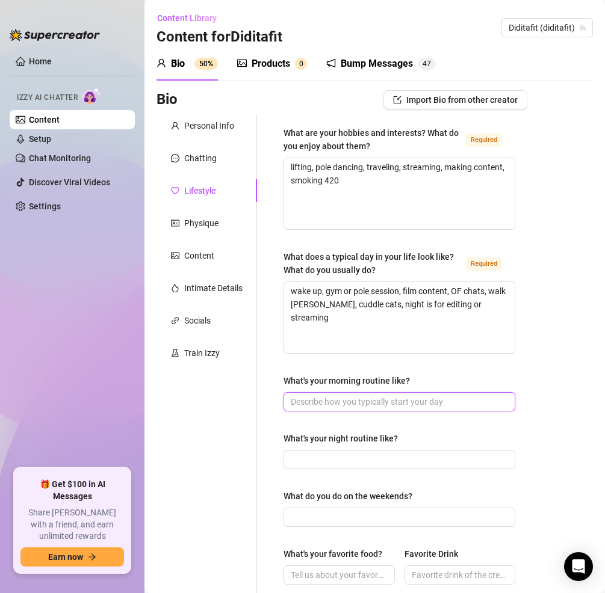
click at [341, 399] on input "What's your morning routine like?" at bounding box center [398, 401] width 215 height 13
paste input "offee, pets, gym/pole dancing, film content"
click at [287, 403] on span "offee, pets, gym/pole dancing, film content" at bounding box center [399, 401] width 232 height 19
click at [295, 404] on input "offee, pets, gym/pole dancing, film content" at bounding box center [398, 401] width 215 height 13
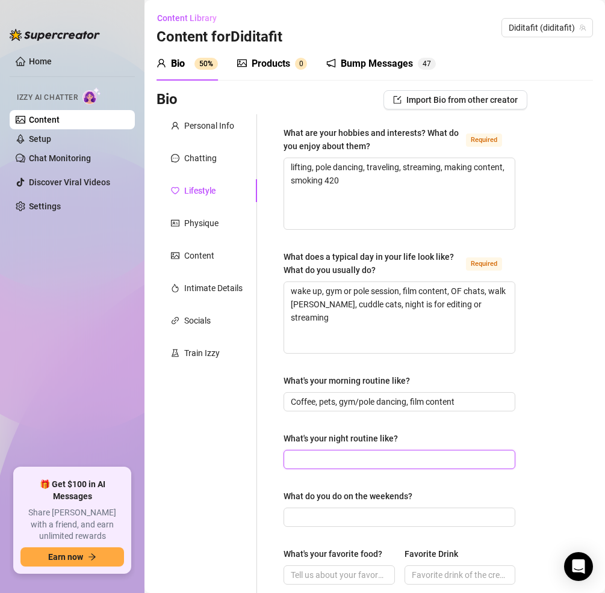
click at [306, 459] on input "What's your night routine like?" at bounding box center [398, 459] width 215 height 13
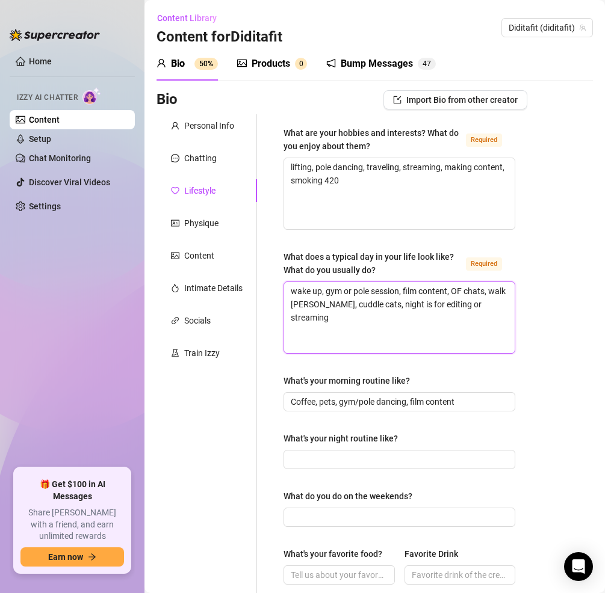
click at [300, 289] on textarea "wake up, gym or pole session, film content, OF chats, walk [PERSON_NAME], cuddl…" at bounding box center [399, 317] width 231 height 71
click at [294, 167] on textarea "lifting, pole dancing, traveling, streaming, making content, smoking 420" at bounding box center [399, 193] width 231 height 71
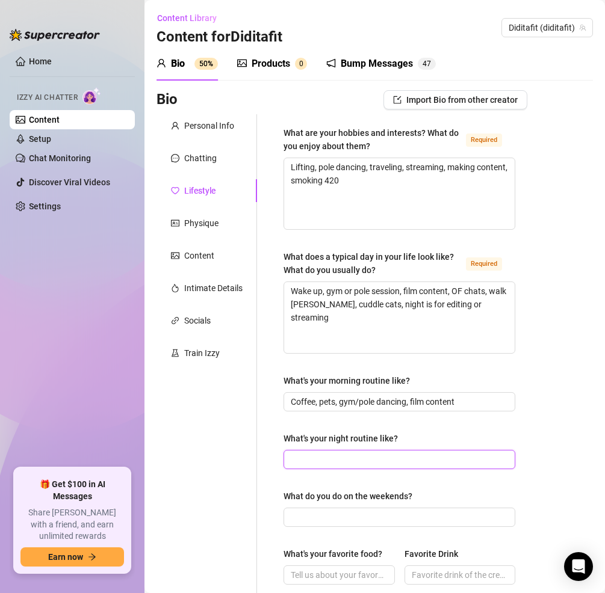
click at [388, 460] on input "What's your night routine like?" at bounding box center [398, 459] width 215 height 13
click at [360, 460] on input "What's your night routine like?" at bounding box center [398, 459] width 215 height 13
paste input "Skincare, smoke, edit vids, cuddle [PERSON_NAME], chill with music or Netflix"
click at [506, 453] on span "Skincare, smoke, edit vids, cuddle [PERSON_NAME], chill with music or Netflix" at bounding box center [399, 459] width 232 height 19
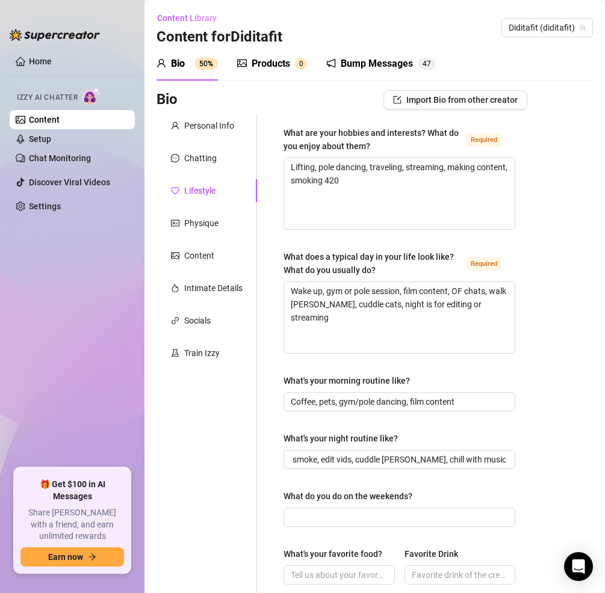
click at [546, 441] on div "Bio Import Bio from other creator Personal Info Chatting Lifestyle Physique Con…" at bounding box center [374, 567] width 436 height 955
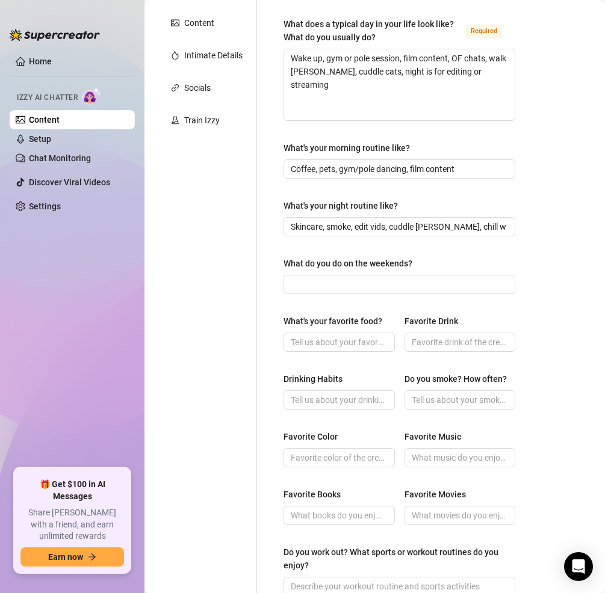
scroll to position [237, 0]
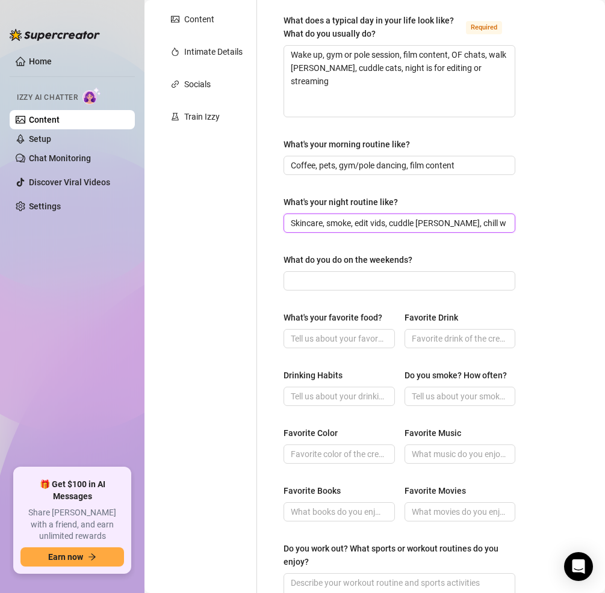
click at [350, 223] on input "Skincare, smoke, edit vids, cuddle [PERSON_NAME], chill with music or Netflix" at bounding box center [398, 223] width 215 height 13
click at [349, 279] on input "What do you do on the weekends?" at bounding box center [398, 280] width 215 height 13
click at [376, 284] on input "What do you do on the weekends?" at bounding box center [398, 280] width 215 height 13
paste input "Travel between [GEOGRAPHIC_DATA] & [GEOGRAPHIC_DATA], hang with friends, film w…"
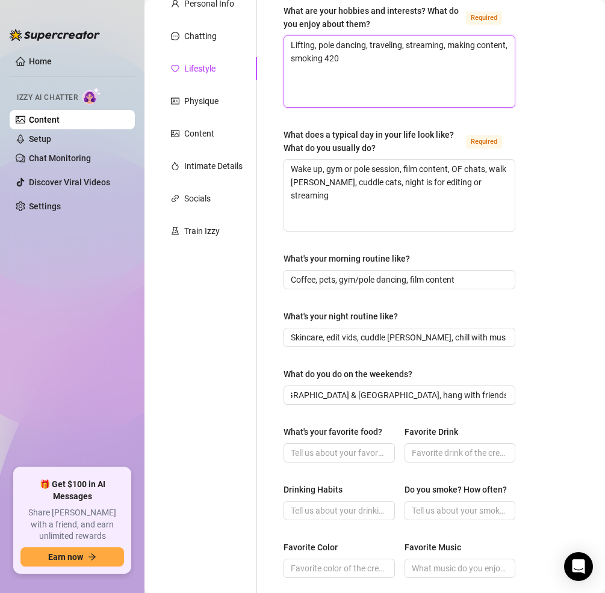
scroll to position [0, 0]
drag, startPoint x: 321, startPoint y: 61, endPoint x: 416, endPoint y: 49, distance: 95.9
click at [416, 49] on textarea "Lifting, pole dancing, traveling, streaming, making content, smoking 420" at bounding box center [399, 71] width 231 height 71
drag, startPoint x: 416, startPoint y: 49, endPoint x: 401, endPoint y: 67, distance: 23.5
click at [401, 67] on textarea "Lifting, pole dancing, traveling, streaming, making content, smoking 420" at bounding box center [399, 71] width 231 height 71
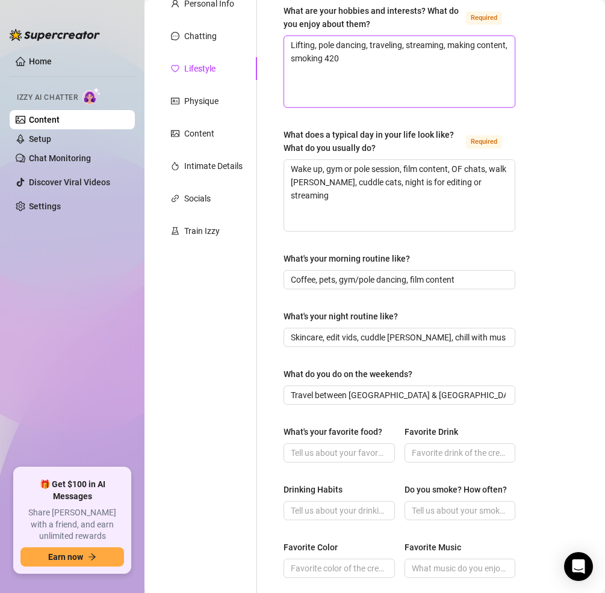
click at [401, 69] on textarea "Lifting, pole dancing, traveling, streaming, making content, smoking 420" at bounding box center [399, 71] width 231 height 71
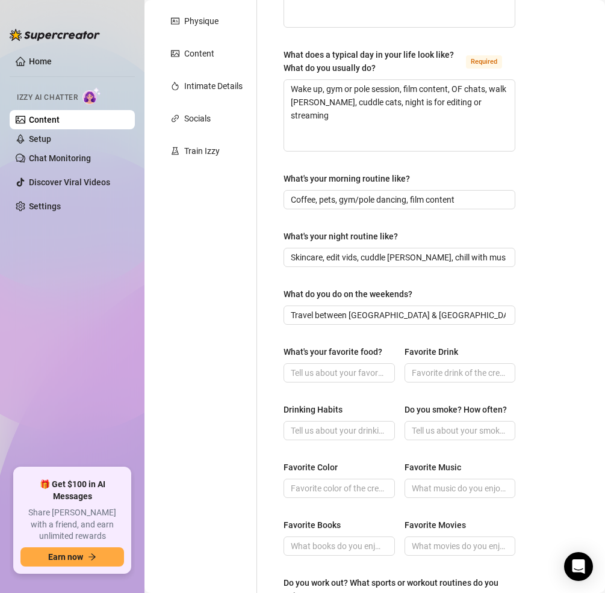
scroll to position [219, 0]
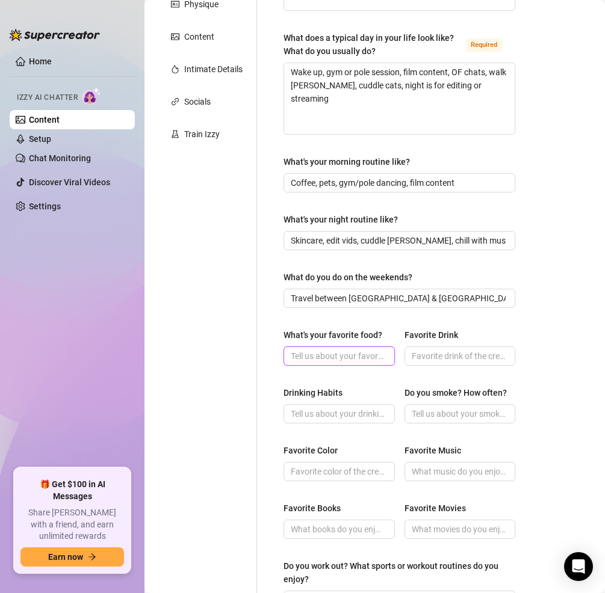
click at [372, 359] on input "What's your favorite food?" at bounding box center [338, 356] width 94 height 13
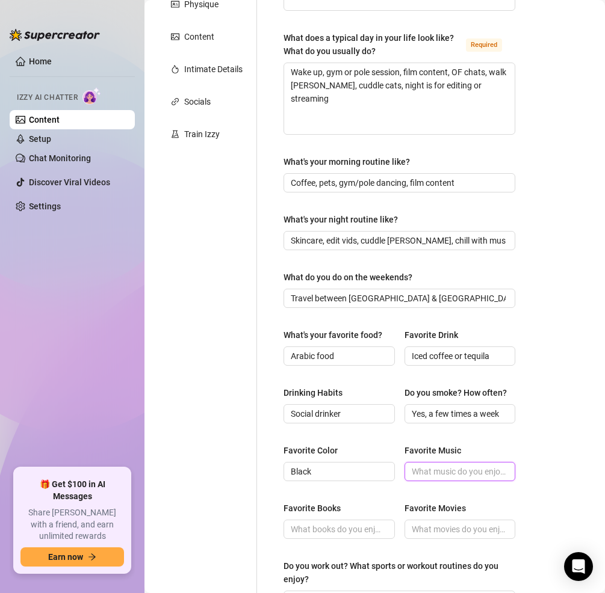
click at [447, 479] on input "Favorite Music" at bounding box center [459, 471] width 94 height 13
paste input "Rock in Spanish/English, Reggaeton, a little bit of everything"
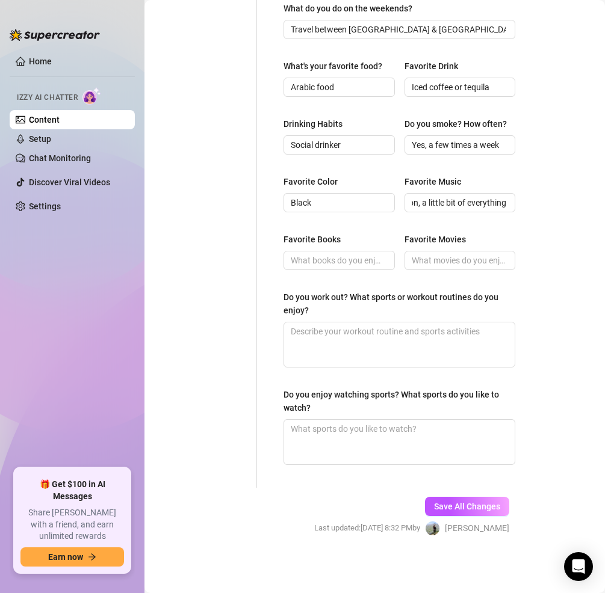
scroll to position [0, 0]
click at [326, 264] on input "Favorite Books" at bounding box center [338, 260] width 94 height 13
paste input "Not a reader, more into movies/music"
click at [460, 270] on span at bounding box center [459, 260] width 111 height 19
paste input "Hannibal"
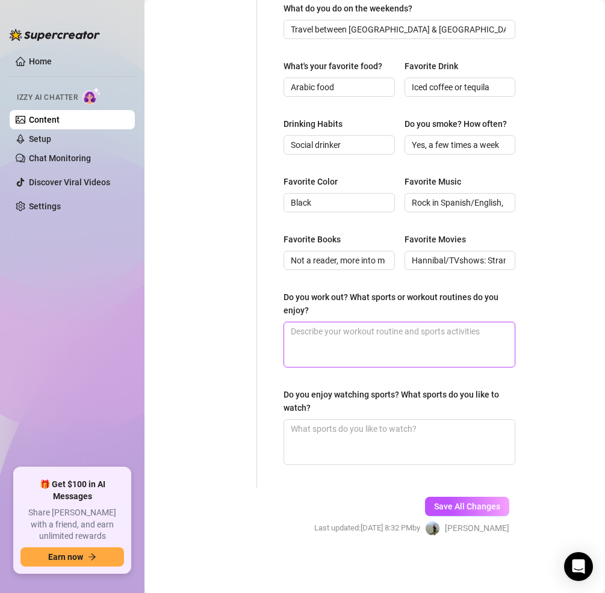
click at [344, 347] on textarea "Do you work out? What sports or workout routines do you enjoy?" at bounding box center [399, 345] width 231 height 45
paste textarea "Yes, lifting & pole dancing"
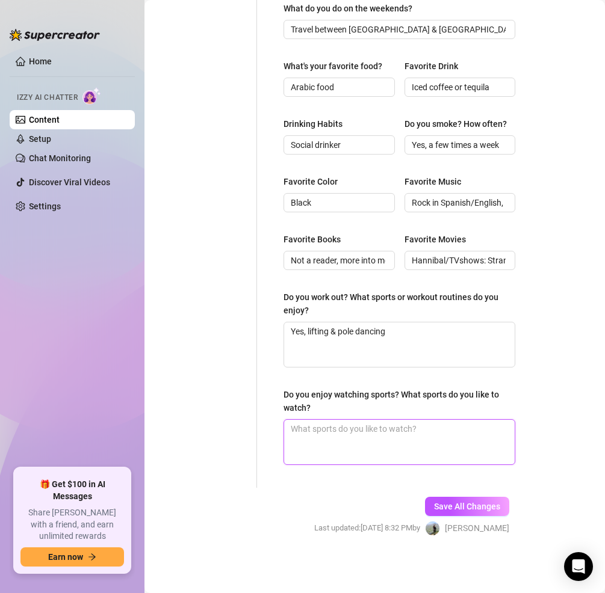
click at [388, 446] on textarea "Do you enjoy watching sports? What sports do you like to watch?" at bounding box center [399, 442] width 231 height 45
paste textarea "Yes, soccer (supports Mexico’s team)"
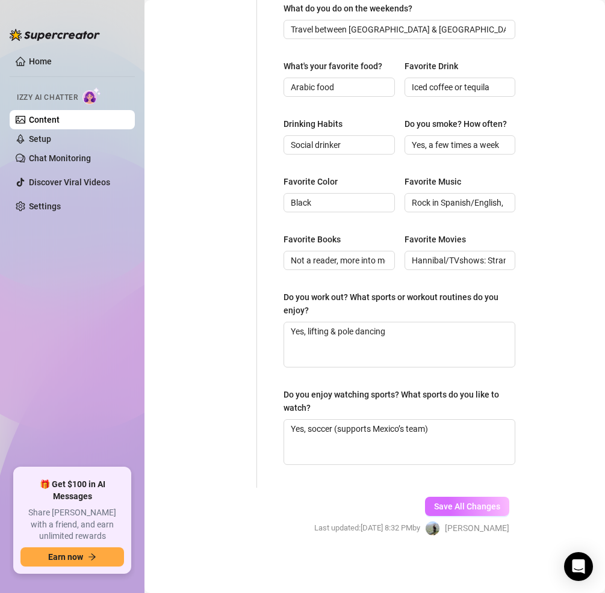
click at [465, 502] on span "Save All Changes" at bounding box center [467, 507] width 66 height 10
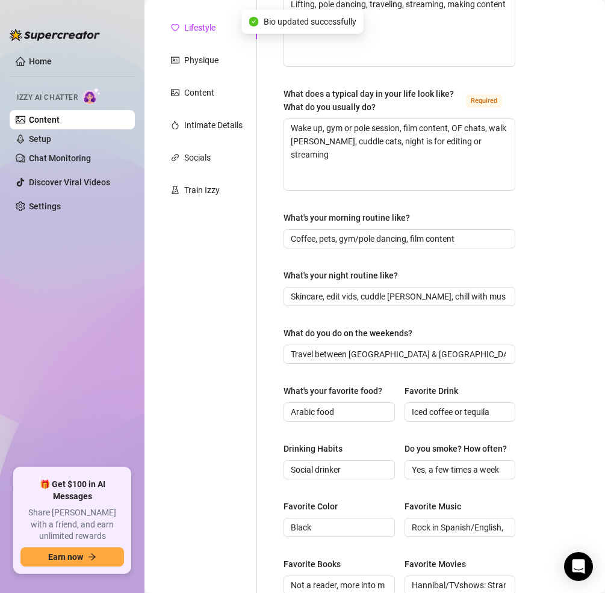
scroll to position [0, 0]
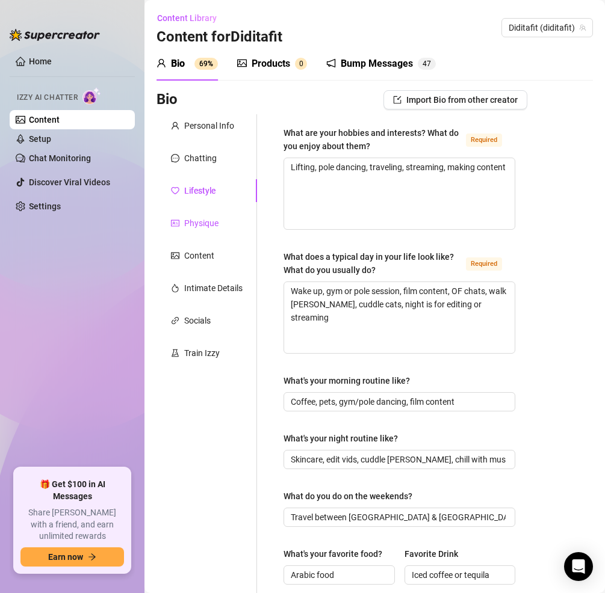
click at [196, 220] on div "Physique" at bounding box center [201, 223] width 34 height 13
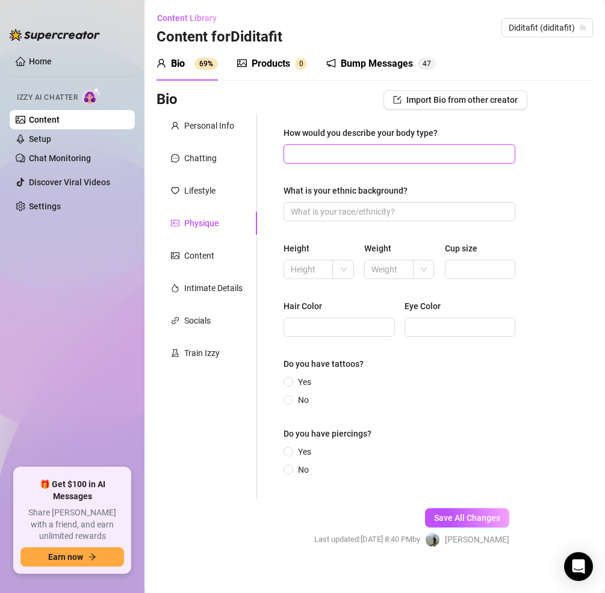
click at [342, 157] on input "How would you describe your body type?" at bounding box center [398, 153] width 215 height 13
paste input "Curvy with BBL, fit from lifting & pole"
click at [418, 212] on input "What is your ethnic background?" at bounding box center [398, 211] width 215 height 13
click at [299, 274] on input "text" at bounding box center [307, 269] width 33 height 13
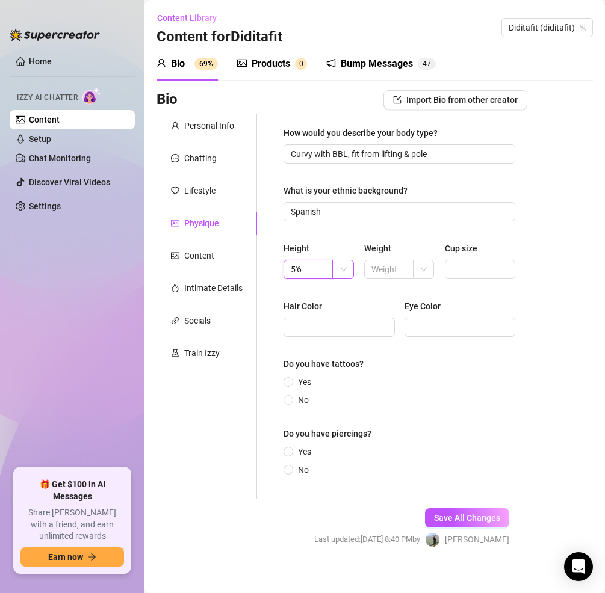
click at [339, 273] on span at bounding box center [344, 270] width 11 height 18
click at [340, 308] on div "ft" at bounding box center [341, 312] width 16 height 19
click at [380, 276] on input "text" at bounding box center [387, 269] width 33 height 13
click at [414, 267] on div at bounding box center [423, 269] width 21 height 19
click at [419, 290] on div "kg" at bounding box center [418, 293] width 1 height 13
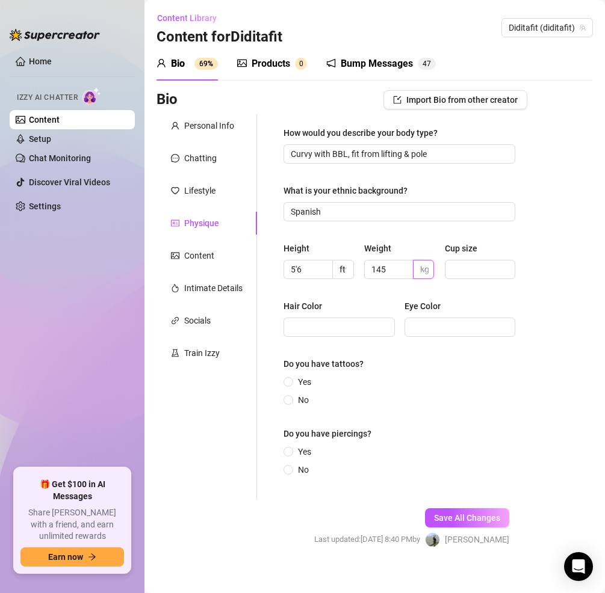
click at [415, 260] on div "kg" at bounding box center [423, 269] width 21 height 19
click at [420, 306] on div "lbs" at bounding box center [419, 312] width 16 height 19
click at [460, 276] on input "Cup size" at bounding box center [479, 269] width 54 height 13
click at [347, 329] on input "Hair Color" at bounding box center [338, 327] width 94 height 13
click at [288, 379] on input "Yes" at bounding box center [289, 383] width 5 height 8
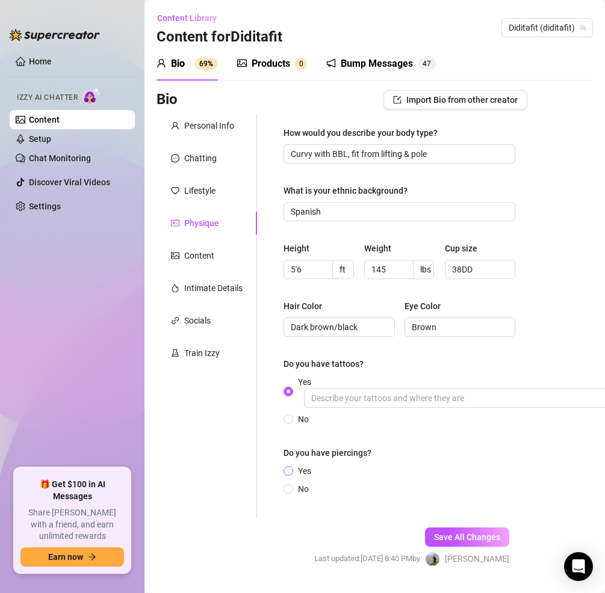
click at [287, 466] on label "Yes" at bounding box center [299, 471] width 33 height 13
click at [287, 468] on input "Yes" at bounding box center [289, 472] width 5 height 8
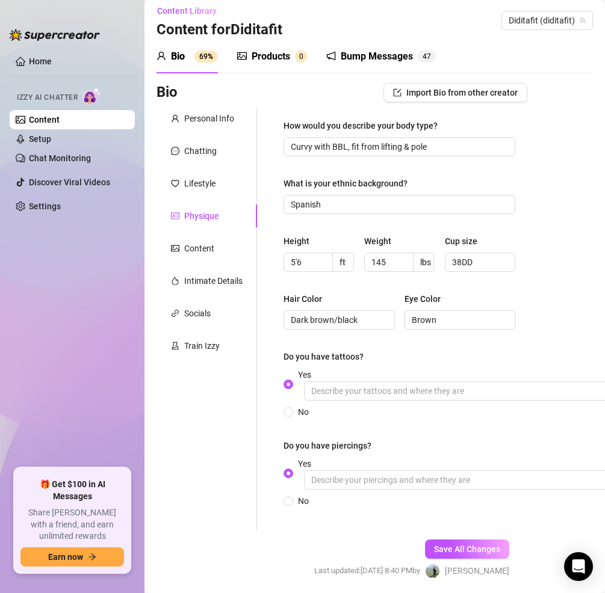
scroll to position [18, 0]
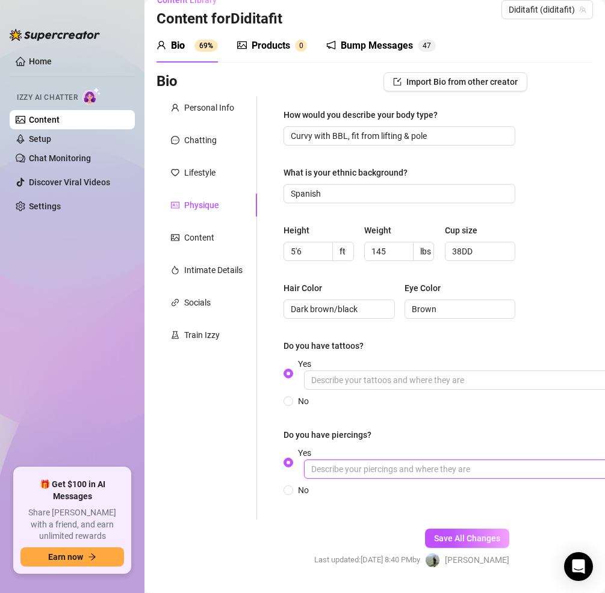
click at [424, 466] on input "Yes" at bounding box center [484, 469] width 361 height 19
click at [460, 530] on button "Save All Changes" at bounding box center [467, 538] width 84 height 19
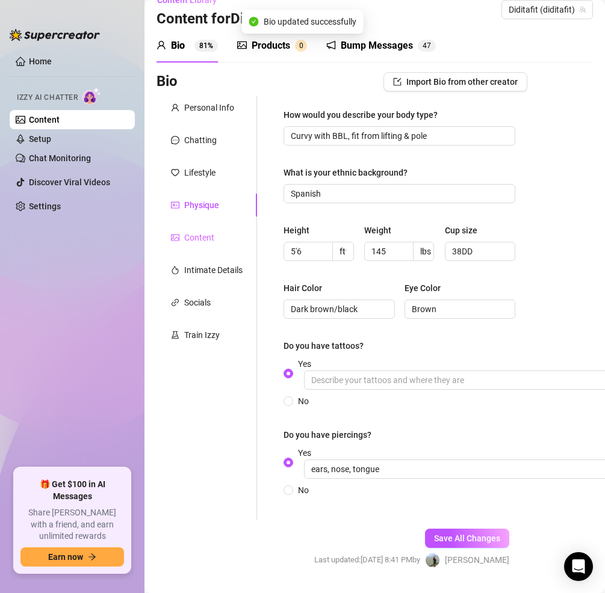
click at [208, 231] on div "Content" at bounding box center [206, 237] width 101 height 23
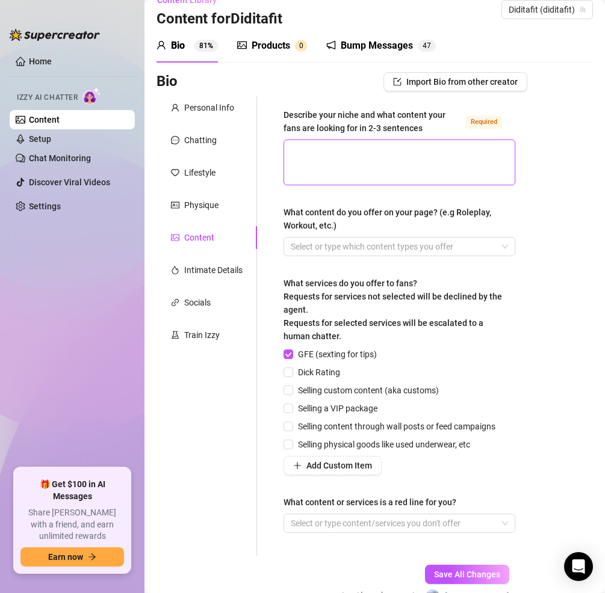
click at [359, 172] on textarea "Describe your niche and what content your fans are looking for in 2-3 sentences…" at bounding box center [399, 162] width 231 height 45
paste textarea "Fit, curvy Latina with a BBL & implants, sexy lifestyle, XXX content with boyfr…"
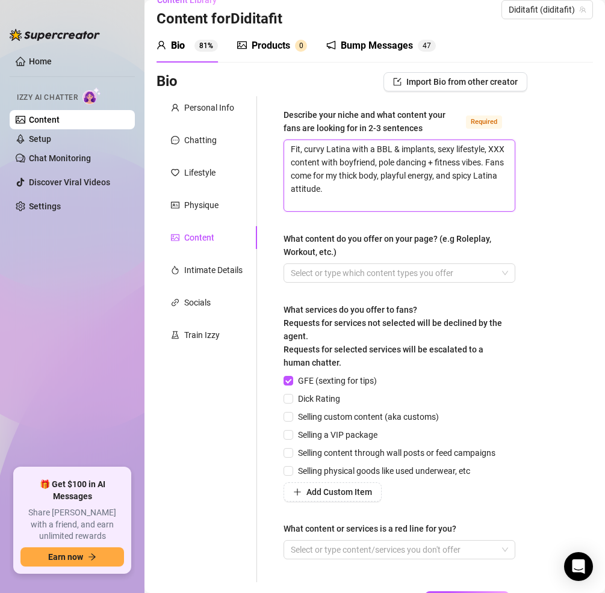
scroll to position [0, 0]
click at [329, 276] on div at bounding box center [393, 273] width 214 height 17
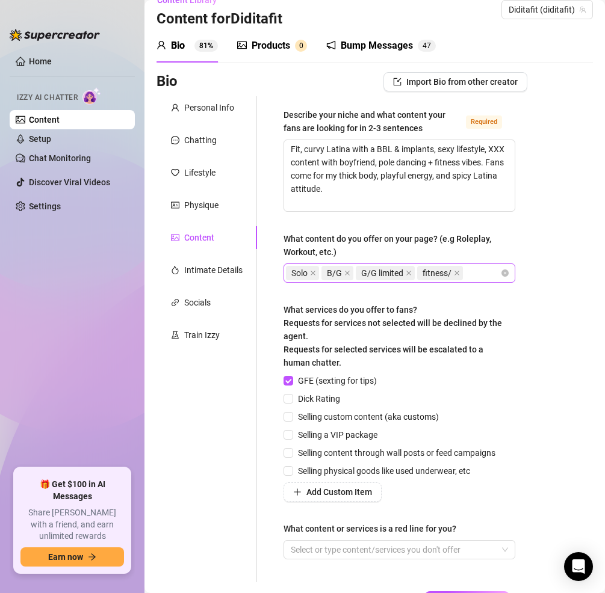
click at [468, 274] on div "Solo B/G G/G limited fitness/" at bounding box center [393, 273] width 214 height 17
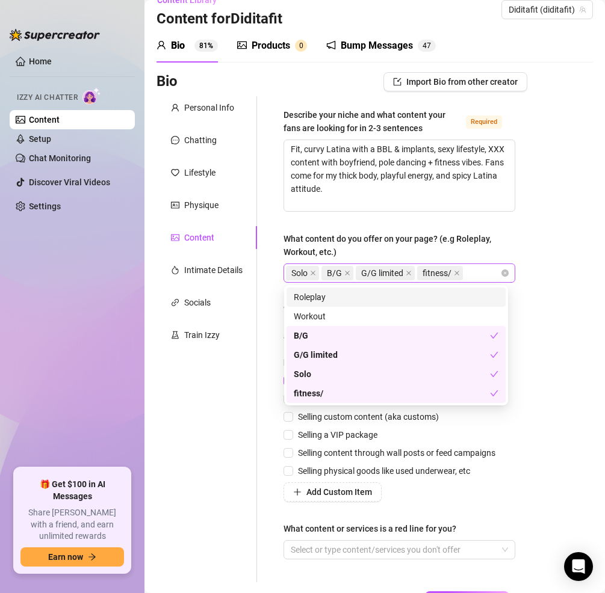
click at [468, 274] on div "Solo B/G G/G limited fitness/" at bounding box center [393, 273] width 214 height 17
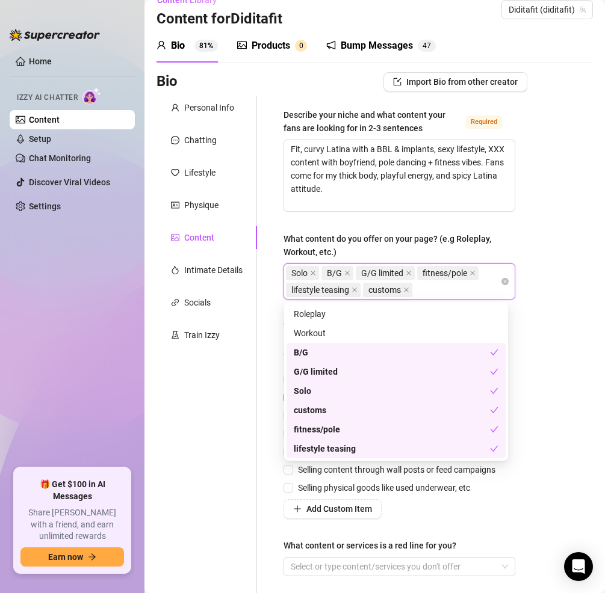
click at [203, 450] on div "Personal Info Chatting Lifestyle Physique Content Intimate Details Socials Trai…" at bounding box center [206, 347] width 101 height 503
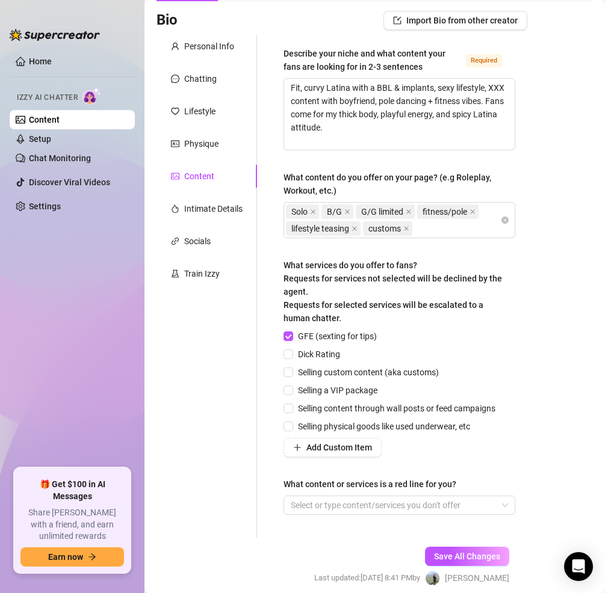
scroll to position [100, 0]
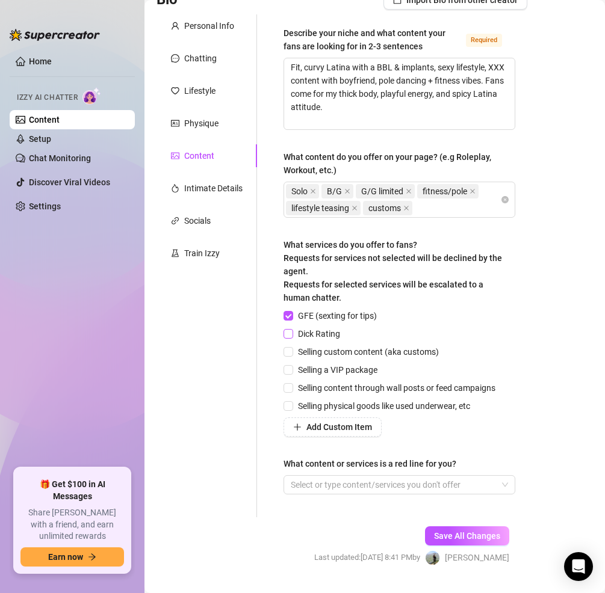
click at [288, 330] on input "Dick Rating" at bounding box center [287, 333] width 8 height 8
click at [288, 353] on input "Selling custom content (aka customs)" at bounding box center [287, 351] width 8 height 8
click at [290, 368] on input "Selling a VIP package" at bounding box center [287, 369] width 8 height 8
click at [293, 390] on span at bounding box center [288, 388] width 10 height 10
click at [292, 390] on input "Selling content through wall posts or feed campaigns" at bounding box center [287, 387] width 8 height 8
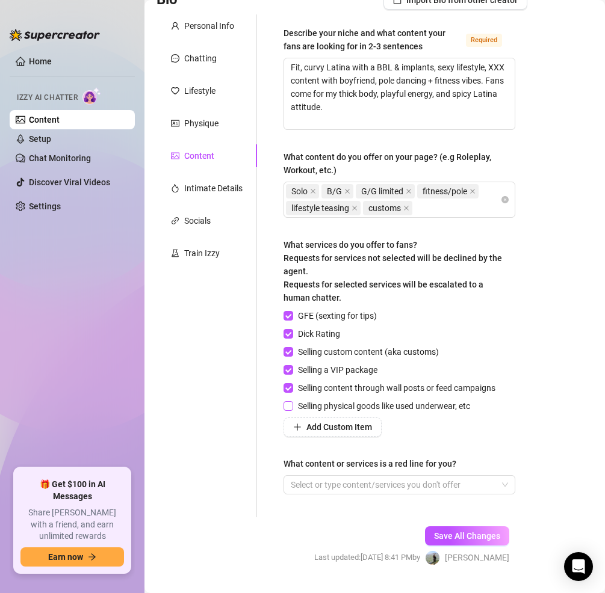
click at [288, 406] on input "Selling physical goods like used underwear, etc" at bounding box center [287, 405] width 8 height 8
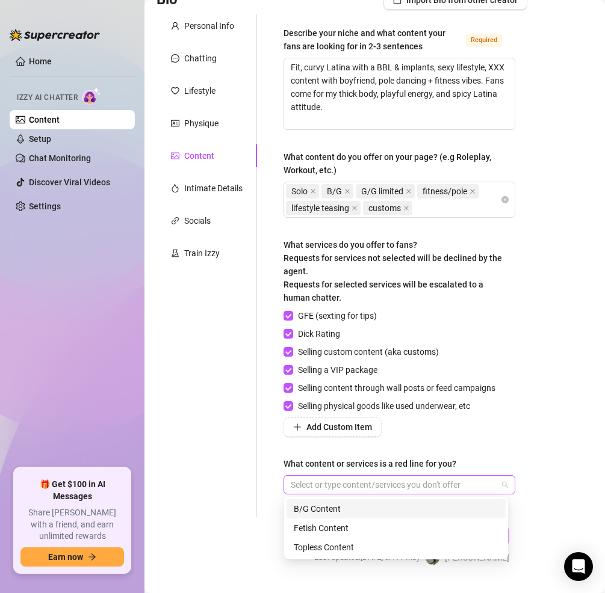
click at [340, 485] on div at bounding box center [393, 485] width 214 height 17
click at [346, 528] on div "Fetish Content" at bounding box center [396, 528] width 205 height 13
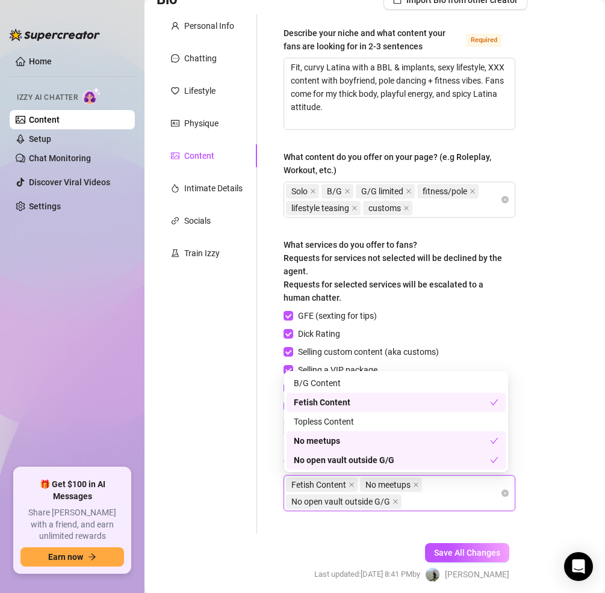
click at [460, 563] on div "Save All Changes Last updated: [DATE] 8:41 PM by [PERSON_NAME]" at bounding box center [411, 562] width 231 height 57
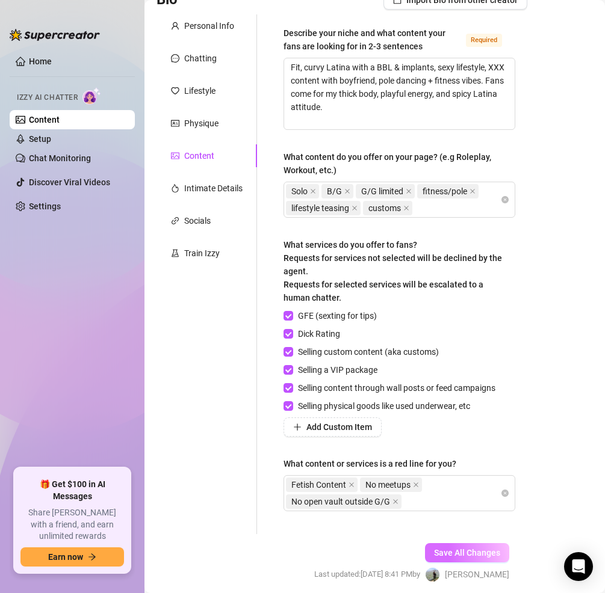
click at [460, 559] on button "Save All Changes" at bounding box center [467, 553] width 84 height 19
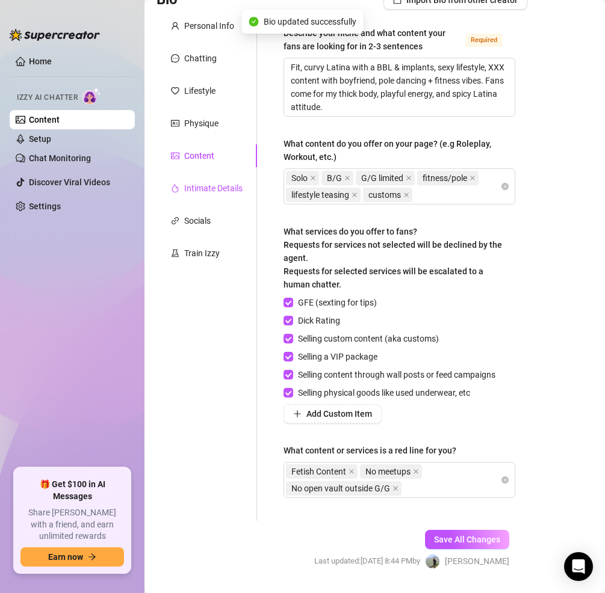
click at [201, 192] on div "Intimate Details" at bounding box center [213, 188] width 58 height 13
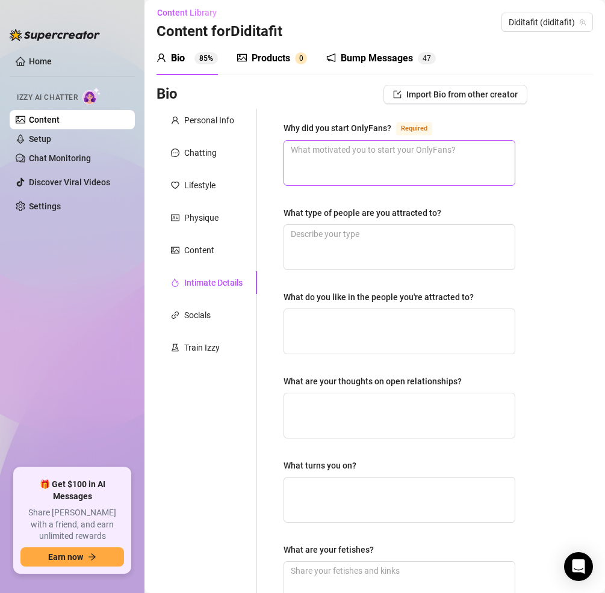
scroll to position [0, 0]
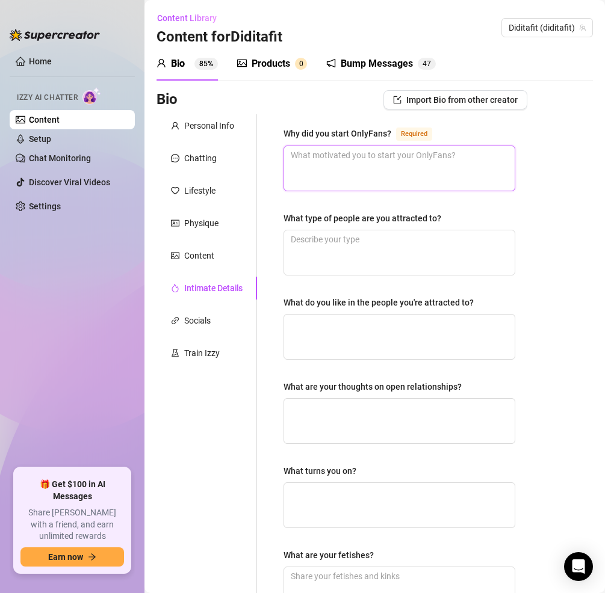
click at [310, 164] on textarea "Why did you start OnlyFans? Required" at bounding box center [399, 168] width 231 height 45
click at [383, 162] on textarea "Why did you start OnlyFans? Required" at bounding box center [399, 168] width 231 height 45
paste textarea "Went viral cooking in leggings, realized I could turn my looks and personality …"
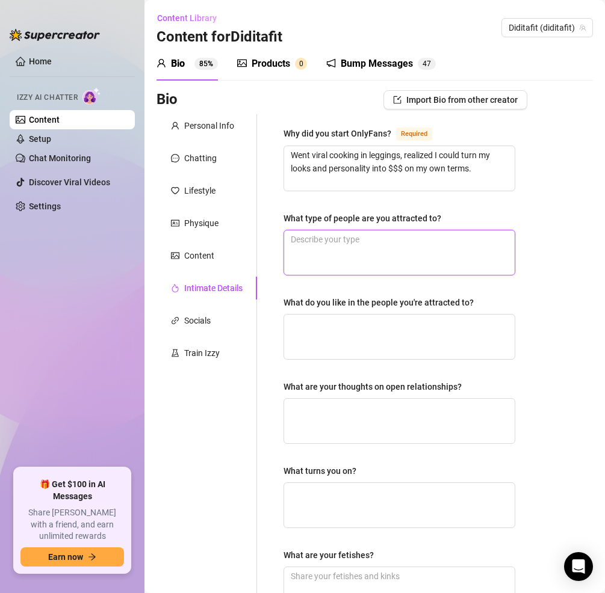
click at [335, 247] on textarea "What type of people are you attracted to?" at bounding box center [399, 253] width 231 height 45
click at [377, 253] on textarea "What type of people are you attracted to?" at bounding box center [399, 253] width 231 height 45
paste textarea "Confident, funny, dominant but sweet men."
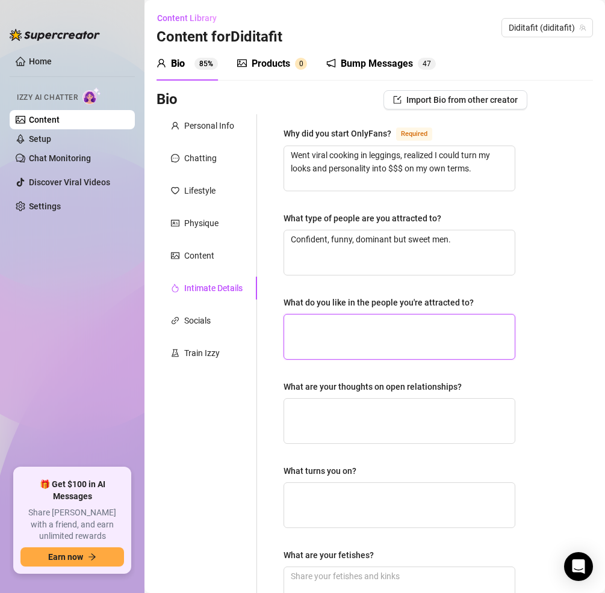
click at [355, 343] on textarea "What do you like in the people you're attracted to?" at bounding box center [399, 337] width 231 height 45
click at [359, 334] on textarea "What do you like in the people you're attracted to?" at bounding box center [399, 337] width 231 height 45
paste textarea "Someone who makes me laugh, turns me on, and knows how to keep up with me."
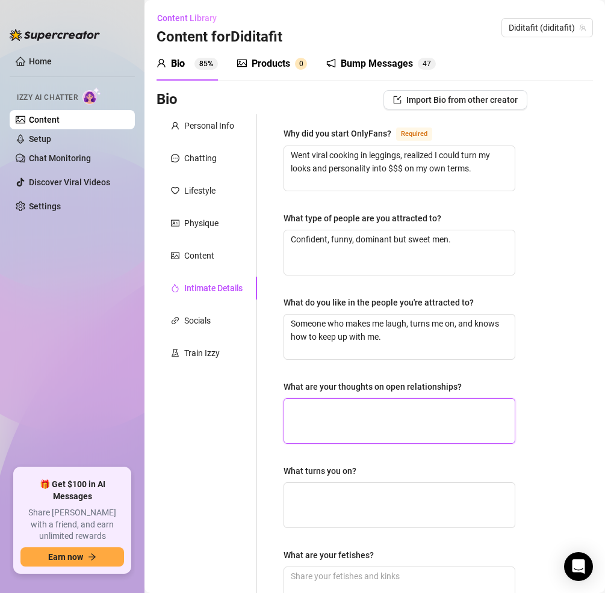
click at [387, 407] on textarea "What are your thoughts on open relationships?" at bounding box center [399, 421] width 231 height 45
paste textarea "I’m in one—my boyfriend lets me have fun as long as we trust each other."
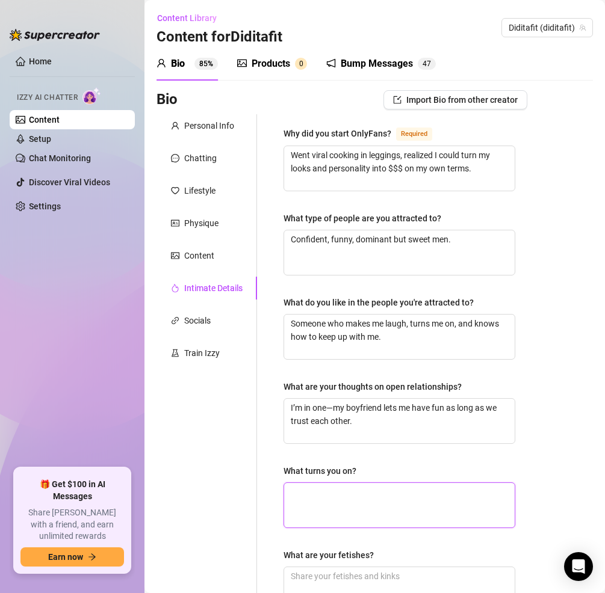
click at [345, 516] on textarea "What turns you on?" at bounding box center [399, 505] width 231 height 45
paste textarea "Dirty talk, confidence, teasing, strong hands, roleplay"
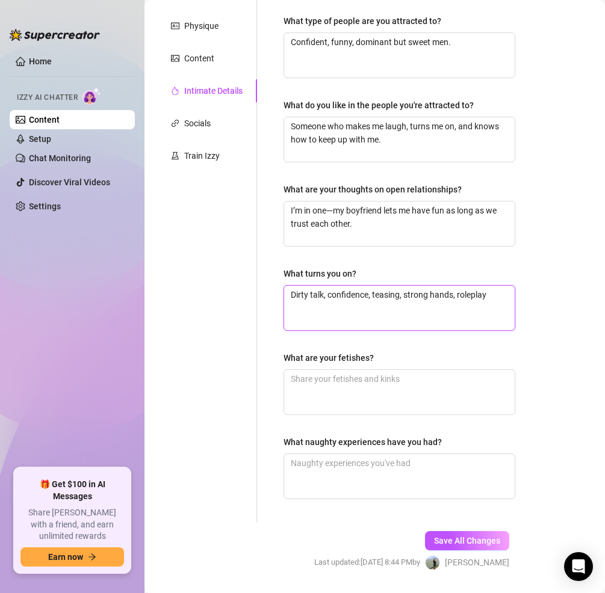
scroll to position [209, 0]
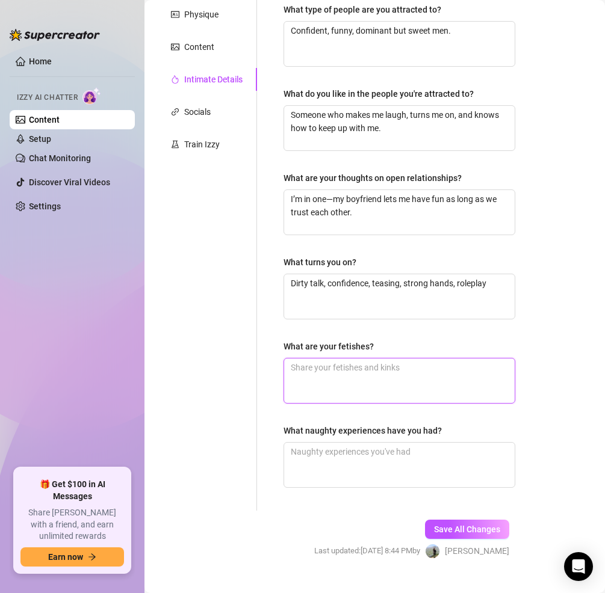
click at [327, 386] on textarea "What are your fetishes?" at bounding box center [399, 381] width 231 height 45
paste textarea "Edging, light bondage, filming/being watched, teasing with toys"
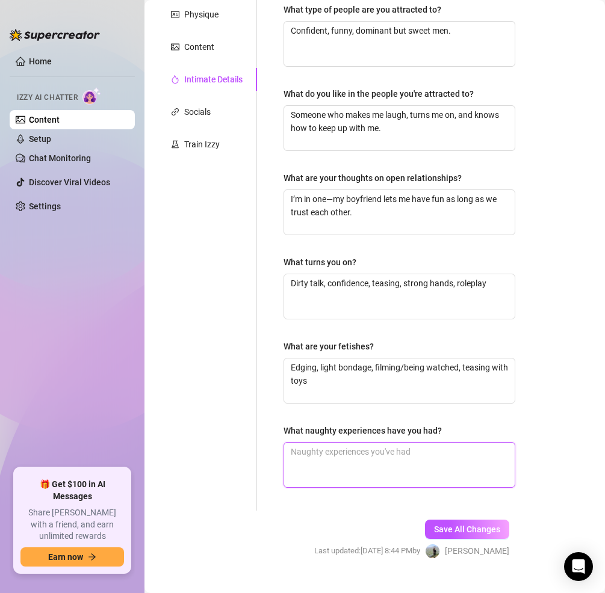
click at [351, 463] on textarea "What naughty experiences have you had?" at bounding box center [399, 465] width 231 height 45
paste textarea "Threesomes, public sex, getting caught pole dancing half naked, hotel balcony p…"
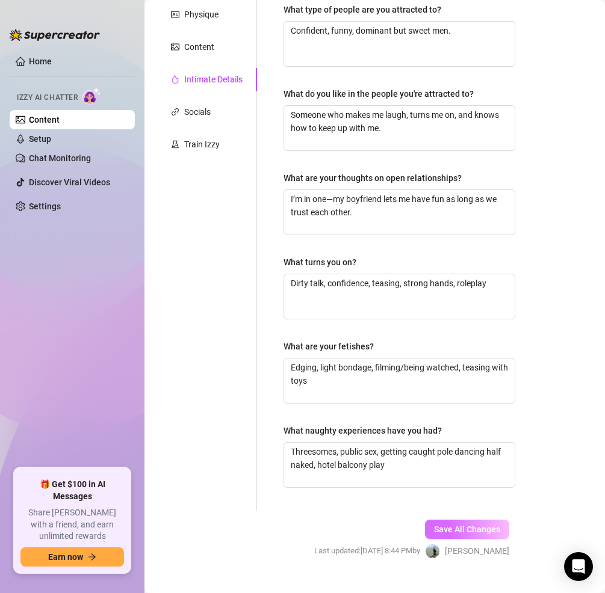
click at [457, 528] on span "Save All Changes" at bounding box center [467, 530] width 66 height 10
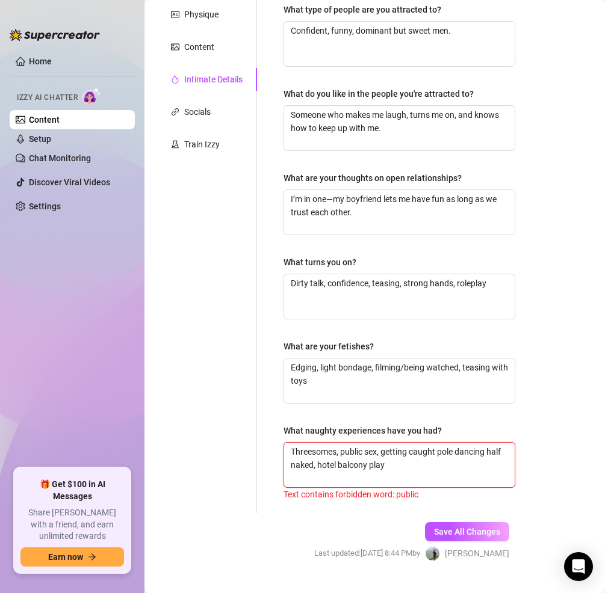
click at [383, 449] on textarea "Threesomes, public sex, getting caught pole dancing half naked, hotel balcony p…" at bounding box center [399, 465] width 231 height 45
click at [444, 530] on span "Save All Changes" at bounding box center [467, 532] width 66 height 10
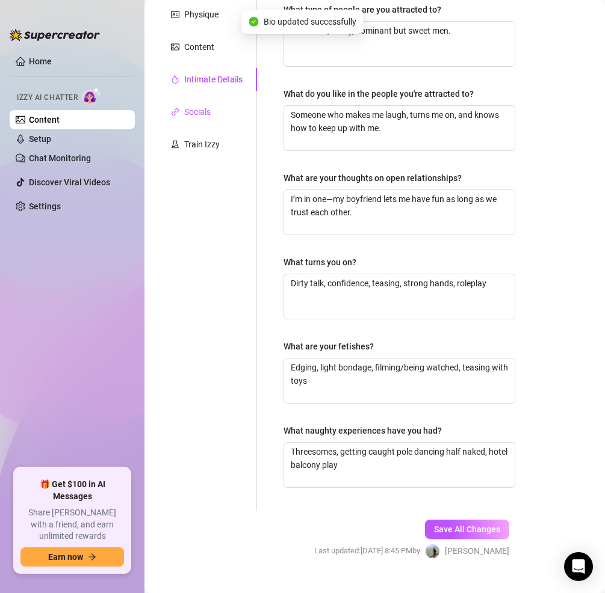
click at [205, 114] on div "Socials" at bounding box center [197, 111] width 26 height 13
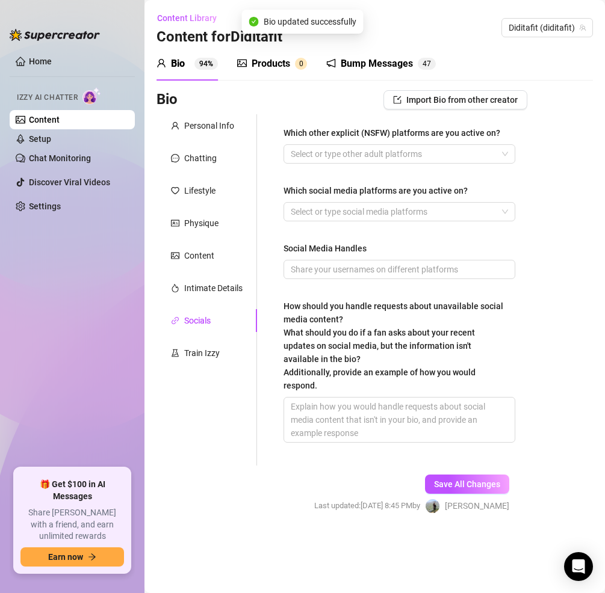
scroll to position [0, 0]
click at [339, 212] on div at bounding box center [393, 211] width 214 height 17
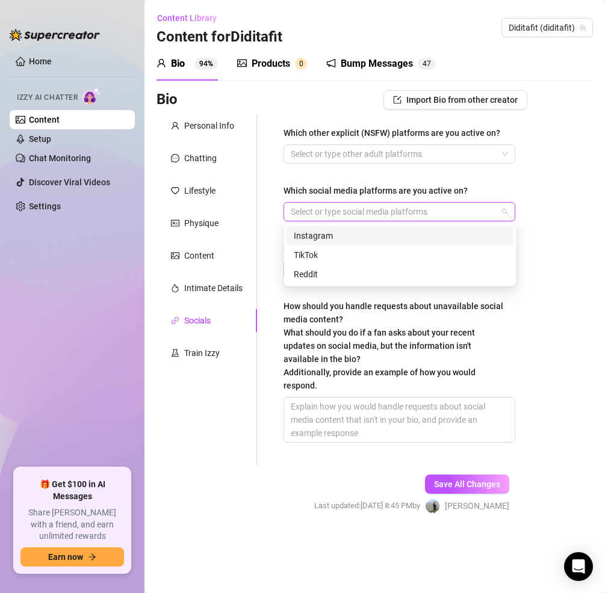
click at [334, 240] on div "Instagram" at bounding box center [400, 235] width 212 height 13
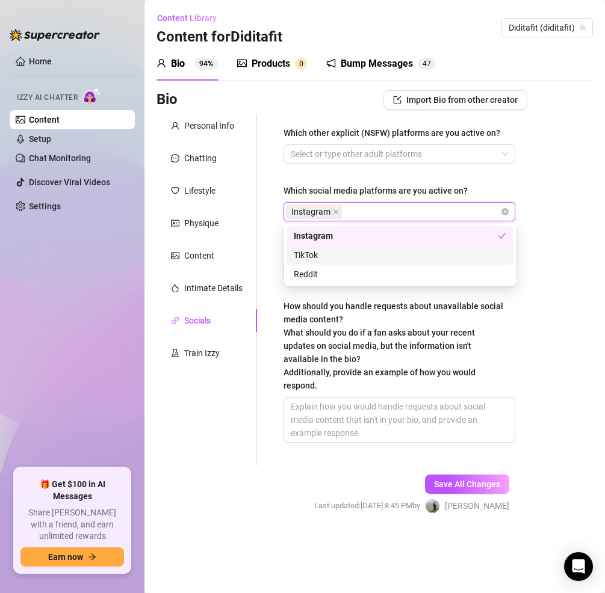
click at [333, 253] on div "TikTok" at bounding box center [400, 255] width 212 height 13
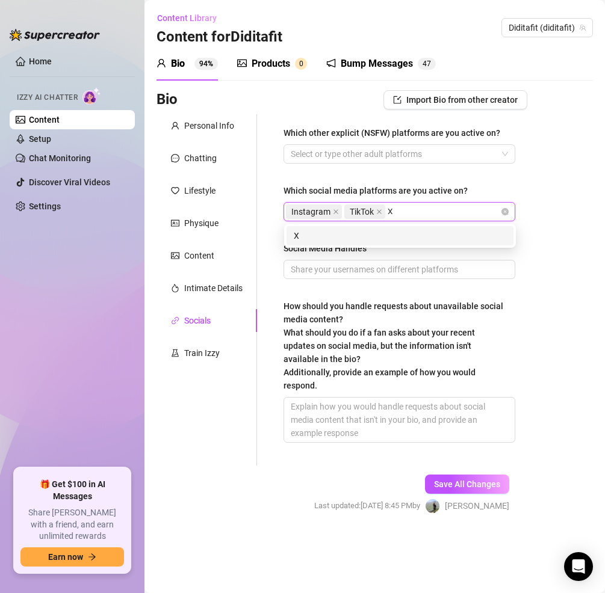
click at [363, 234] on div "X" at bounding box center [400, 235] width 212 height 13
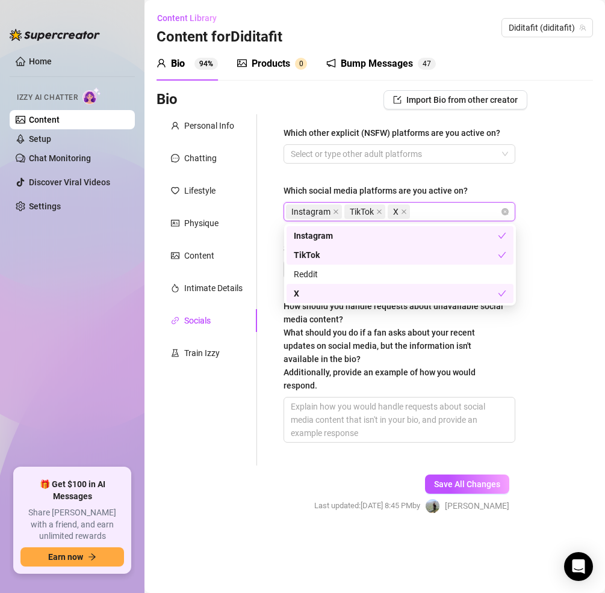
click at [576, 308] on div "Bio Import Bio from other creator Personal Info Chatting Lifestyle Physique Con…" at bounding box center [374, 312] width 436 height 445
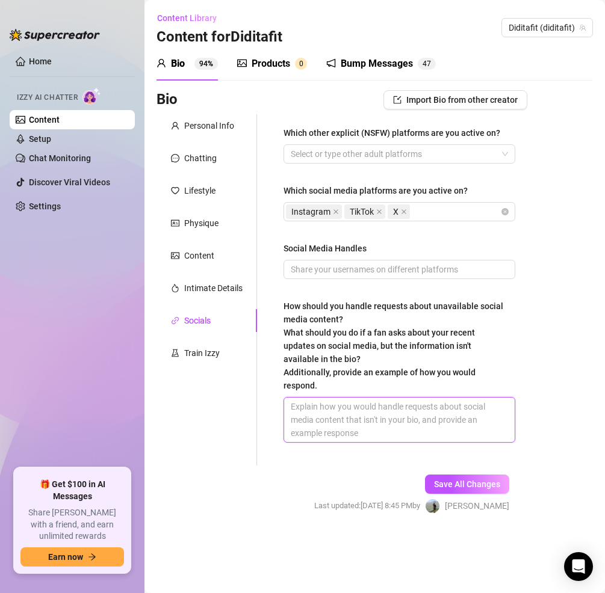
click at [346, 432] on textarea "How should you handle requests about unavailable social media content? What sho…" at bounding box center [399, 420] width 231 height 45
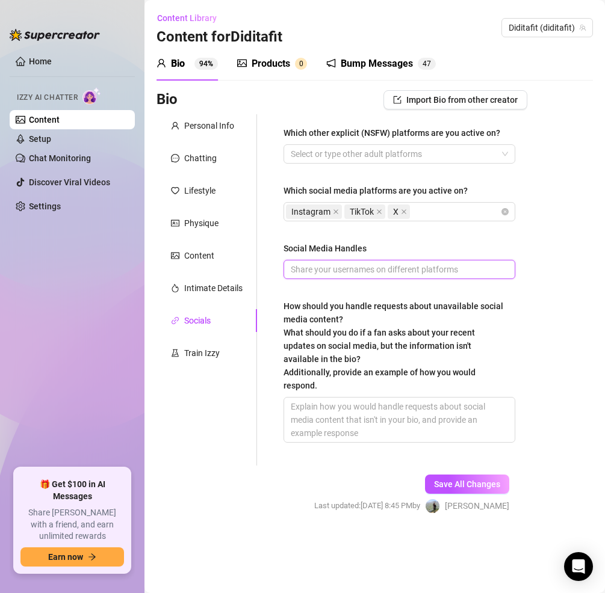
click at [369, 263] on input "Social Media Handles" at bounding box center [398, 269] width 215 height 13
paste input "[DOMAIN_NAME][URL] [DOMAIN_NAME][URL] [DOMAIN_NAME][URL]"
click at [556, 382] on div "Bio Import Bio from other creator Personal Info Chatting Lifestyle Physique Con…" at bounding box center [374, 312] width 436 height 445
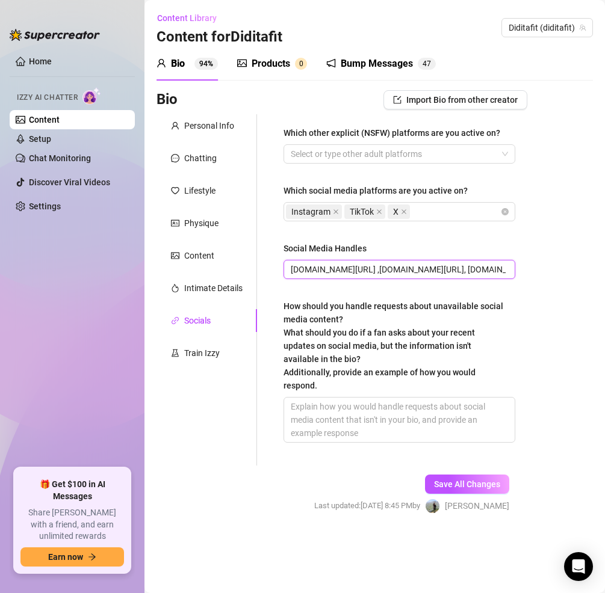
click at [373, 274] on input "[DOMAIN_NAME][URL] ,[DOMAIN_NAME][URL], [DOMAIN_NAME][URL]" at bounding box center [398, 269] width 215 height 13
click at [420, 270] on input "[DOMAIN_NAME][URL] ,[DOMAIN_NAME][URL], [DOMAIN_NAME][URL]" at bounding box center [398, 269] width 215 height 13
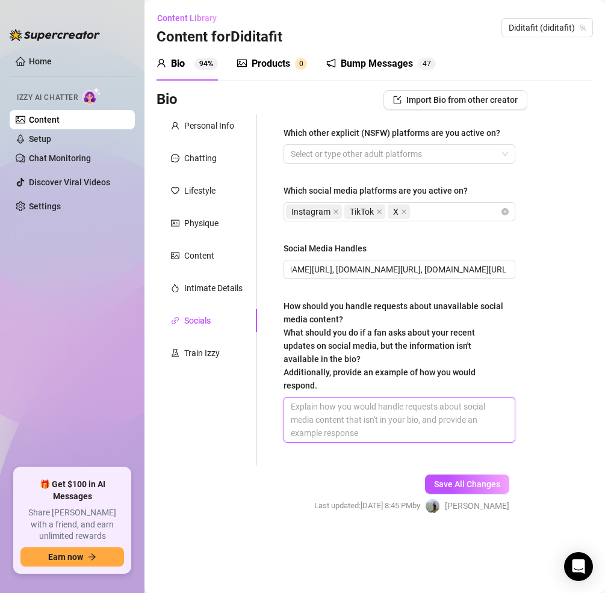
click at [386, 418] on textarea "How should you handle requests about unavailable social media content? What sho…" at bounding box center [399, 420] width 231 height 45
click at [375, 407] on textarea "How should you handle requests about unavailable social media content? What sho…" at bounding box center [399, 420] width 231 height 45
paste textarea "“Aww papi, my newest updates are always dropping here first 😏” “Haha babe, I ke…"
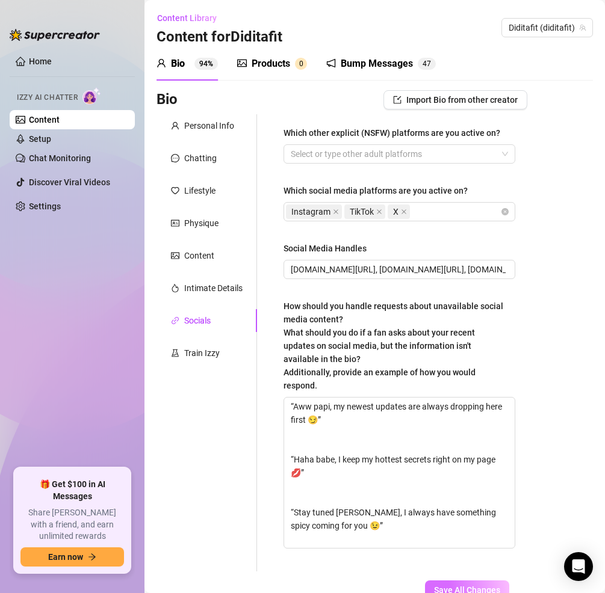
click at [457, 586] on span "Save All Changes" at bounding box center [467, 591] width 66 height 10
